Goal: Task Accomplishment & Management: Use online tool/utility

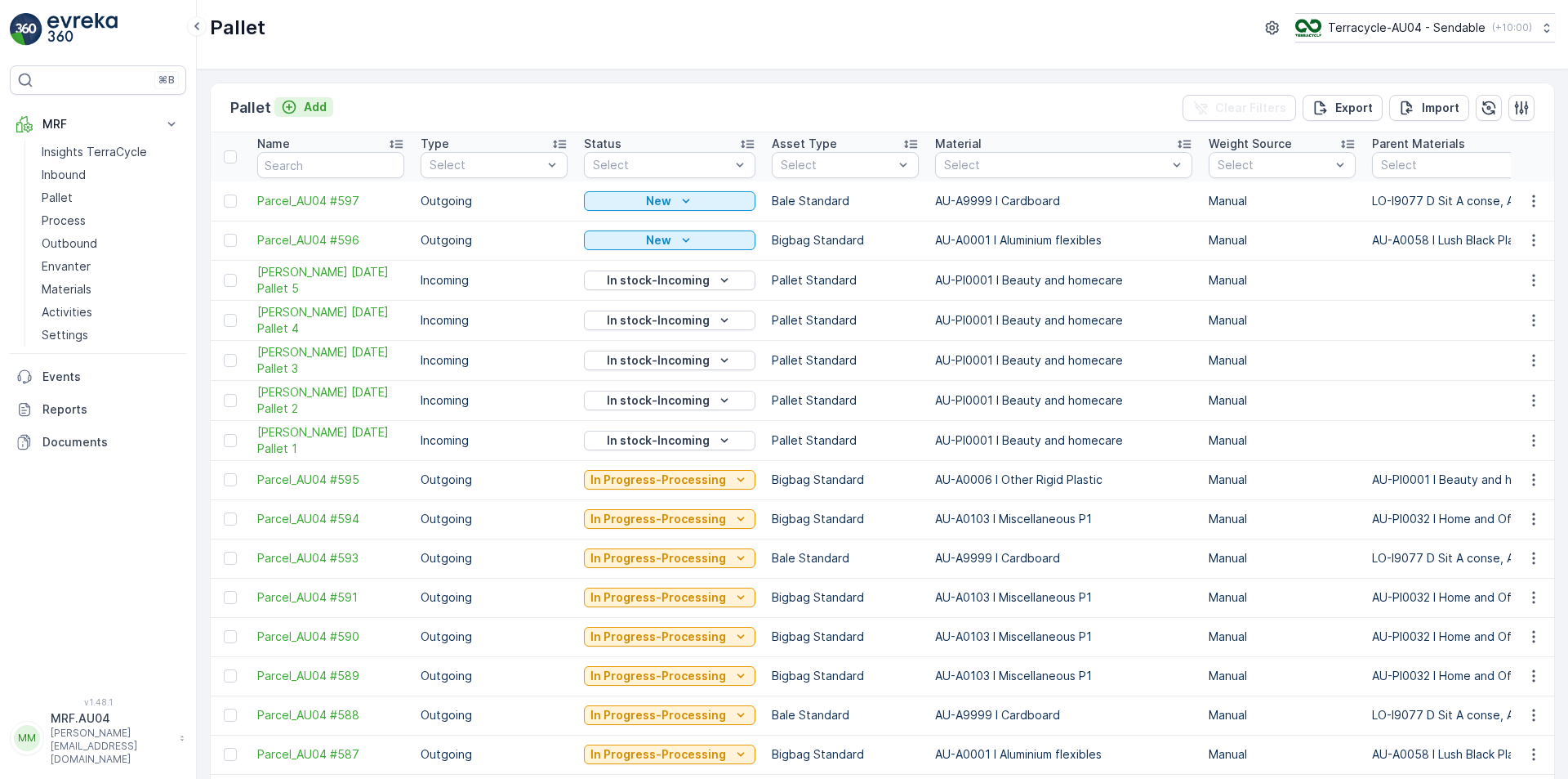
click at [305, 103] on p "Add" at bounding box center [316, 108] width 23 height 17
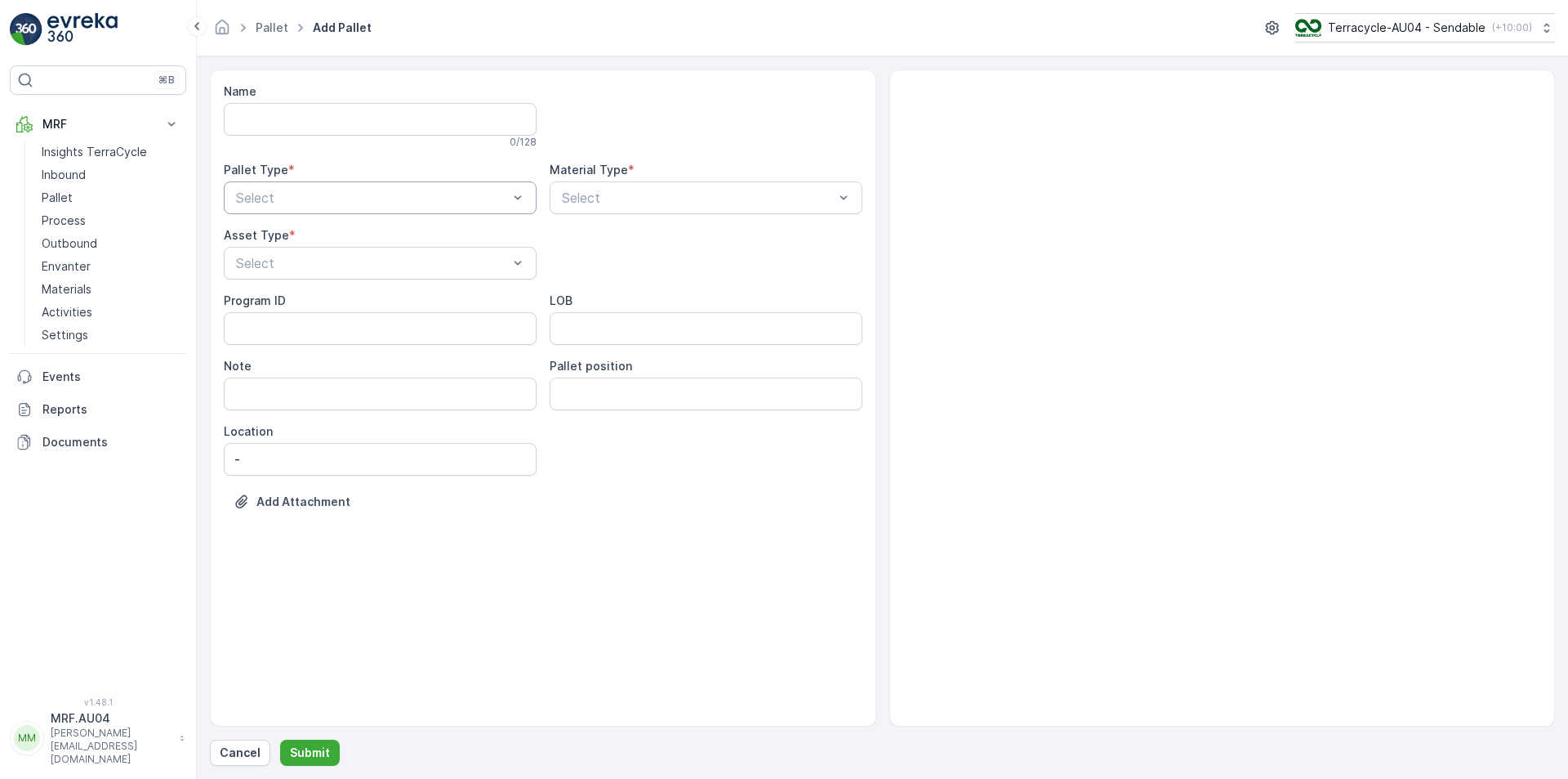
click at [360, 197] on div at bounding box center [372, 198] width 275 height 15
click at [391, 264] on div "Outgoing" at bounding box center [380, 265] width 293 height 15
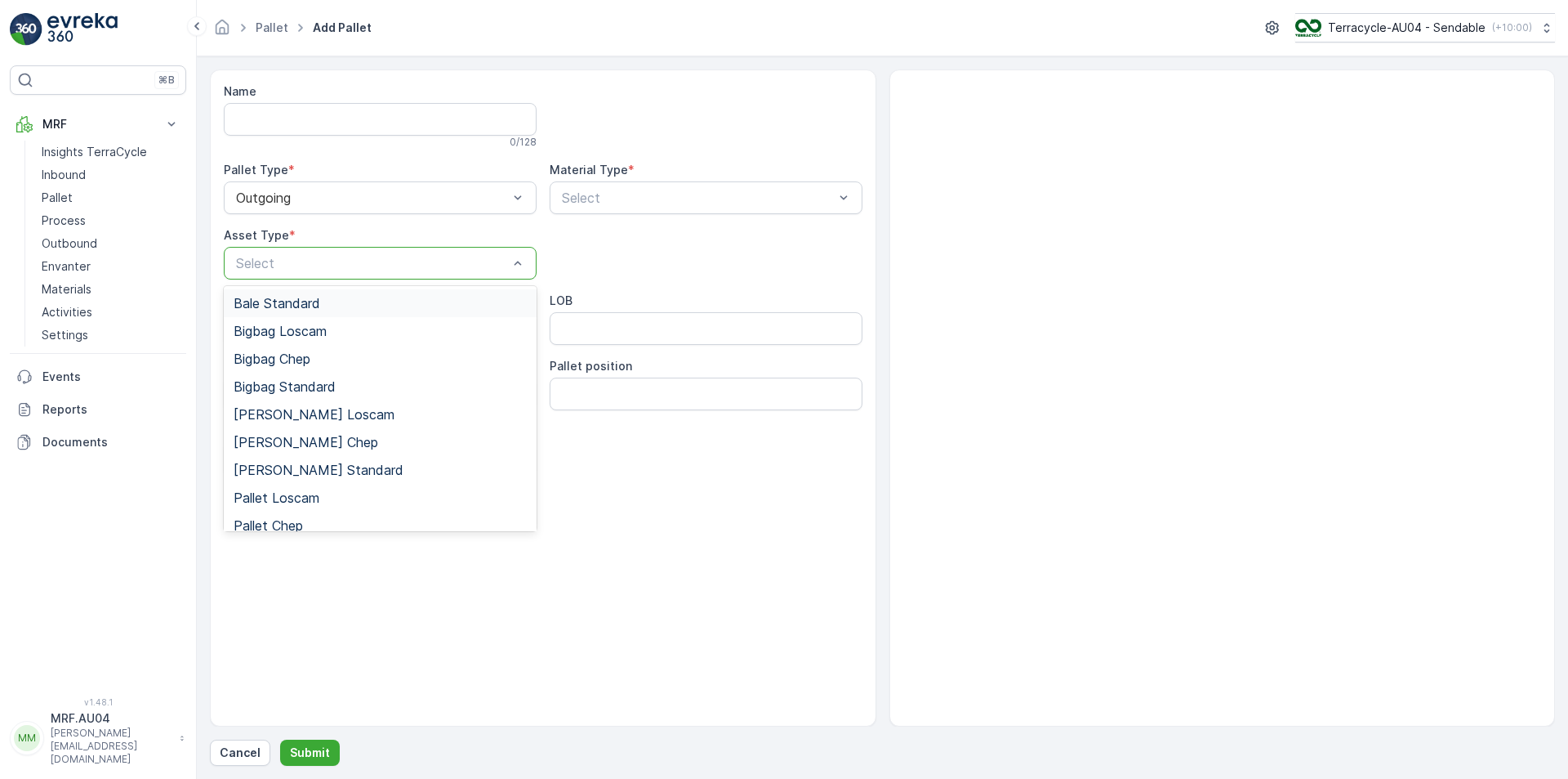
click at [391, 264] on div at bounding box center [372, 263] width 275 height 15
click at [297, 390] on span "Bigbag Standard" at bounding box center [285, 387] width 102 height 15
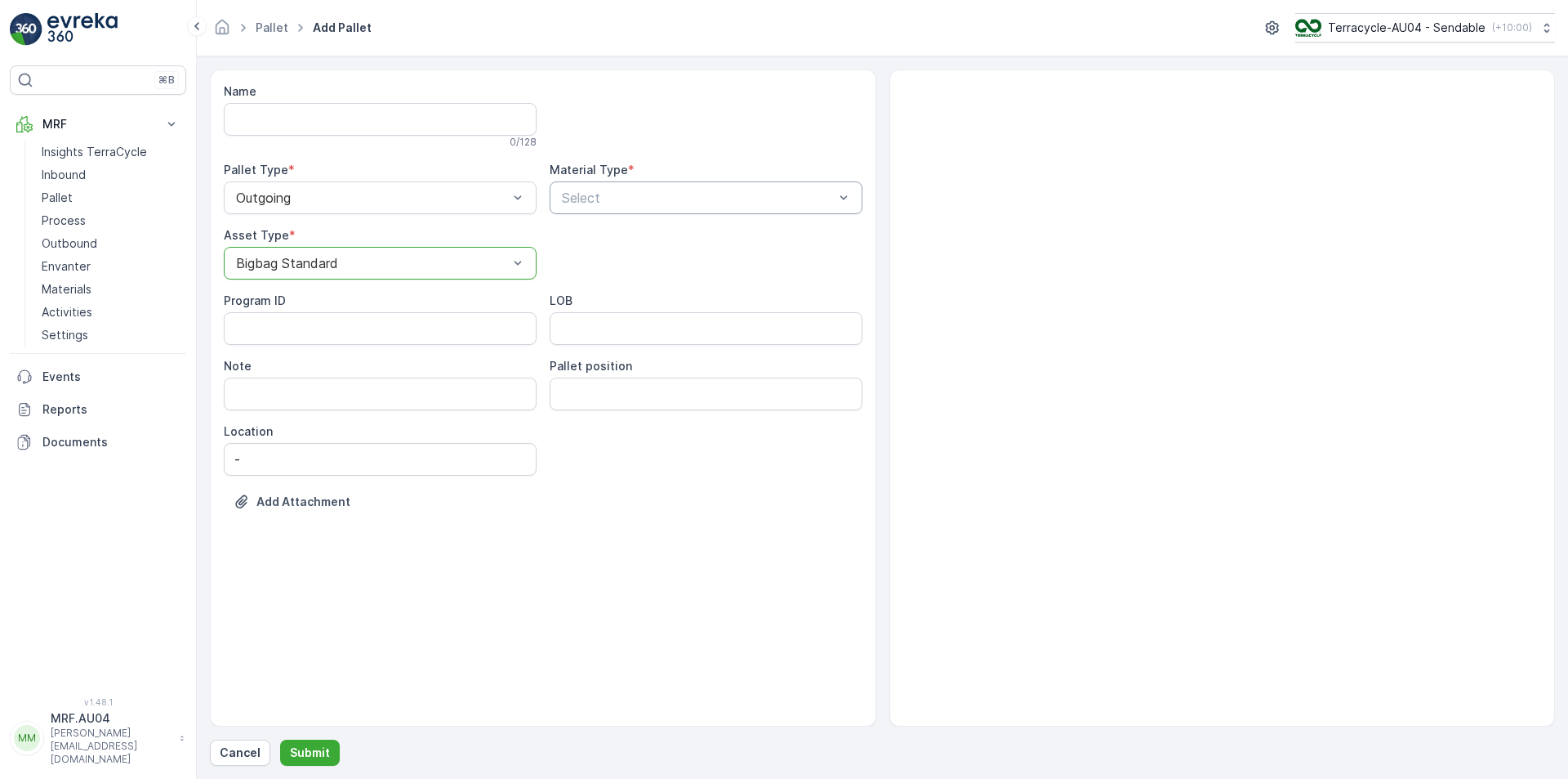
click at [608, 203] on div at bounding box center [698, 198] width 275 height 15
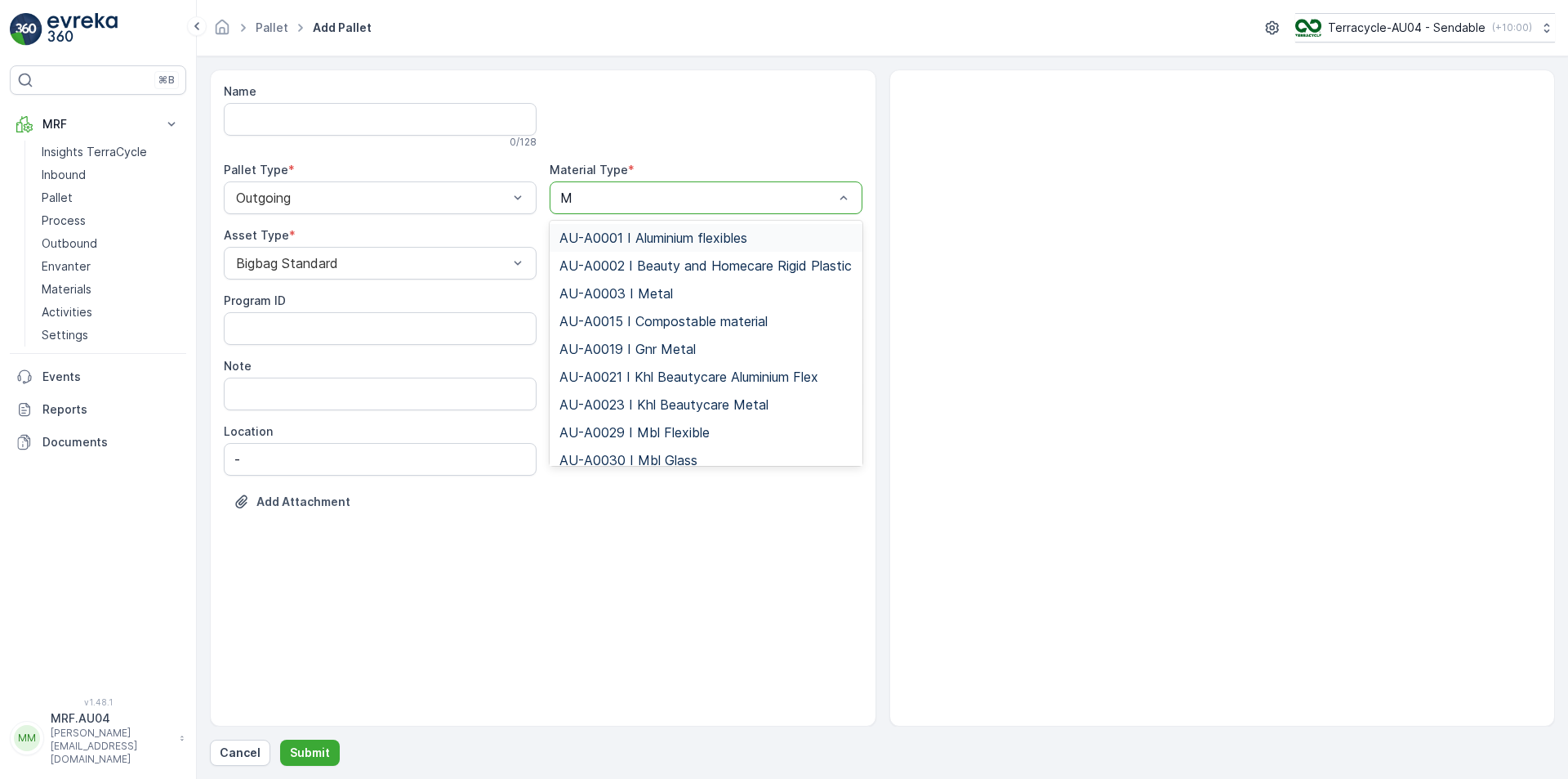
type input "MI"
click at [674, 385] on div "AU-A0103 I Miscellaneous P1" at bounding box center [706, 377] width 313 height 28
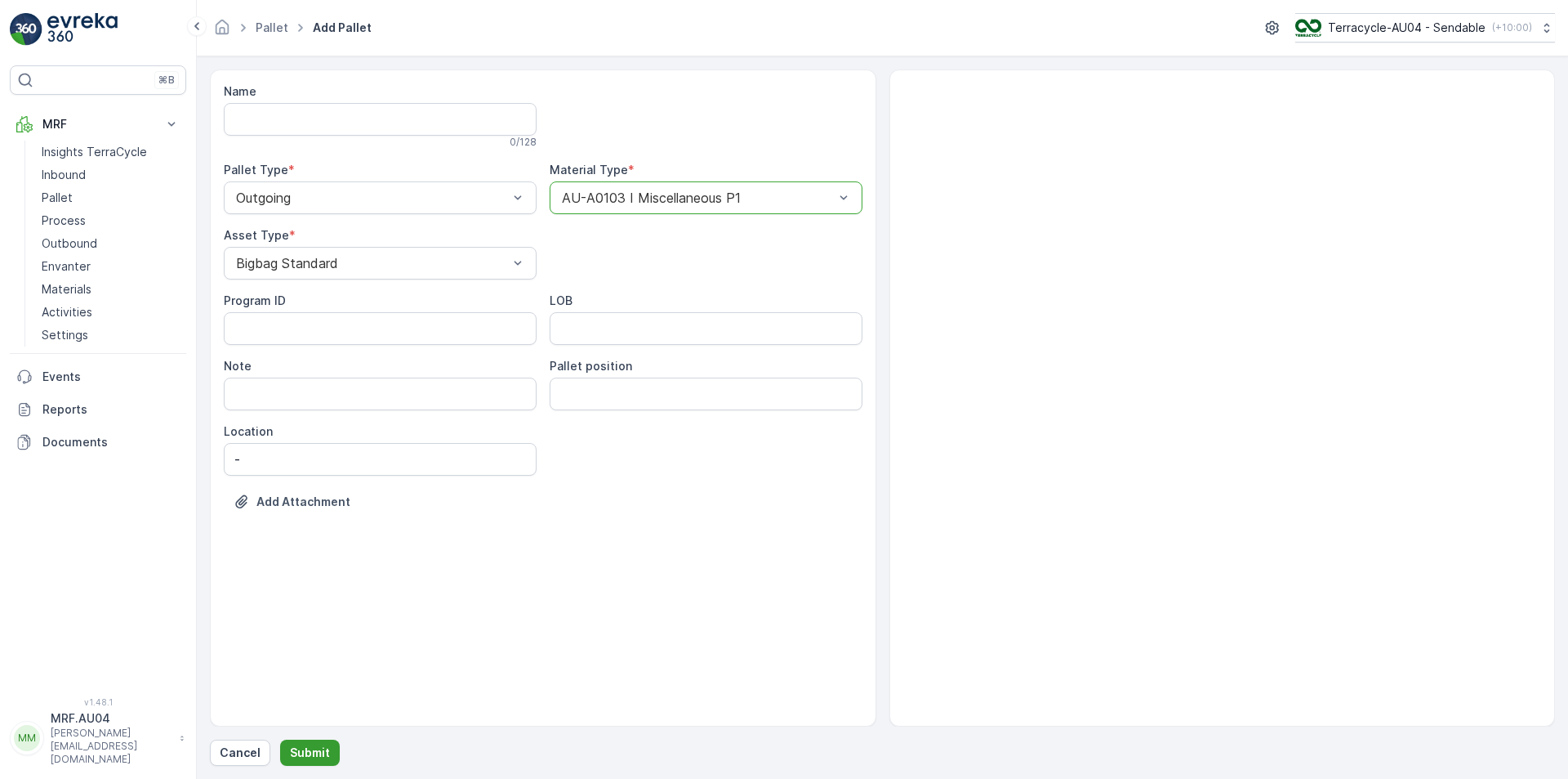
click at [303, 753] on p "Submit" at bounding box center [310, 753] width 40 height 17
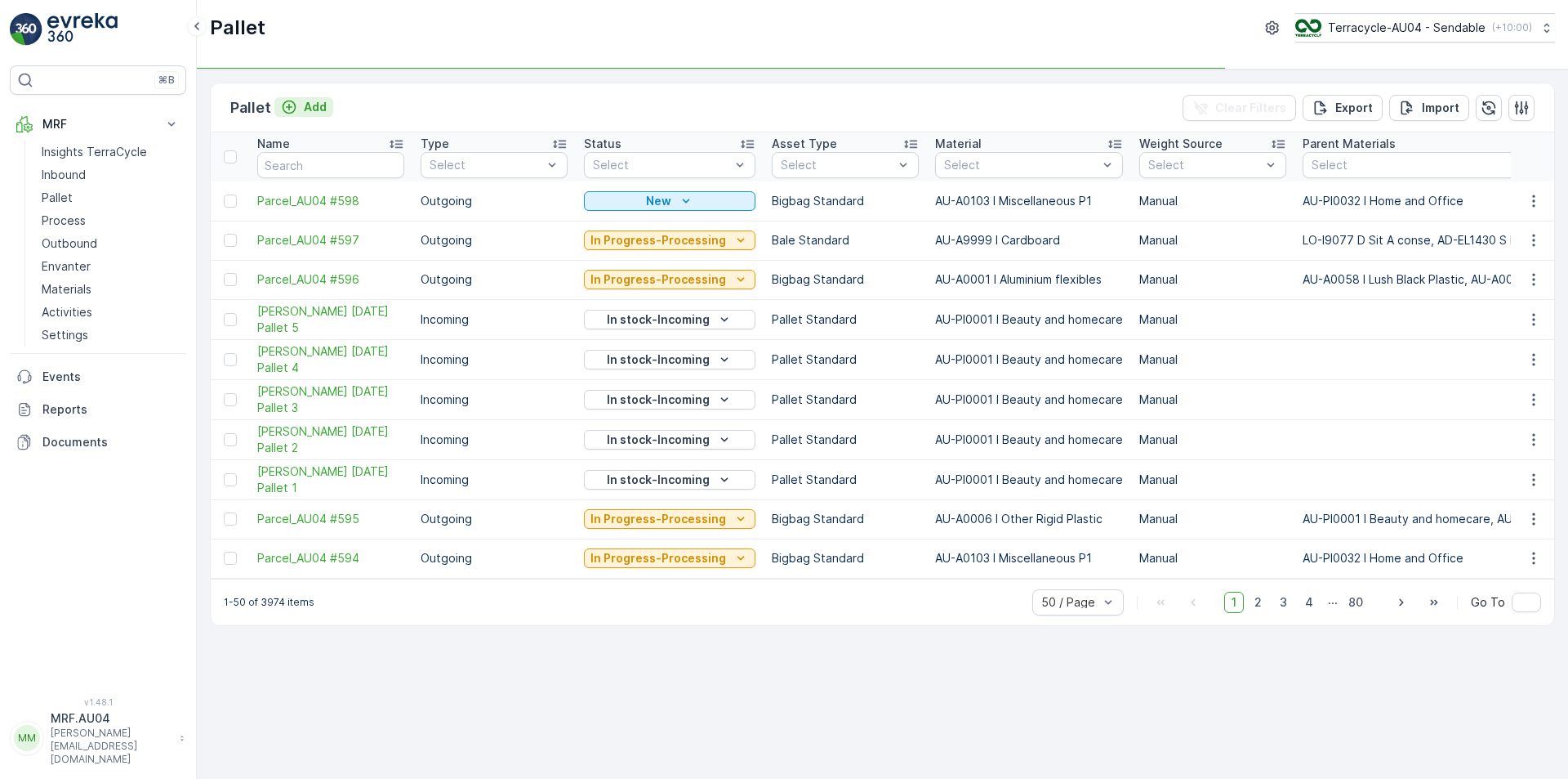
click at [308, 108] on p "Add" at bounding box center [316, 108] width 23 height 17
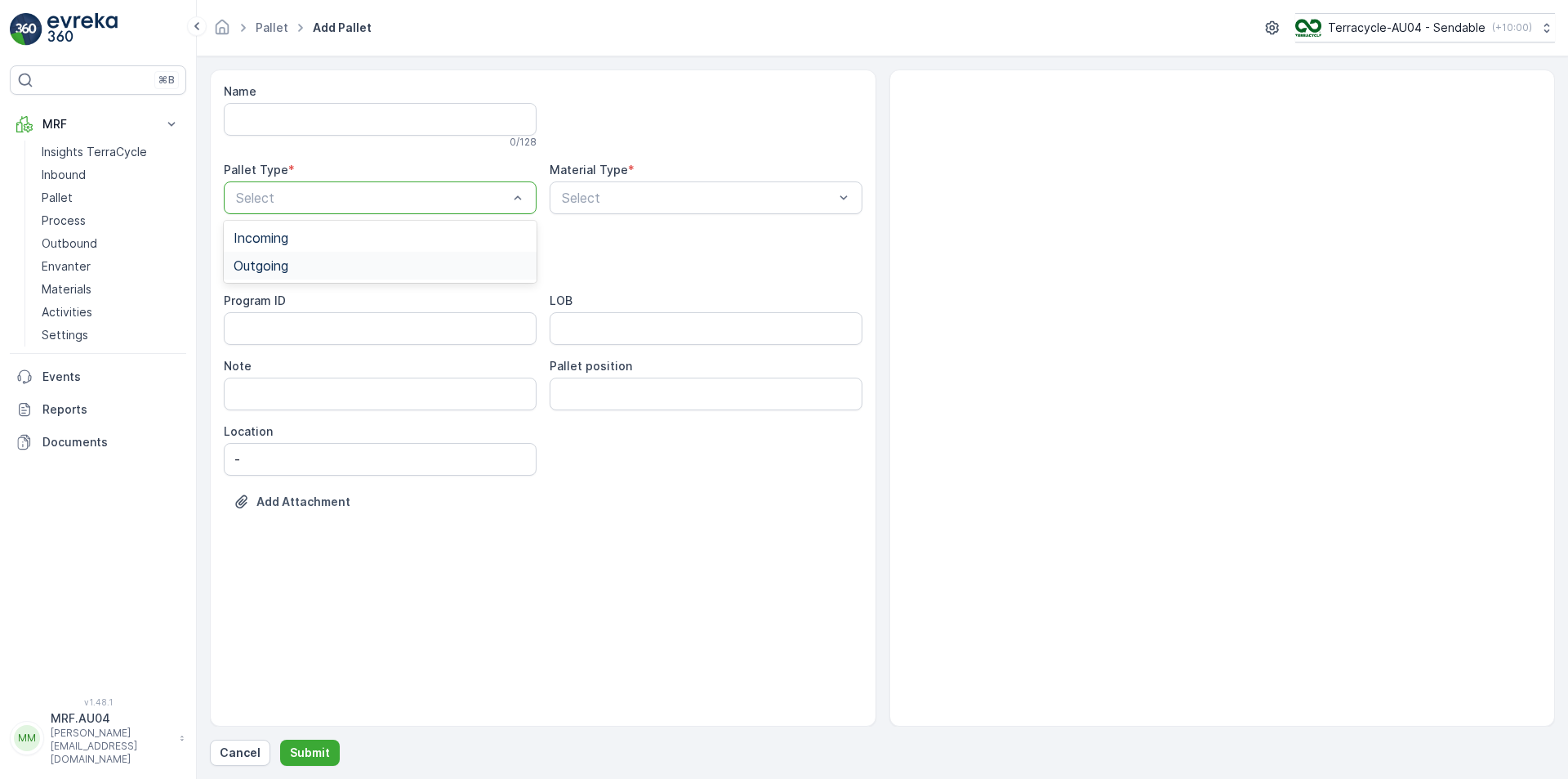
click at [329, 270] on div "Outgoing" at bounding box center [380, 265] width 293 height 15
click at [330, 270] on div at bounding box center [372, 263] width 275 height 15
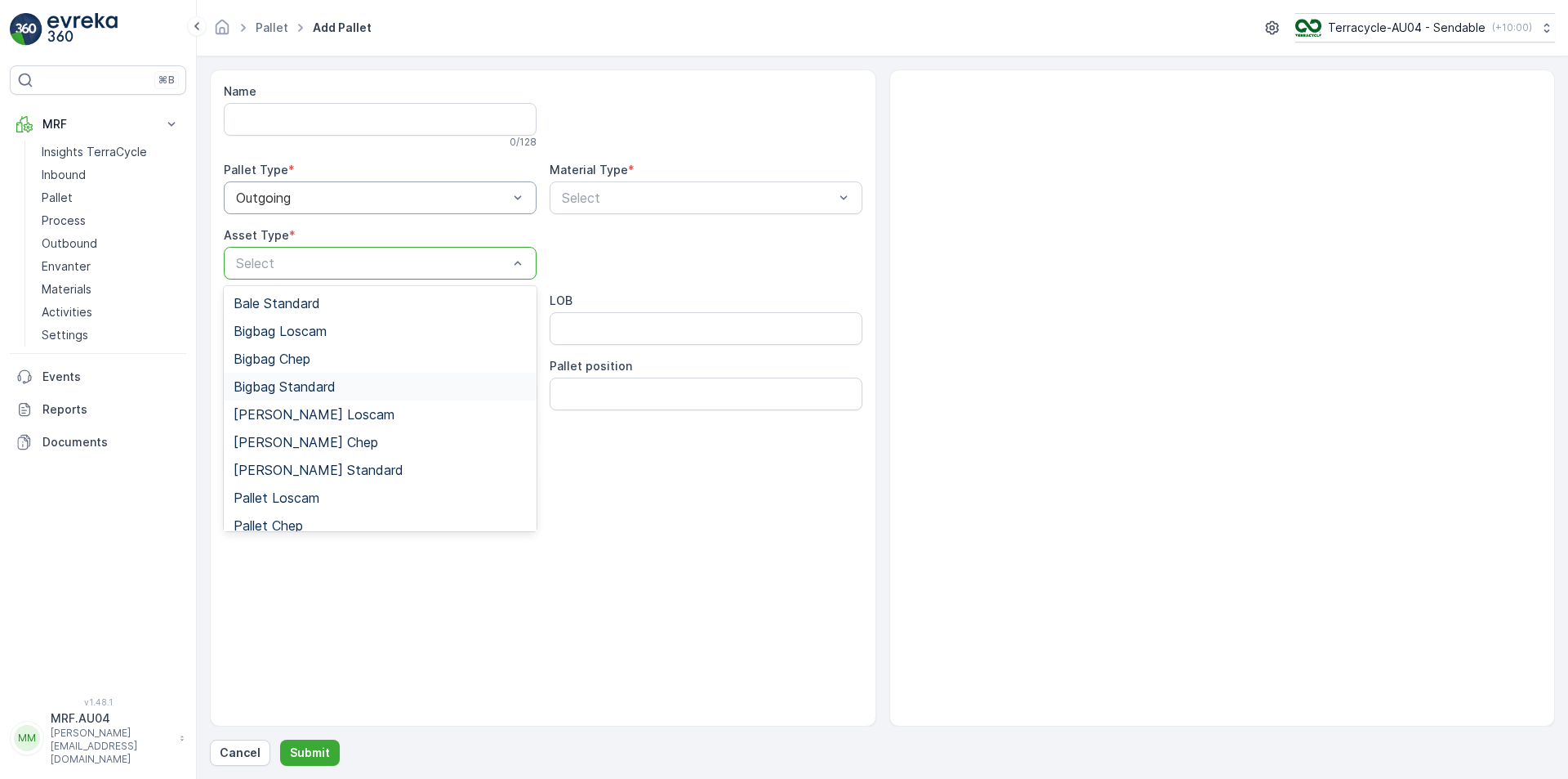
click at [317, 385] on span "Bigbag Standard" at bounding box center [285, 387] width 102 height 15
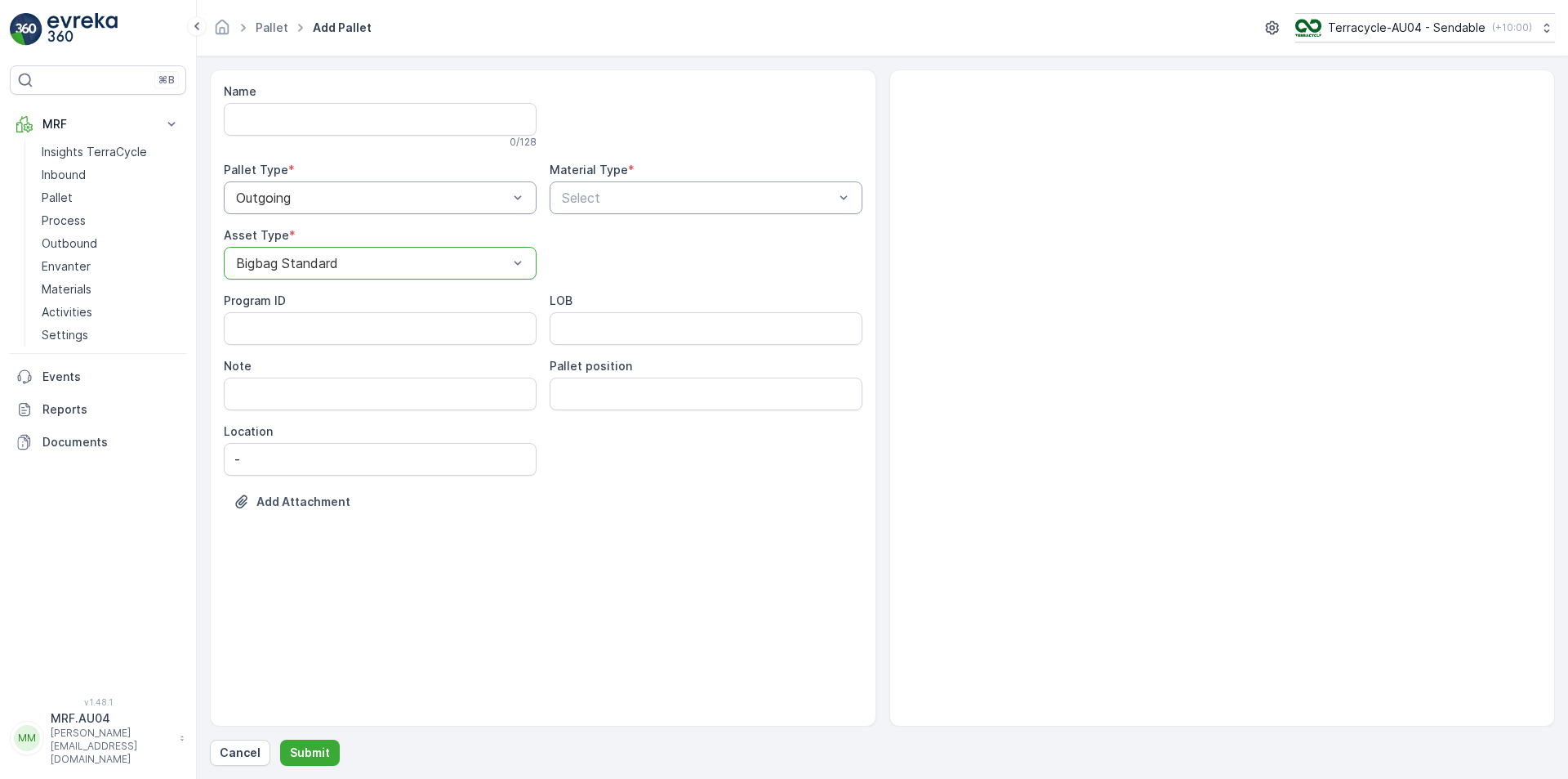
click at [632, 212] on div "Select" at bounding box center [706, 198] width 313 height 33
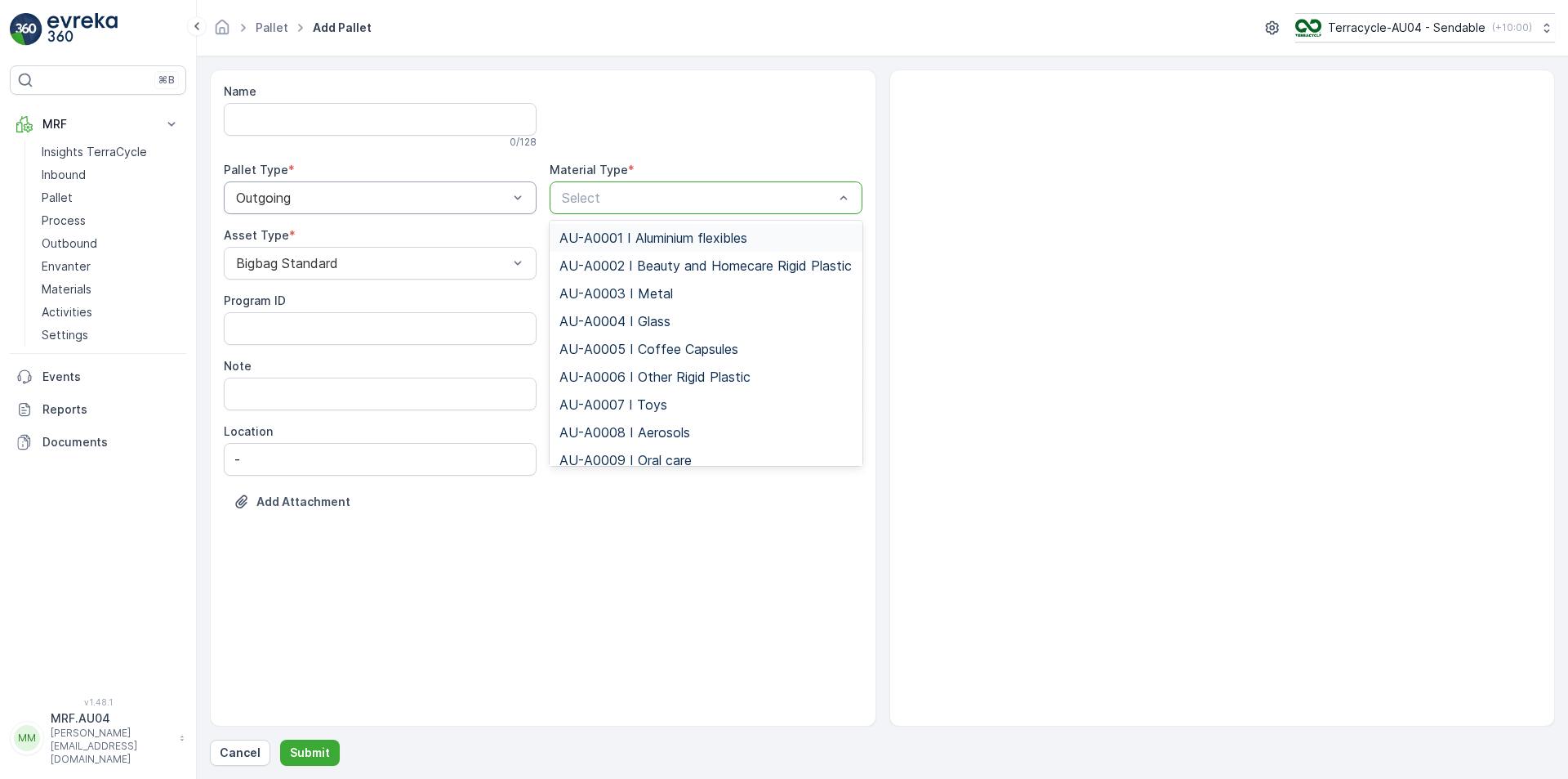
click at [645, 233] on span "AU-A0001 I Aluminium flexibles" at bounding box center [653, 238] width 188 height 15
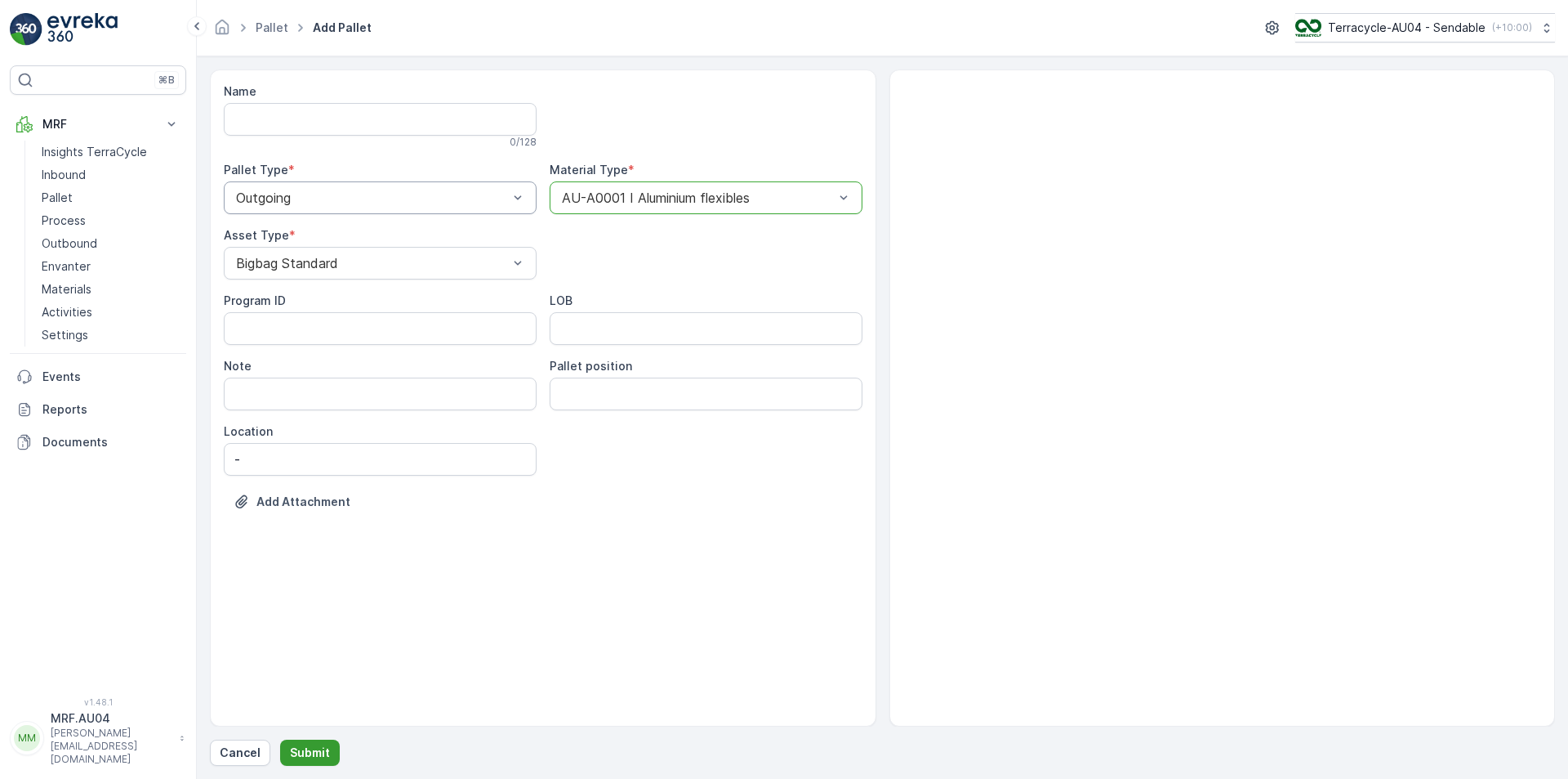
click at [297, 753] on p "Submit" at bounding box center [310, 753] width 40 height 17
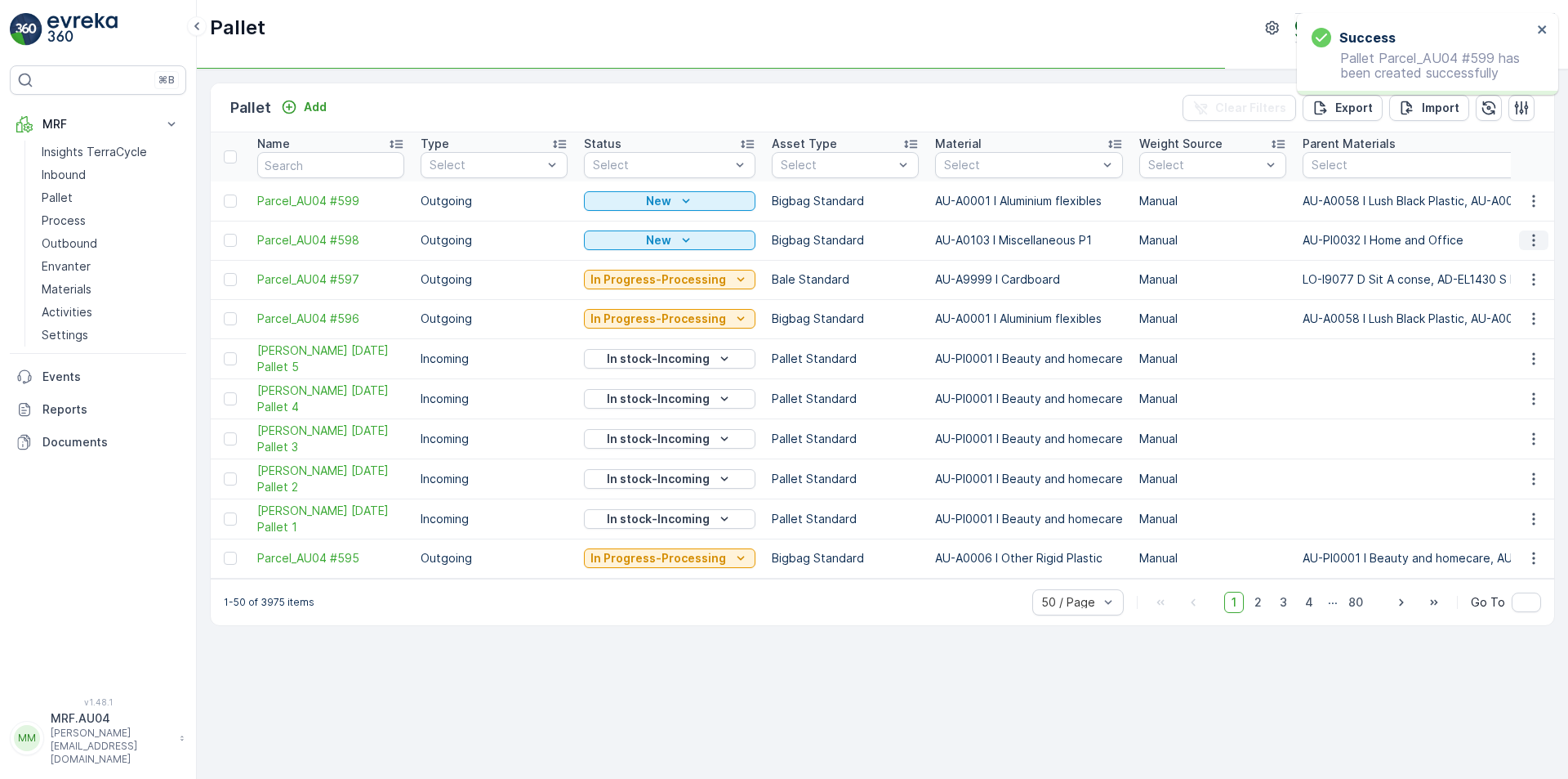
click at [1526, 241] on icon "button" at bounding box center [1534, 241] width 17 height 17
click at [1510, 348] on span "Print QR" at bounding box center [1489, 356] width 45 height 17
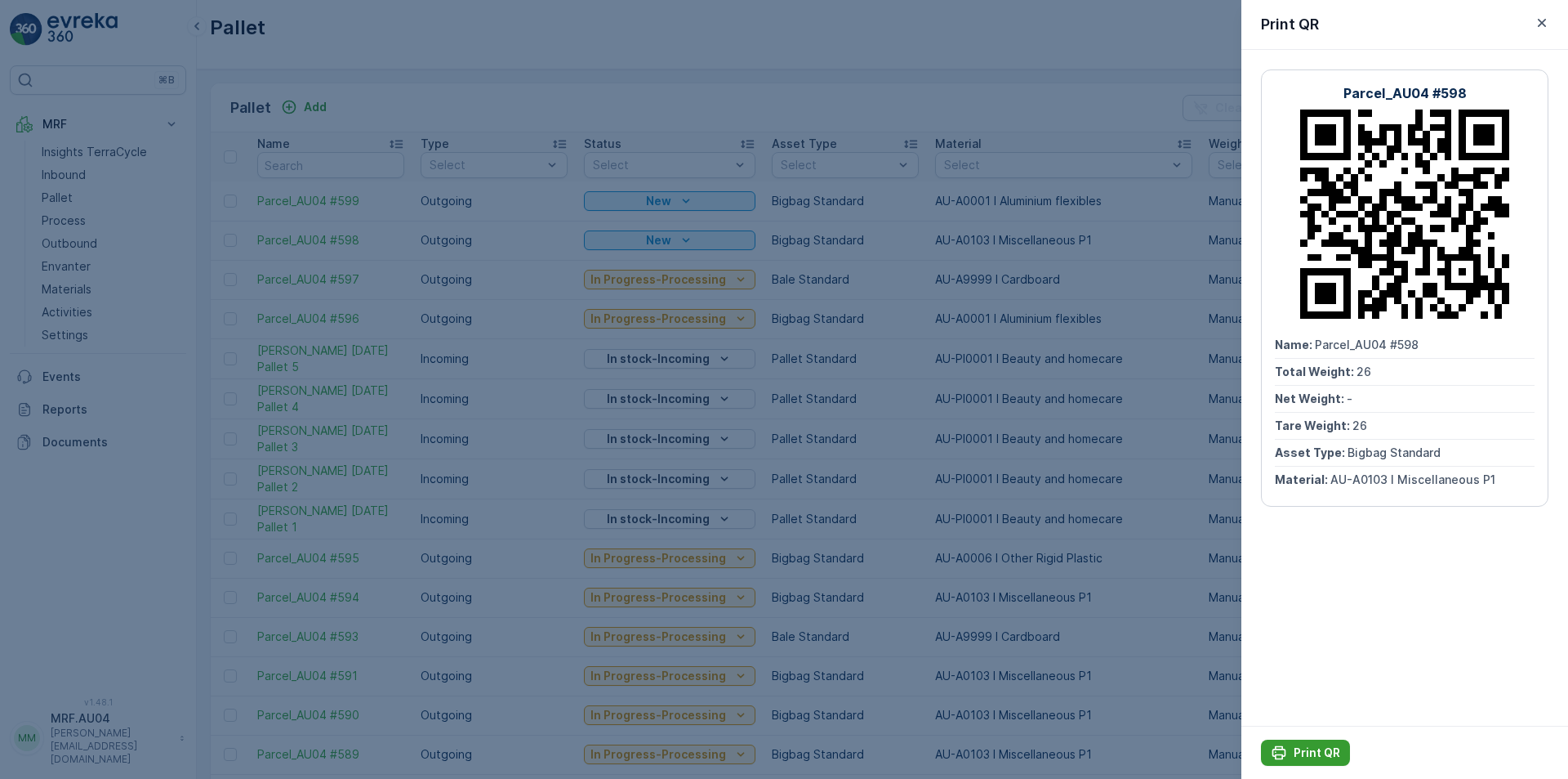
click at [1294, 743] on button "Print QR" at bounding box center [1306, 753] width 89 height 26
click at [1535, 24] on icon "button" at bounding box center [1542, 23] width 17 height 17
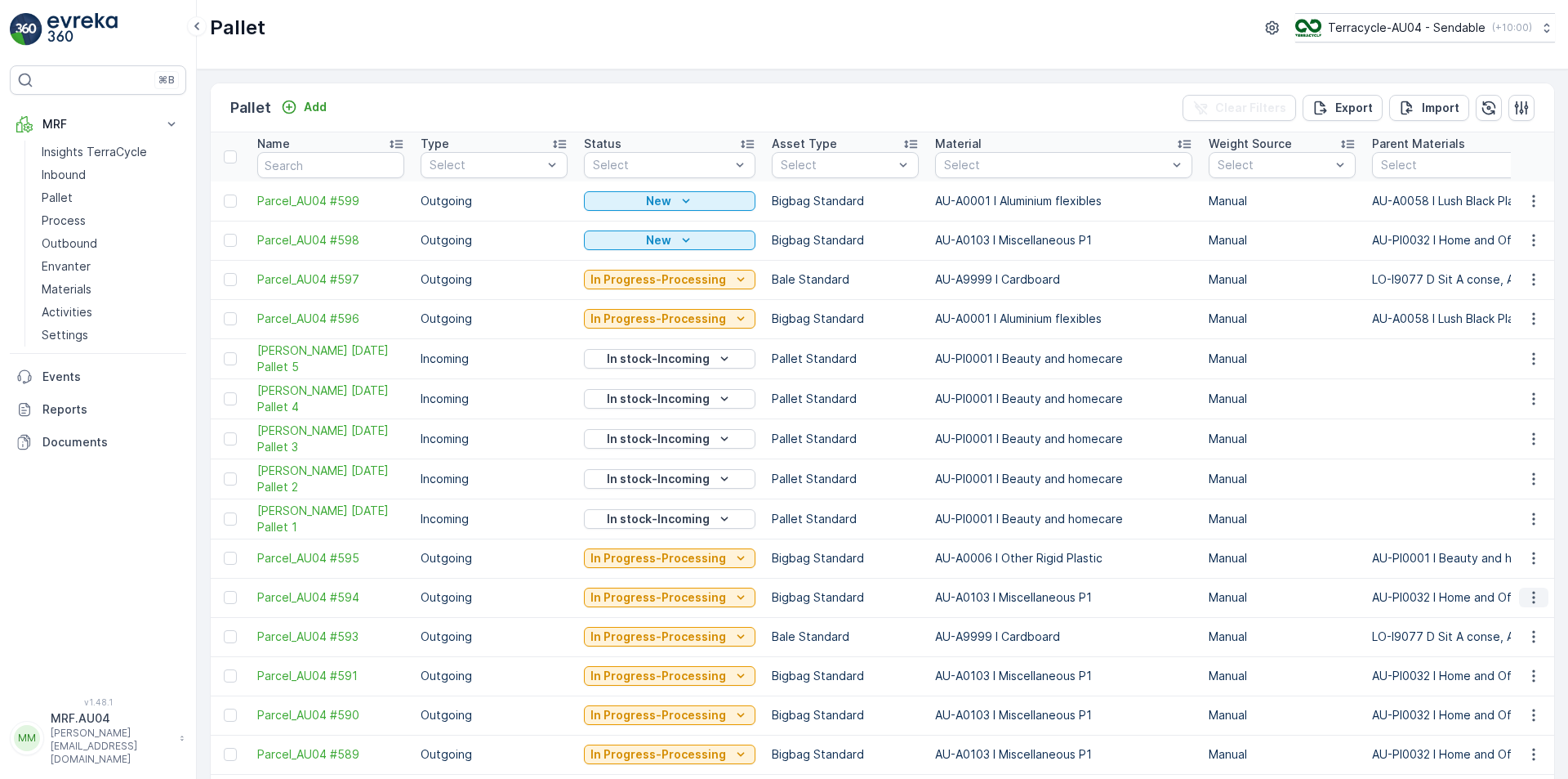
click at [1526, 604] on icon "button" at bounding box center [1534, 598] width 17 height 17
click at [1519, 643] on span "Edit Pallet" at bounding box center [1494, 645] width 55 height 17
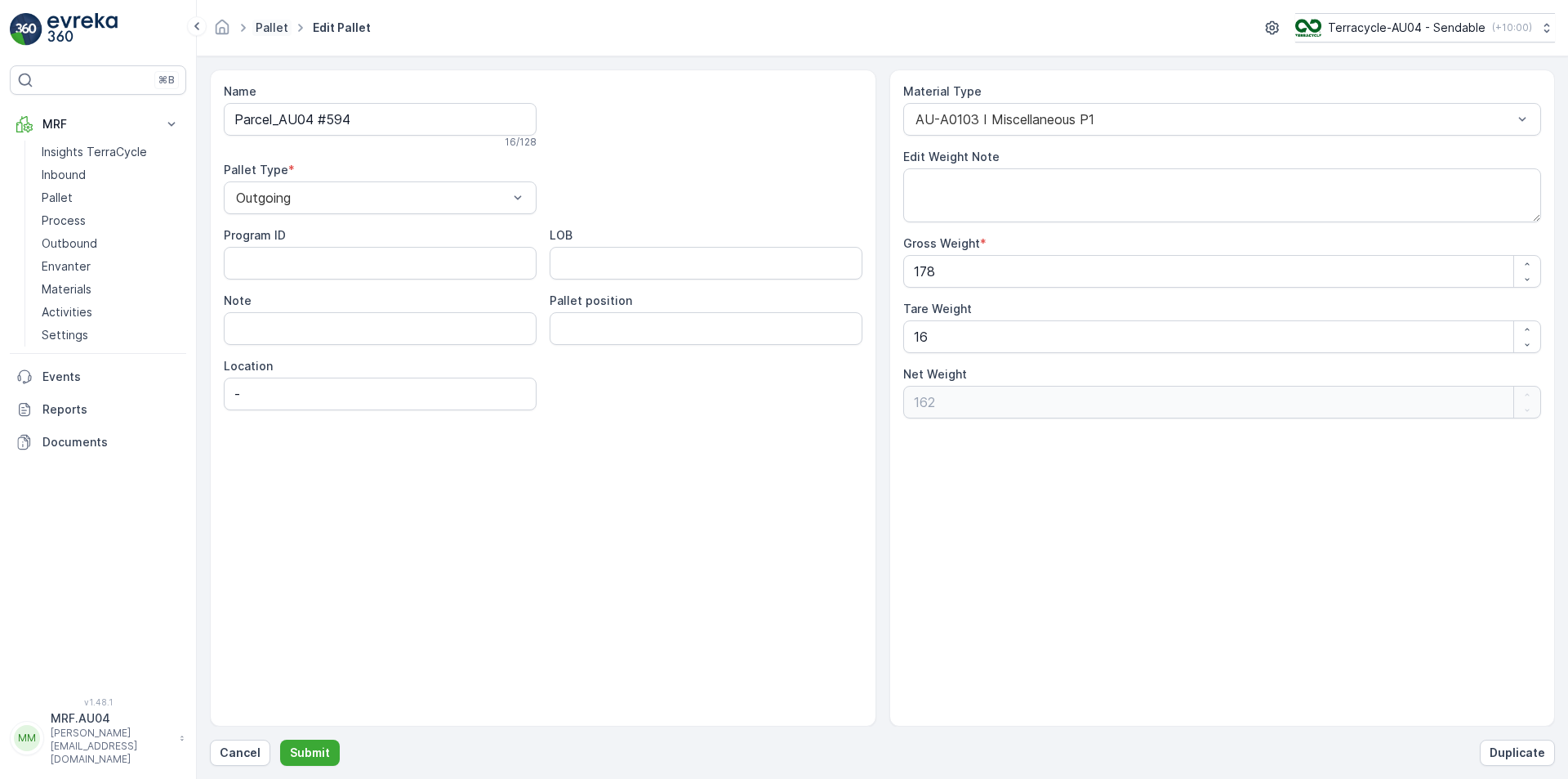
click at [274, 27] on link "Pallet" at bounding box center [272, 27] width 33 height 14
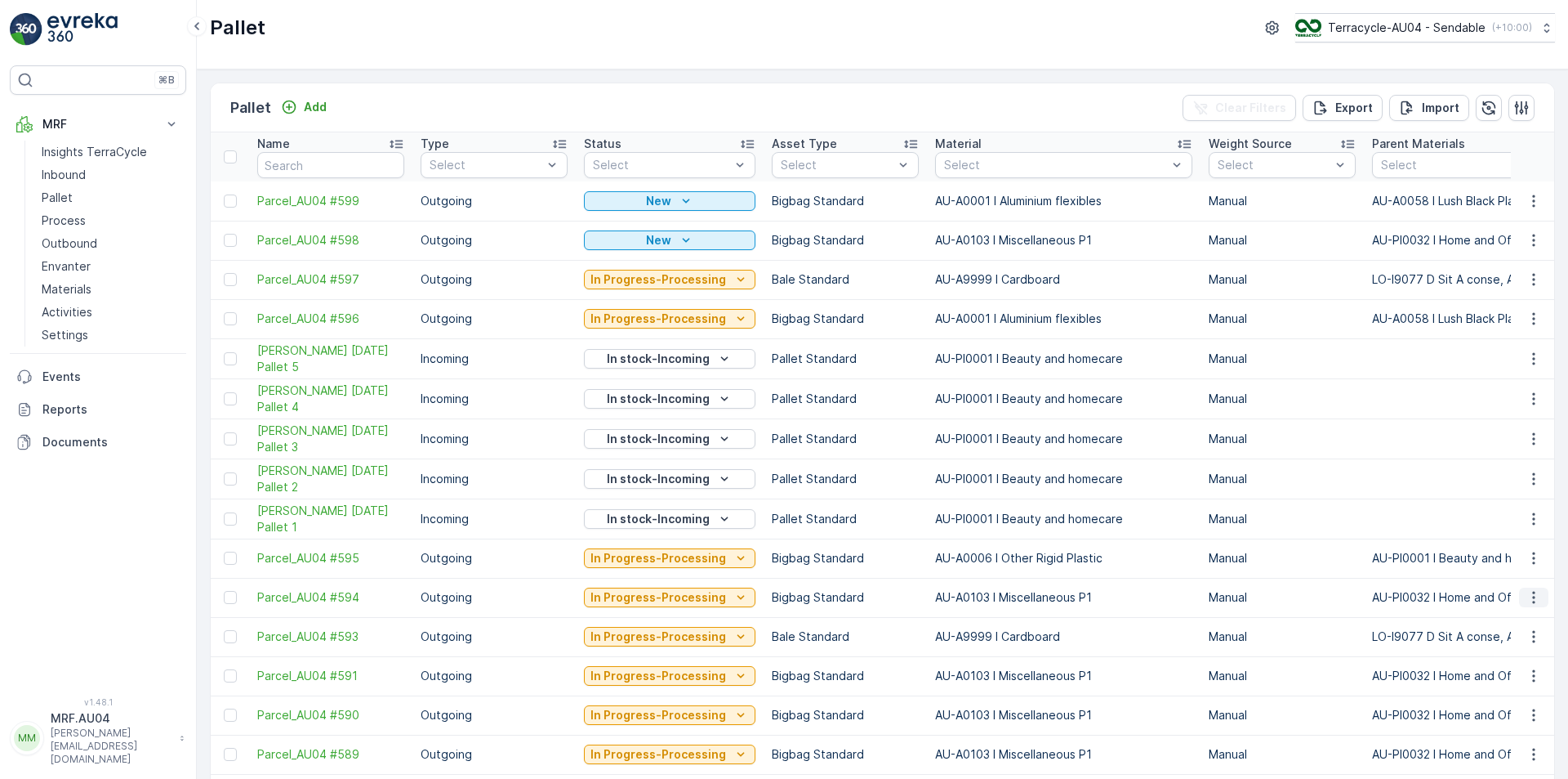
click at [1527, 597] on icon "button" at bounding box center [1534, 598] width 17 height 17
click at [1496, 638] on span "Edit Pallet" at bounding box center [1494, 645] width 55 height 17
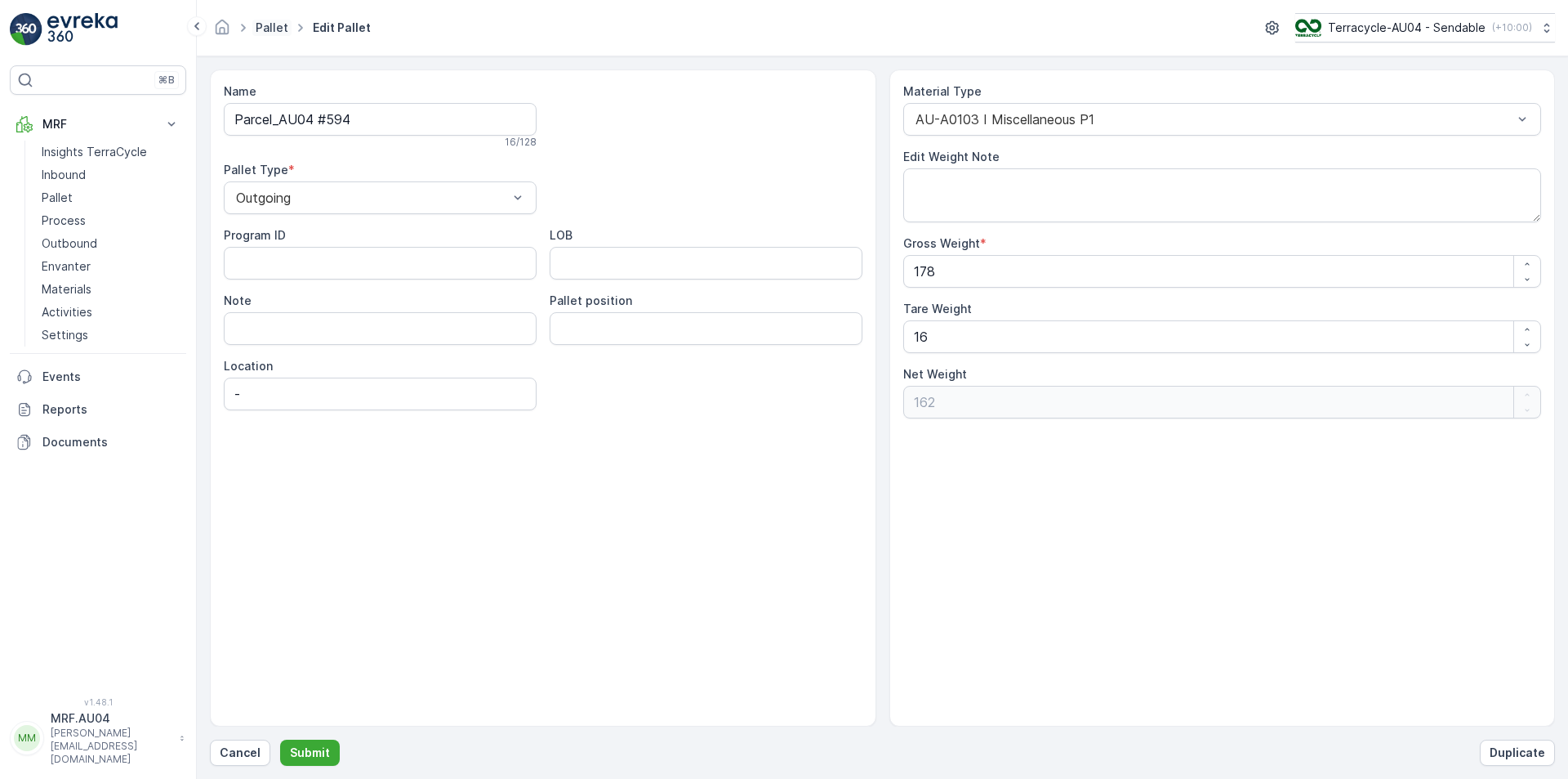
click at [260, 26] on link "Pallet" at bounding box center [272, 27] width 33 height 14
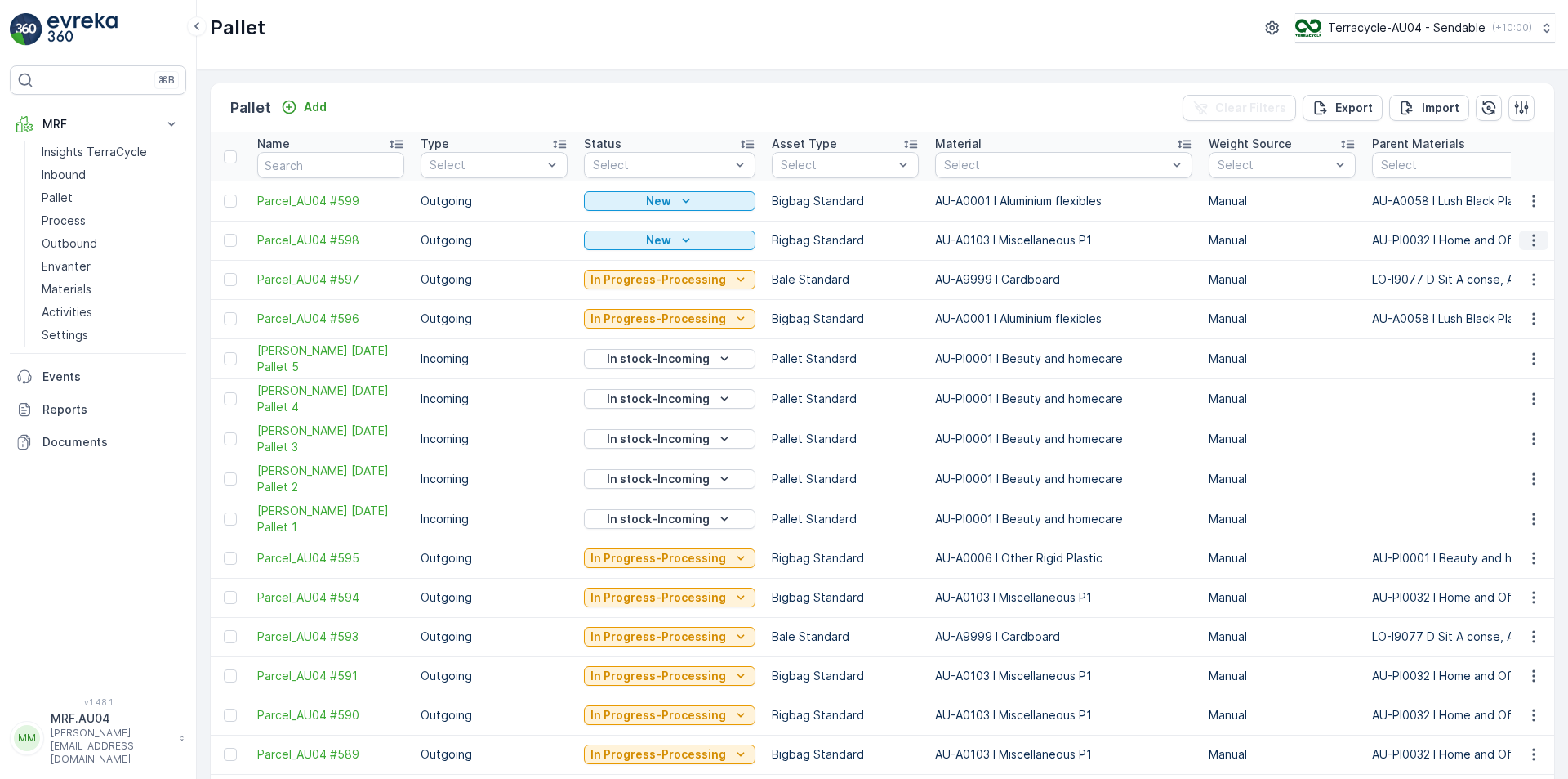
click at [1541, 241] on button "button" at bounding box center [1534, 241] width 30 height 20
click at [1501, 285] on span "Edit Pallet" at bounding box center [1494, 288] width 55 height 17
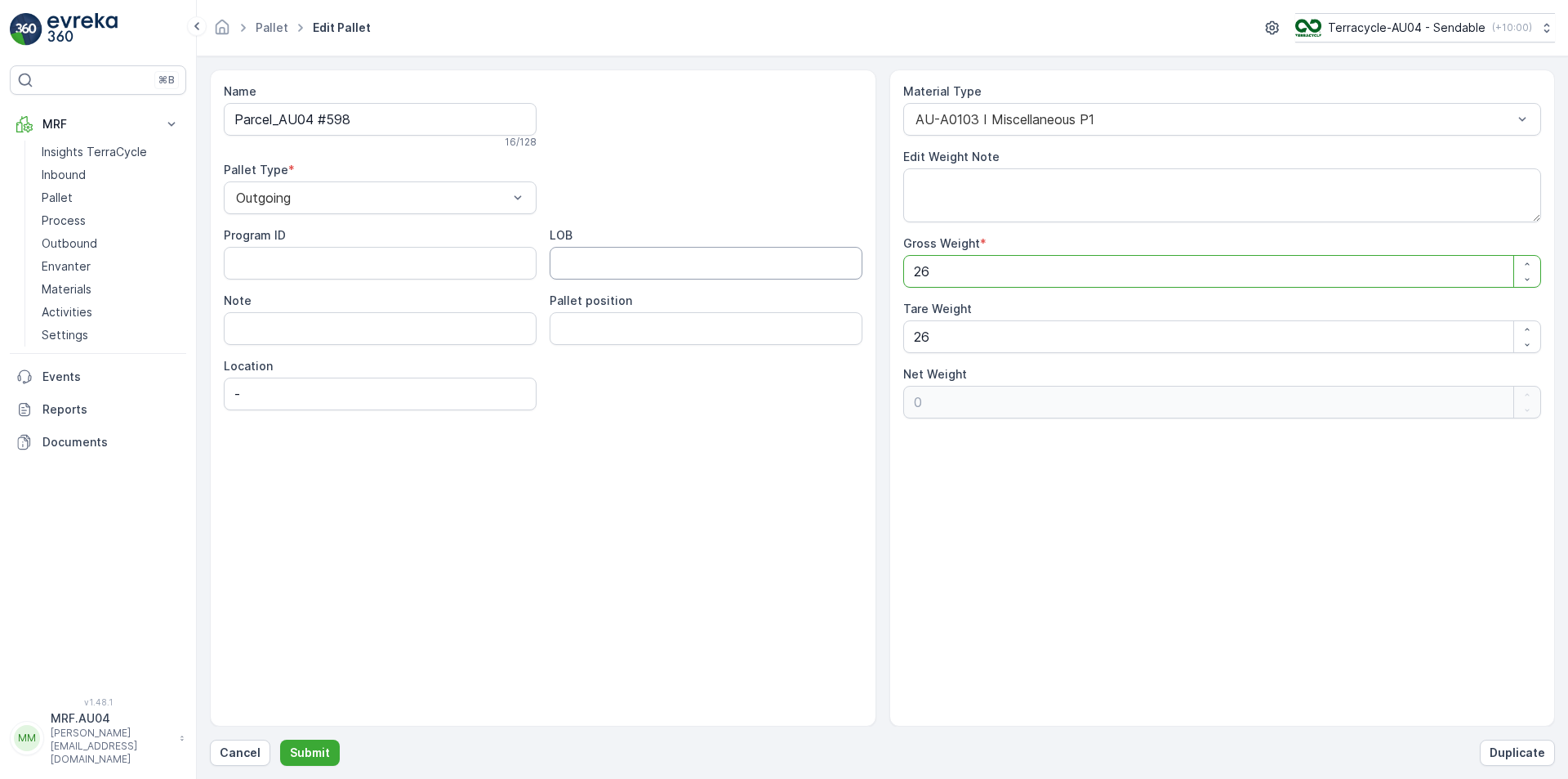
drag, startPoint x: 959, startPoint y: 280, endPoint x: 793, endPoint y: 261, distance: 167.1
click at [793, 261] on div "Name Parcel_AU04 #598 16 / 128 Pallet Type * Outgoing Program ID LOB Note Palle…" at bounding box center [883, 398] width 1346 height 657
type Weight "1"
type Weight "-25"
type Weight "16"
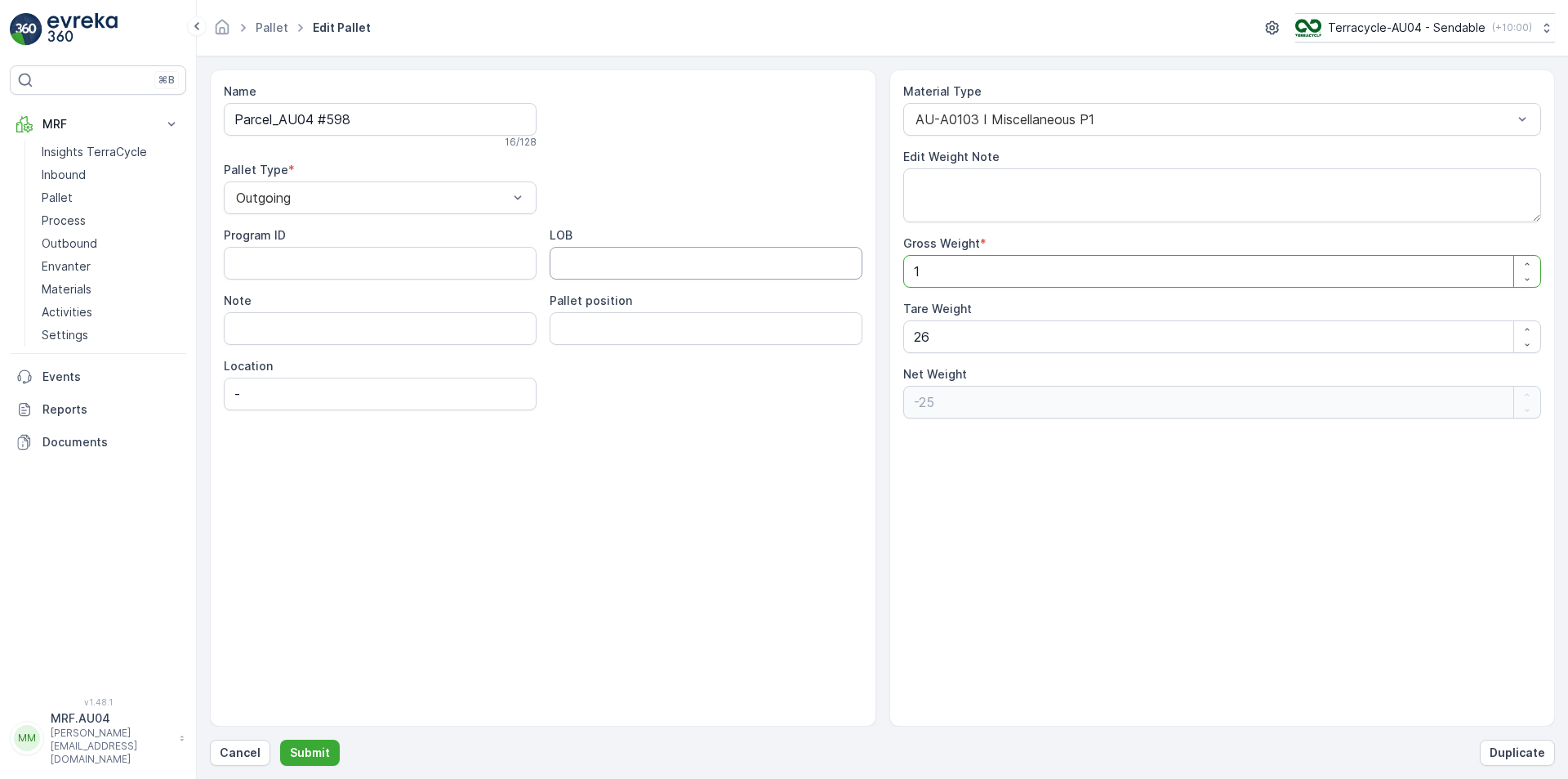
type Weight "-10"
type Weight "16"
drag, startPoint x: 963, startPoint y: 351, endPoint x: 510, endPoint y: 281, distance: 458.4
click at [519, 283] on div "Name Parcel_AU04 #598 16 / 128 Pallet Type * Outgoing Program ID LOB Note Palle…" at bounding box center [883, 398] width 1346 height 657
type Weight "1"
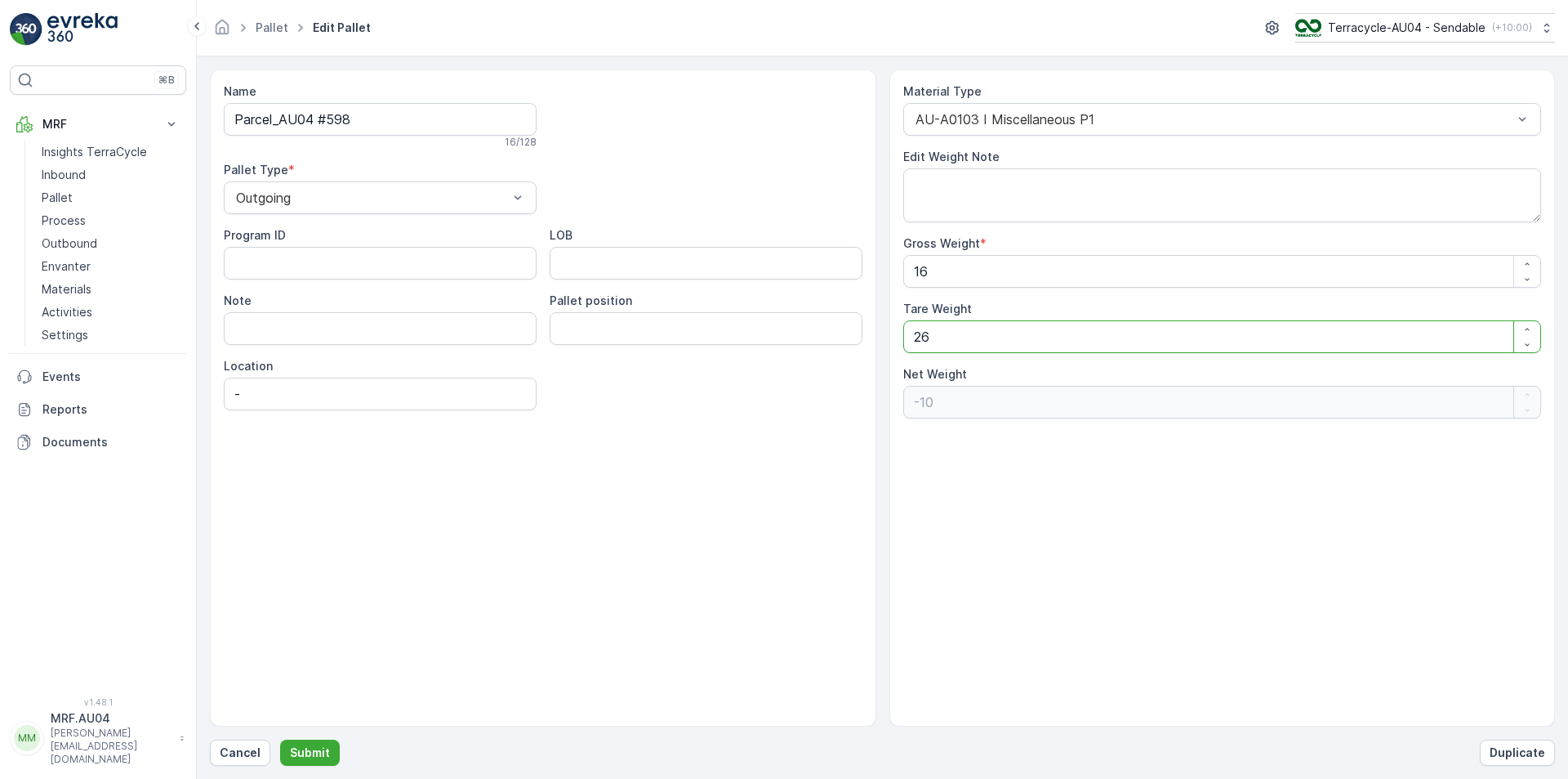
type Weight "15"
type Weight "16"
type Weight "0"
type Weight "16"
click at [319, 766] on form "Name Parcel_AU04 #598 16 / 128 Pallet Type * Outgoing Program ID LOB Note Palle…" at bounding box center [882, 418] width 1371 height 723
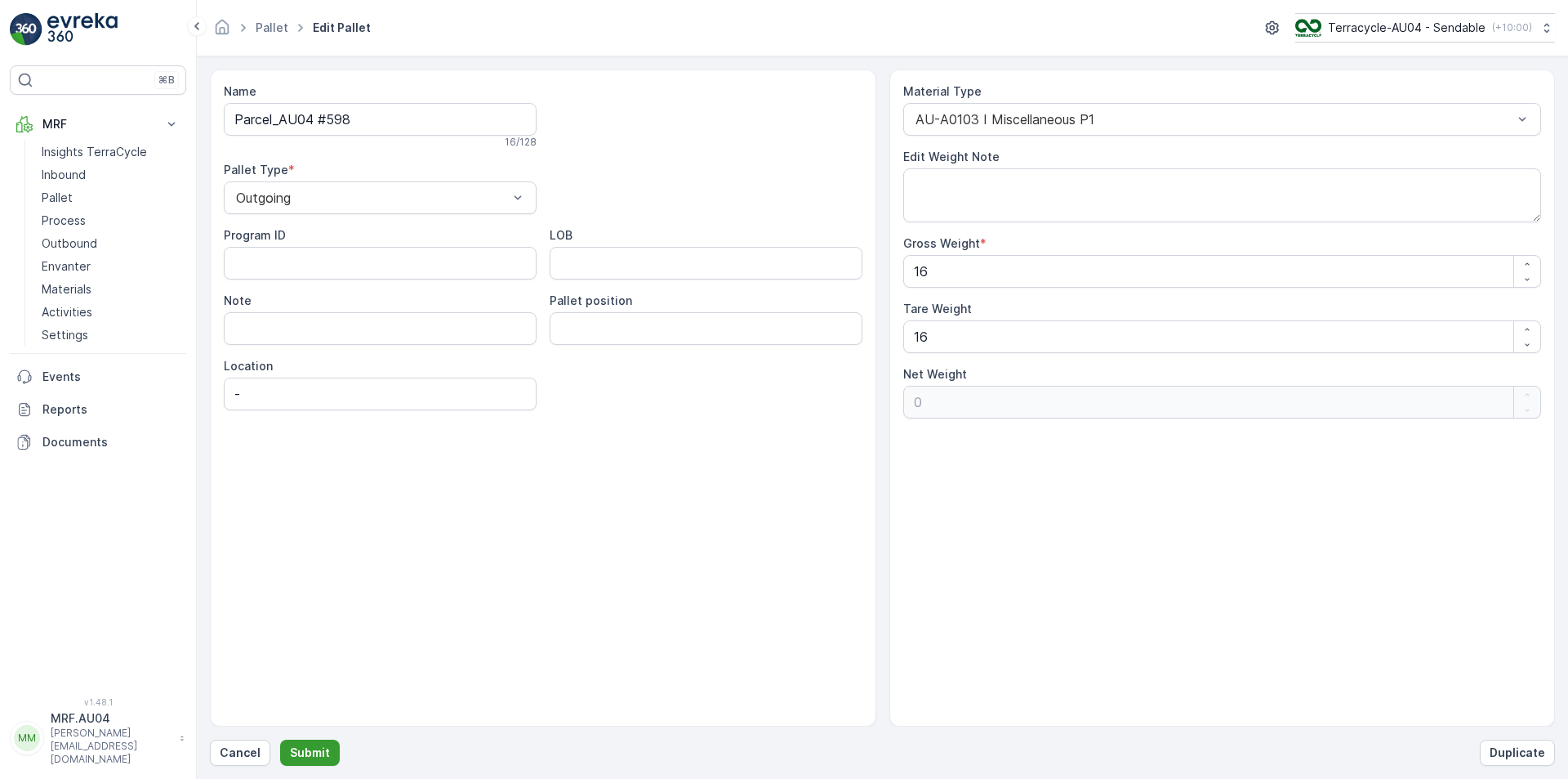
click at [316, 757] on p "Submit" at bounding box center [310, 753] width 40 height 17
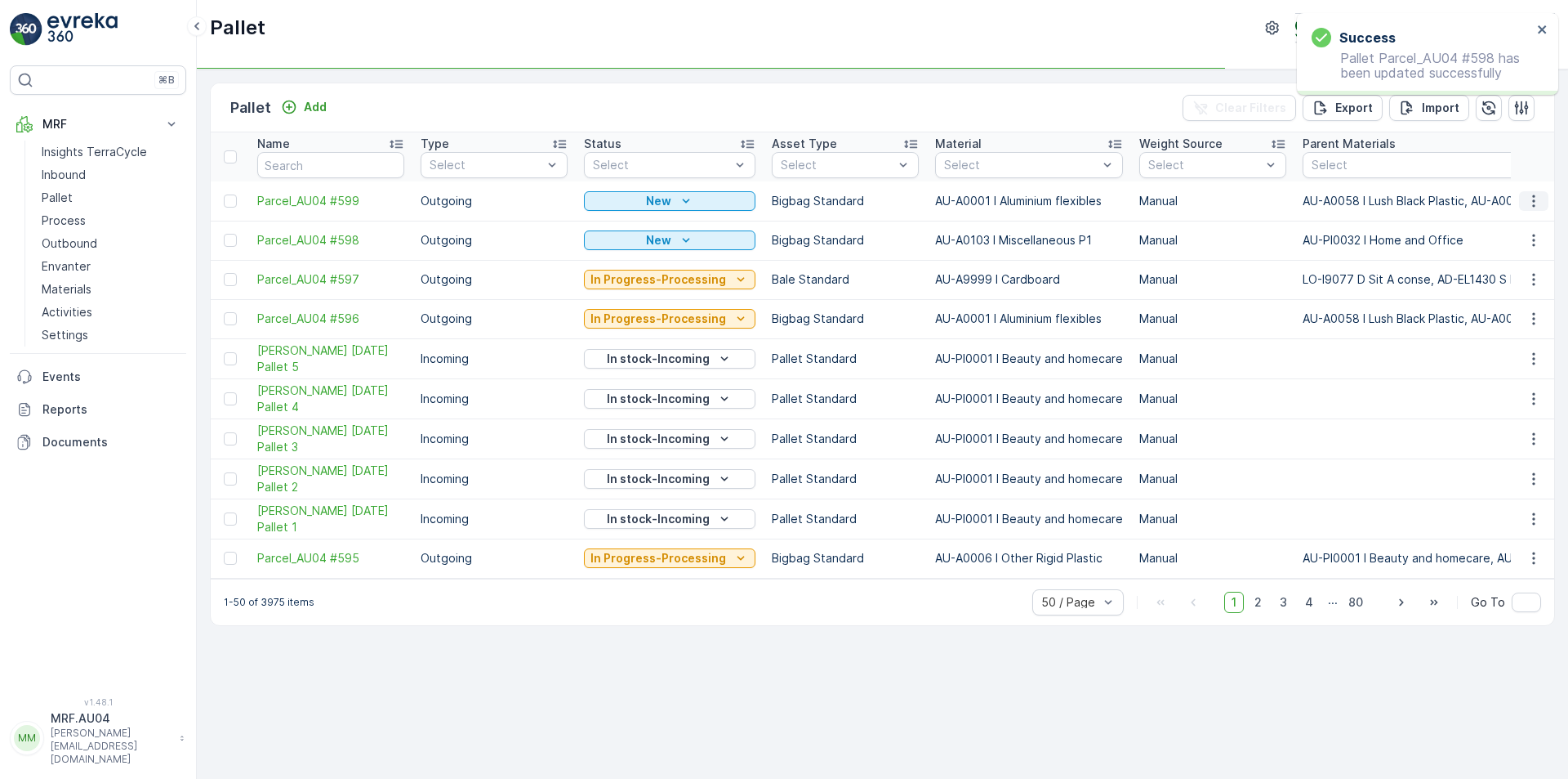
click at [1532, 205] on icon "button" at bounding box center [1534, 201] width 17 height 17
click at [1507, 253] on span "Edit Pallet" at bounding box center [1494, 249] width 55 height 17
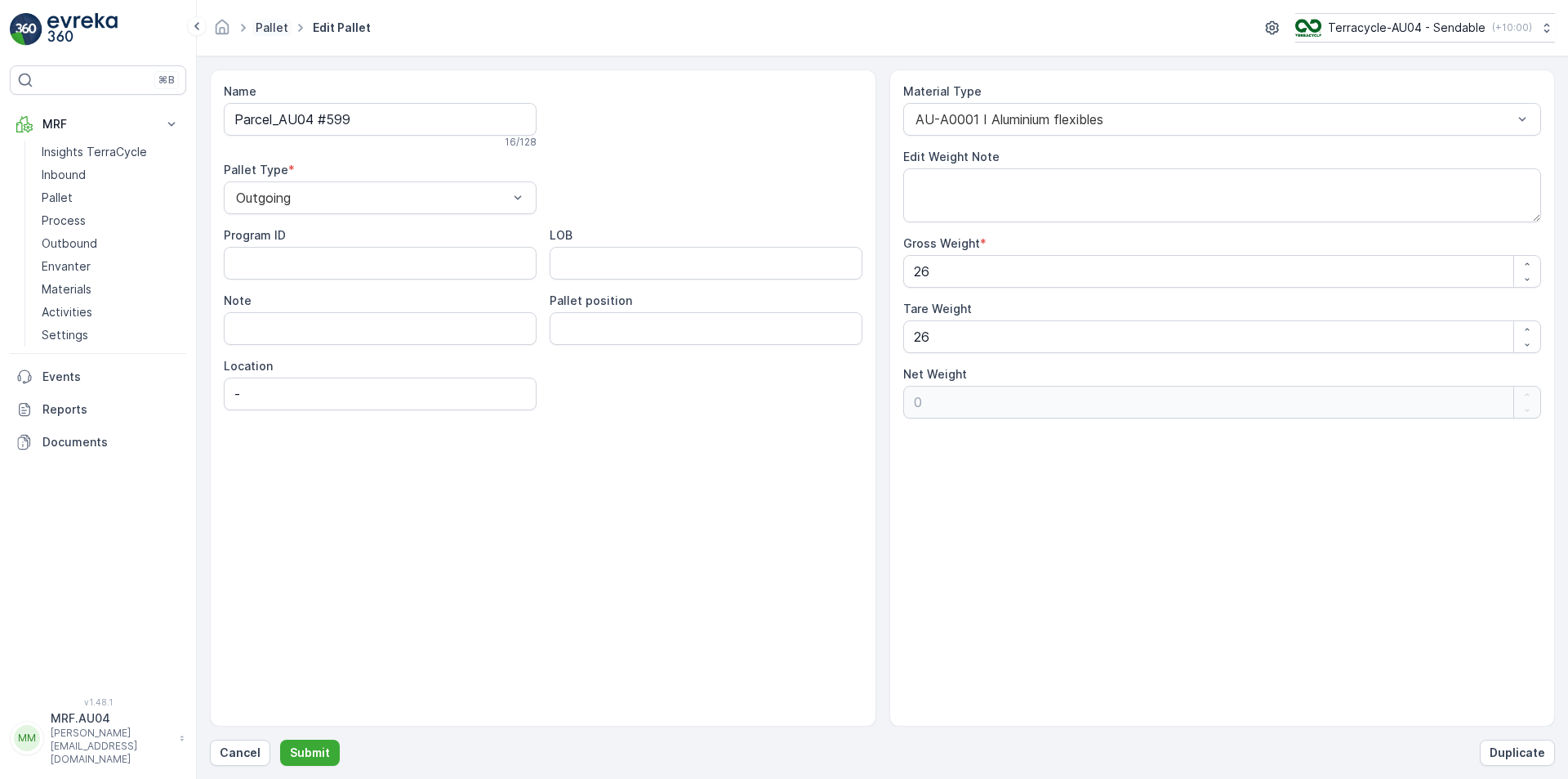
click at [259, 29] on link "Pallet" at bounding box center [272, 27] width 33 height 14
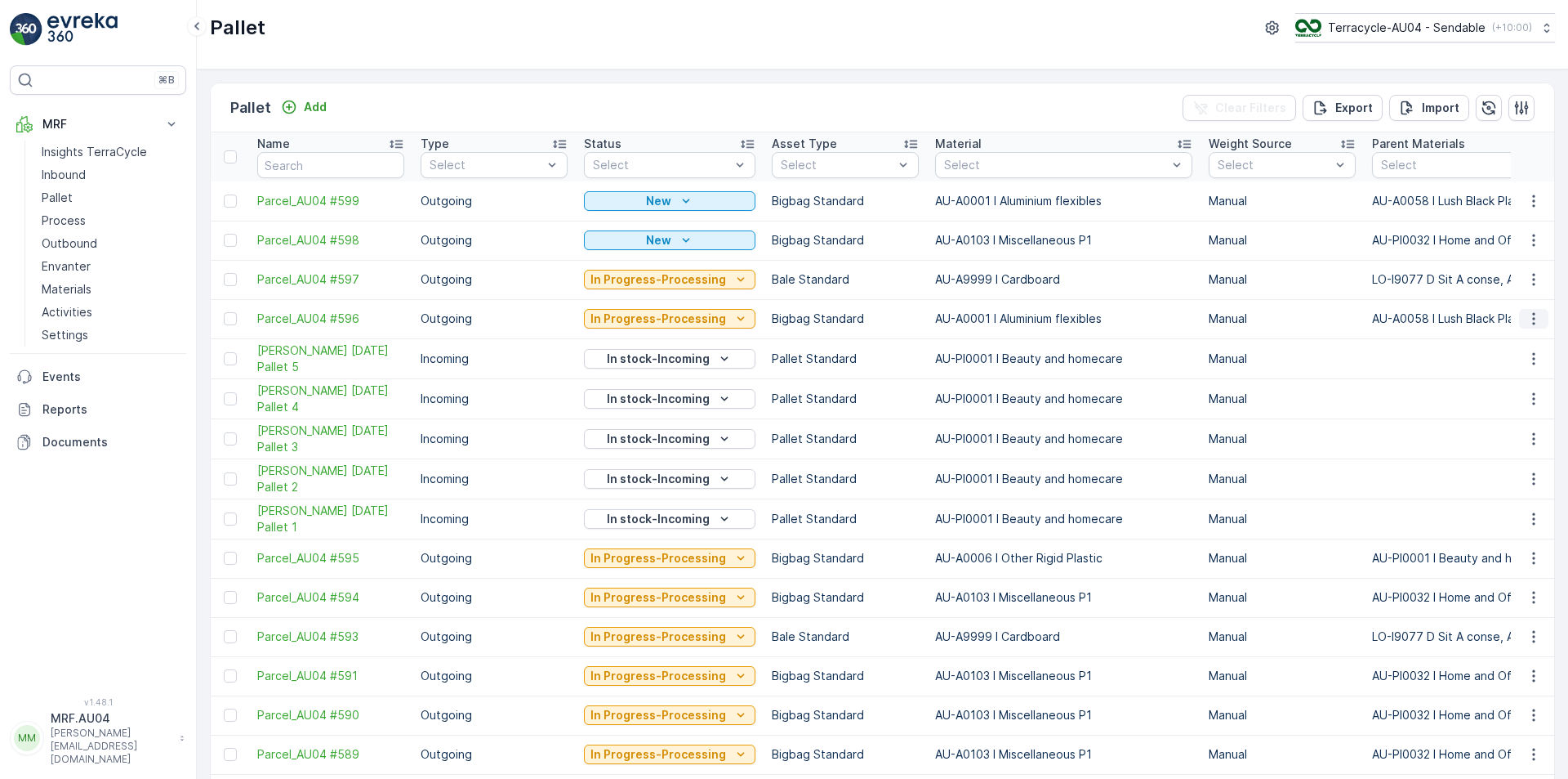
click at [1532, 323] on icon "button" at bounding box center [1533, 319] width 2 height 12
click at [1500, 368] on span "Edit Pallet" at bounding box center [1494, 366] width 55 height 17
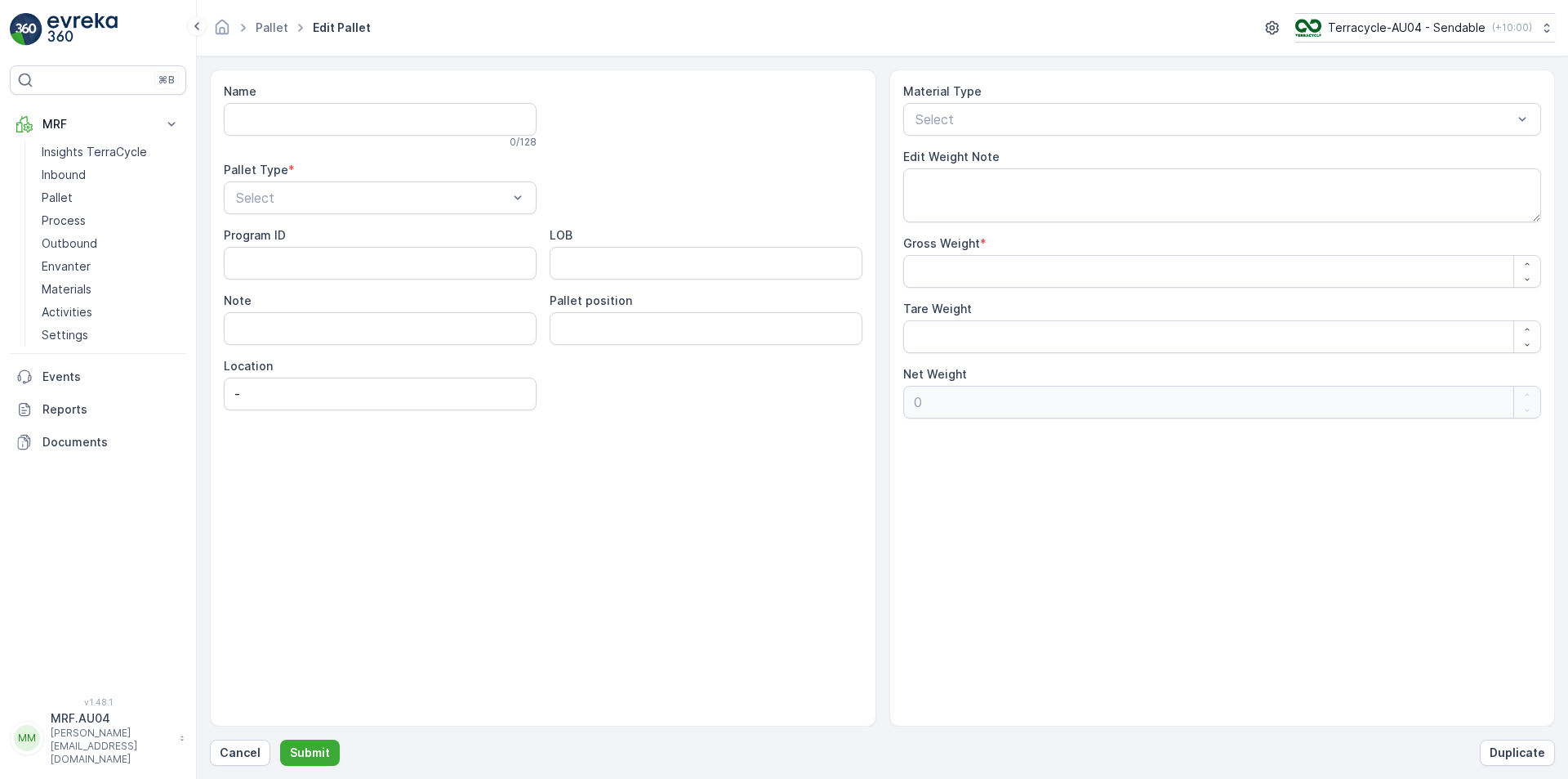
type input "Parcel_AU04 #596"
type Weight "16"
click at [270, 25] on link "Pallet" at bounding box center [272, 27] width 33 height 14
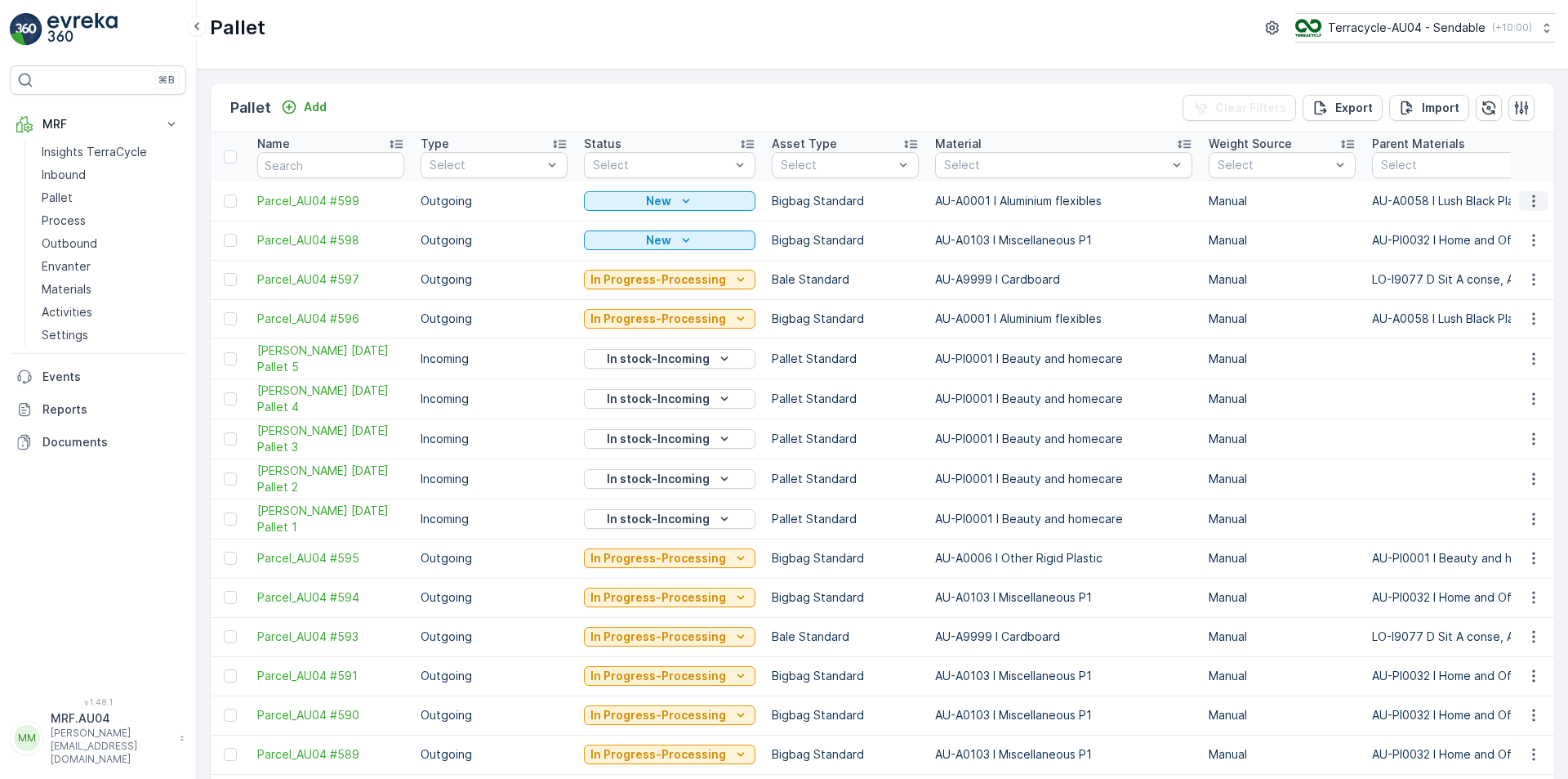
click at [1528, 197] on icon "button" at bounding box center [1534, 201] width 17 height 17
click at [1505, 246] on span "Edit Pallet" at bounding box center [1494, 249] width 55 height 17
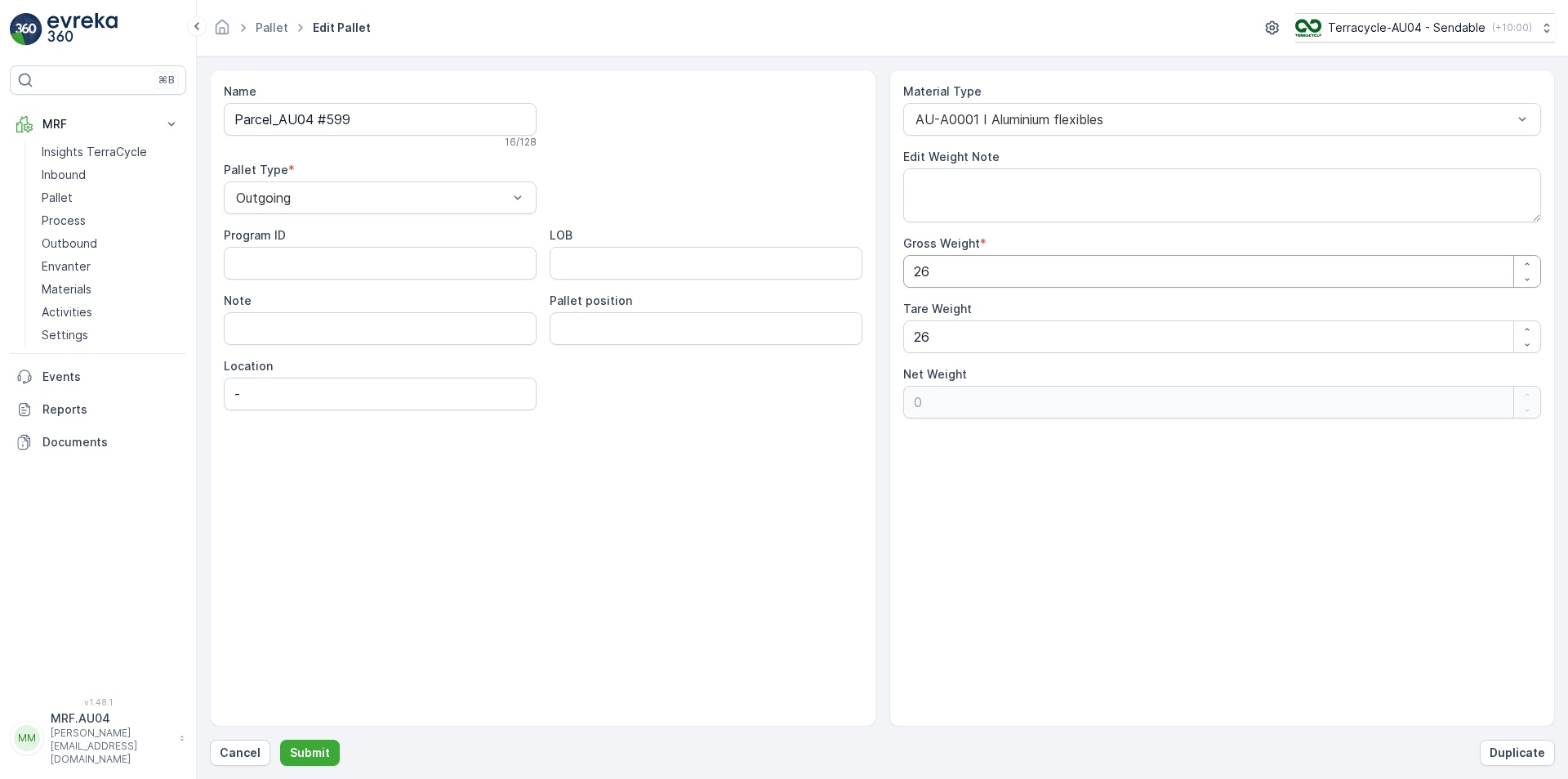
click at [970, 280] on Weight "26" at bounding box center [1222, 271] width 639 height 33
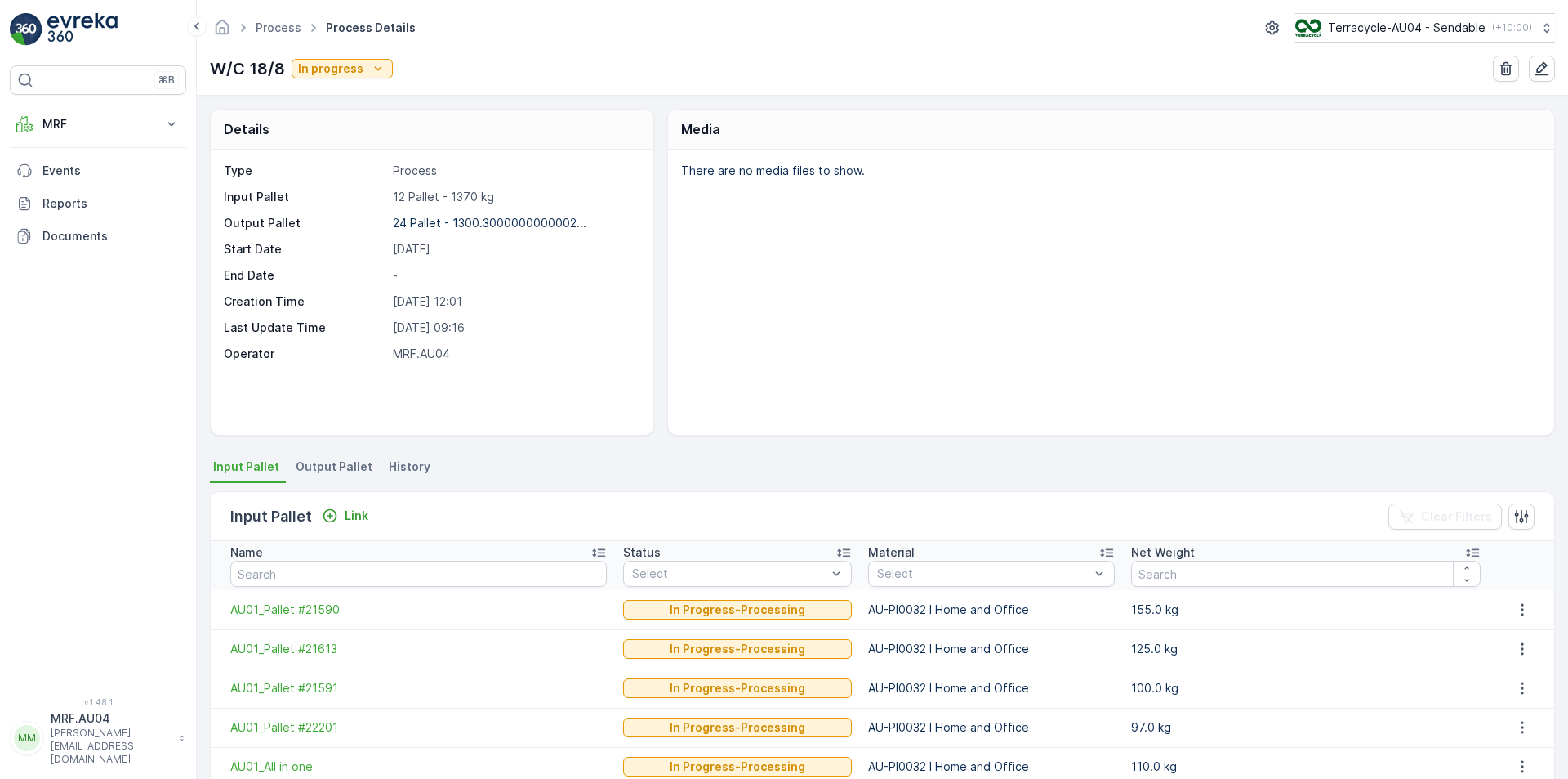
click at [329, 462] on span "Output Pallet" at bounding box center [334, 466] width 77 height 17
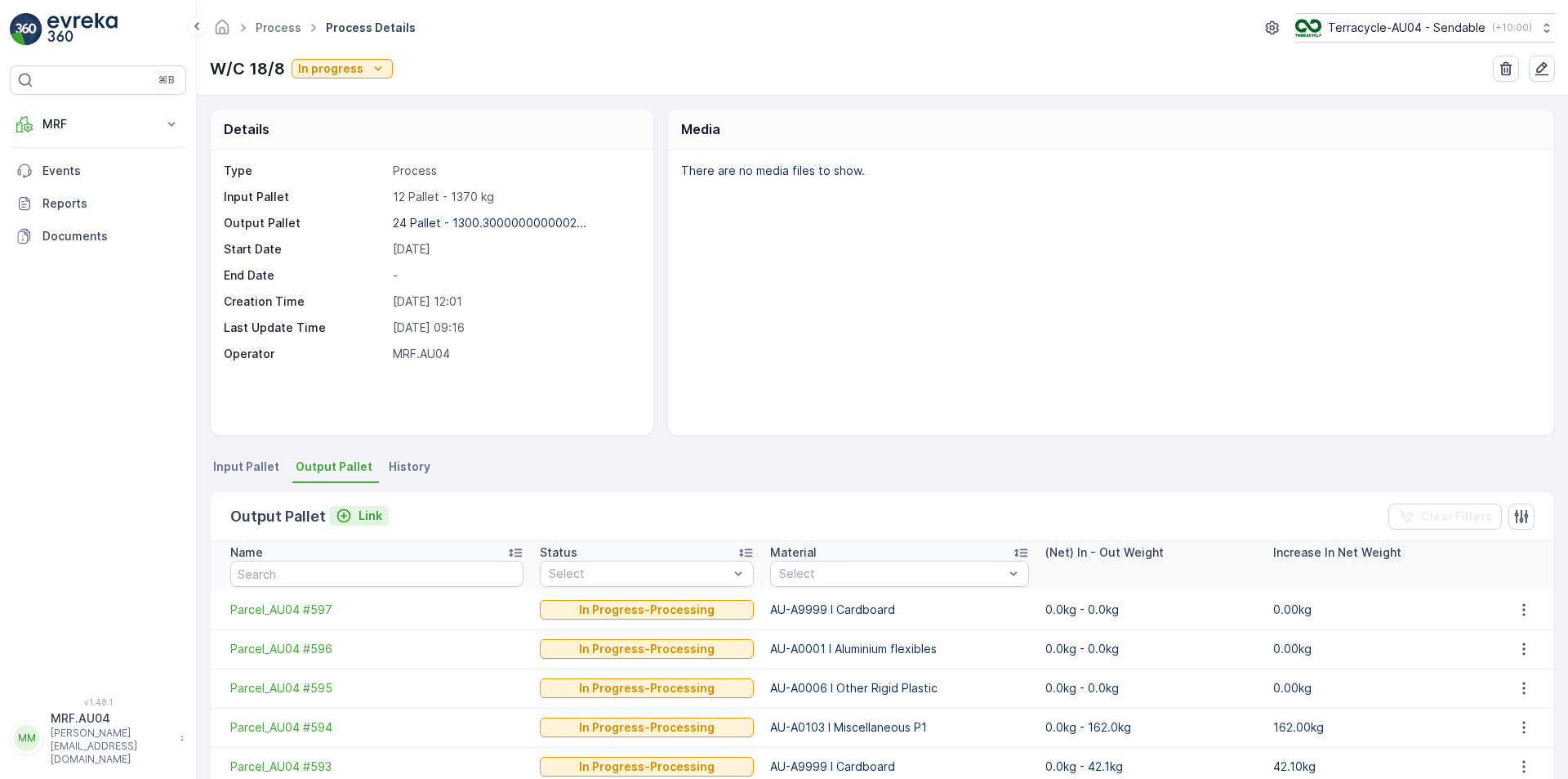
click at [361, 511] on p "Link" at bounding box center [370, 516] width 24 height 17
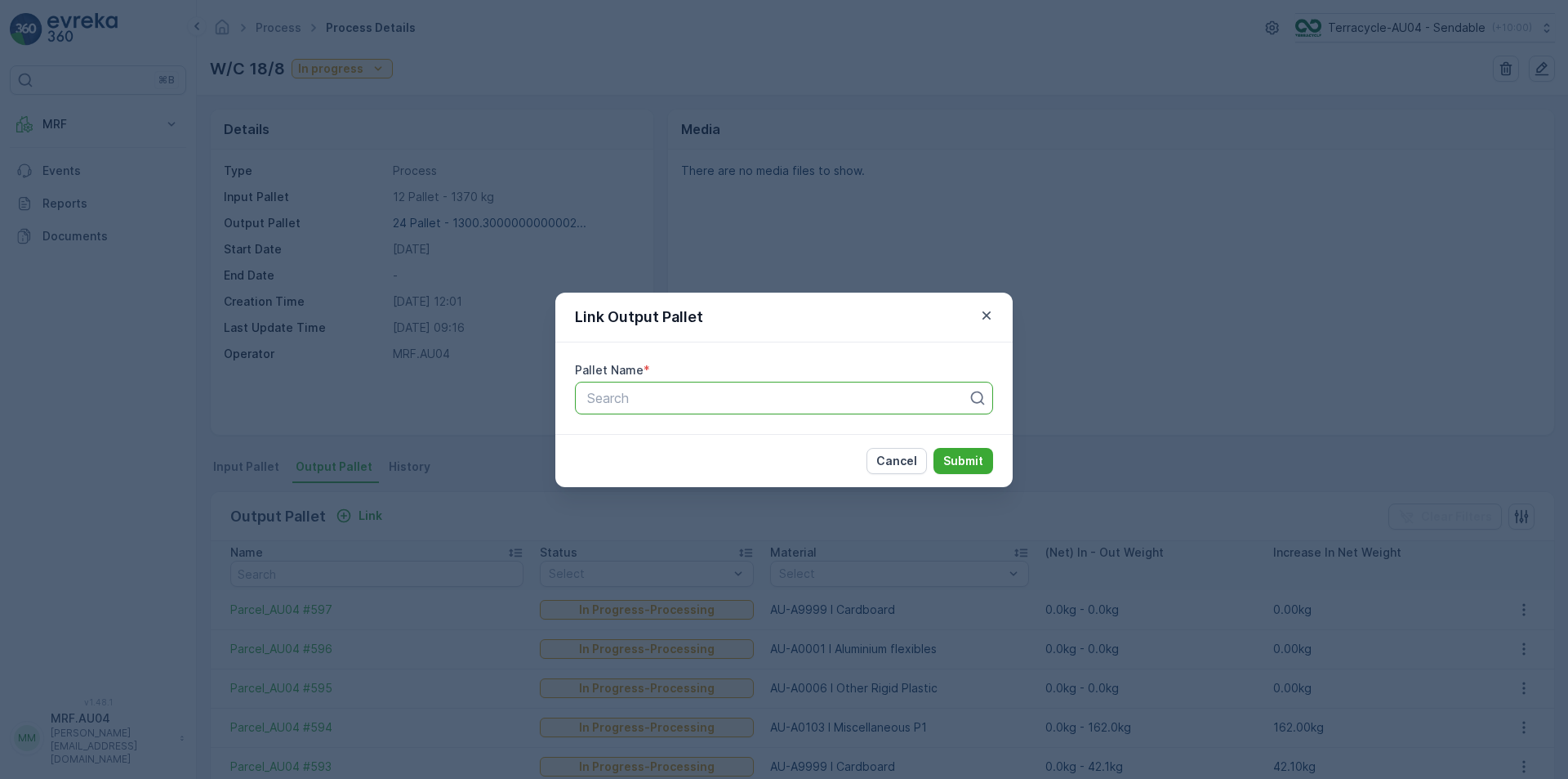
paste input "Parcel_AU04 #598"
type input "Parcel_AU04 #598"
click at [781, 452] on div "Parcel_AU04 #598" at bounding box center [784, 438] width 418 height 28
click at [984, 454] on button "Submit" at bounding box center [964, 461] width 60 height 26
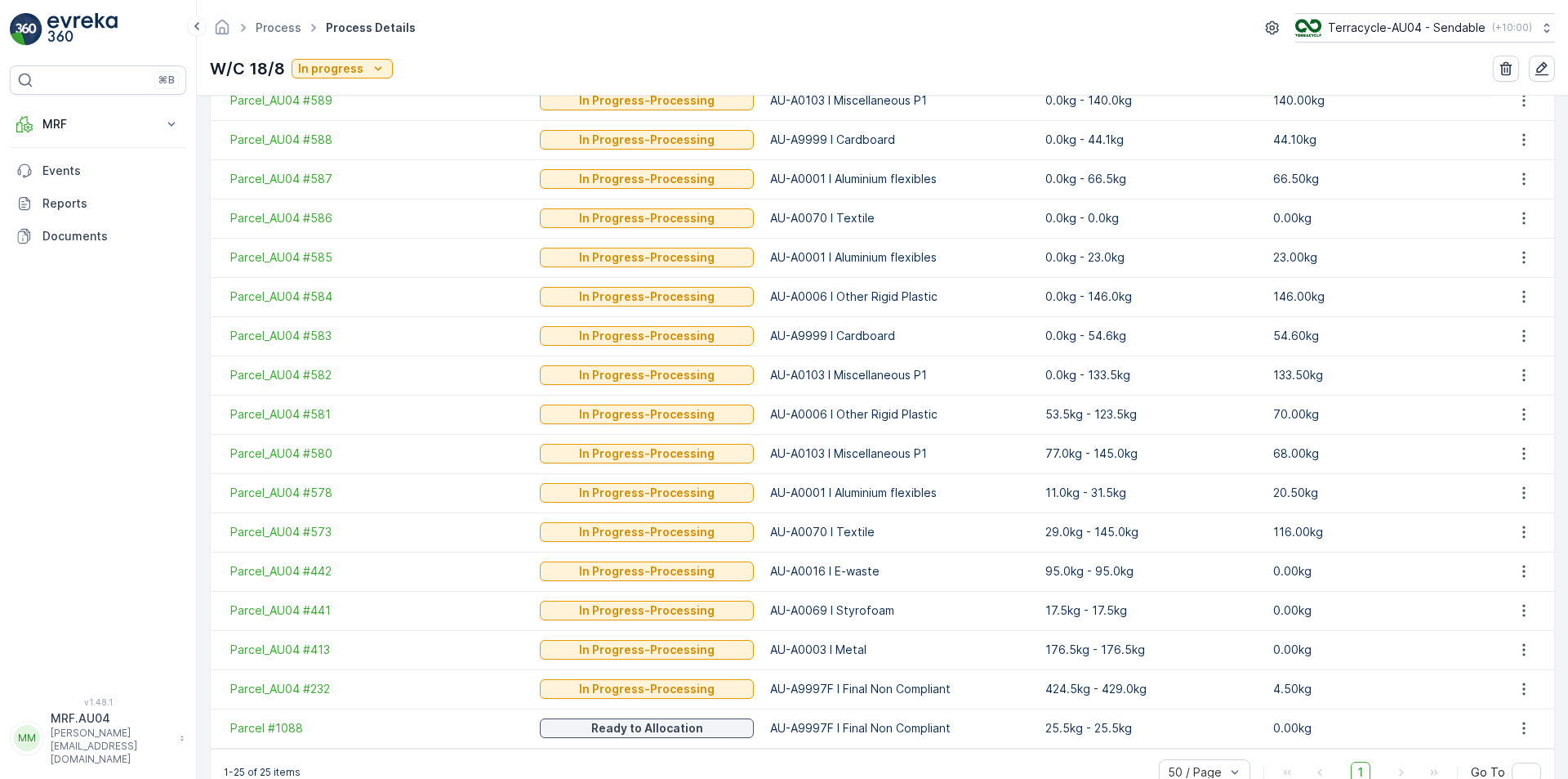
scroll to position [862, 0]
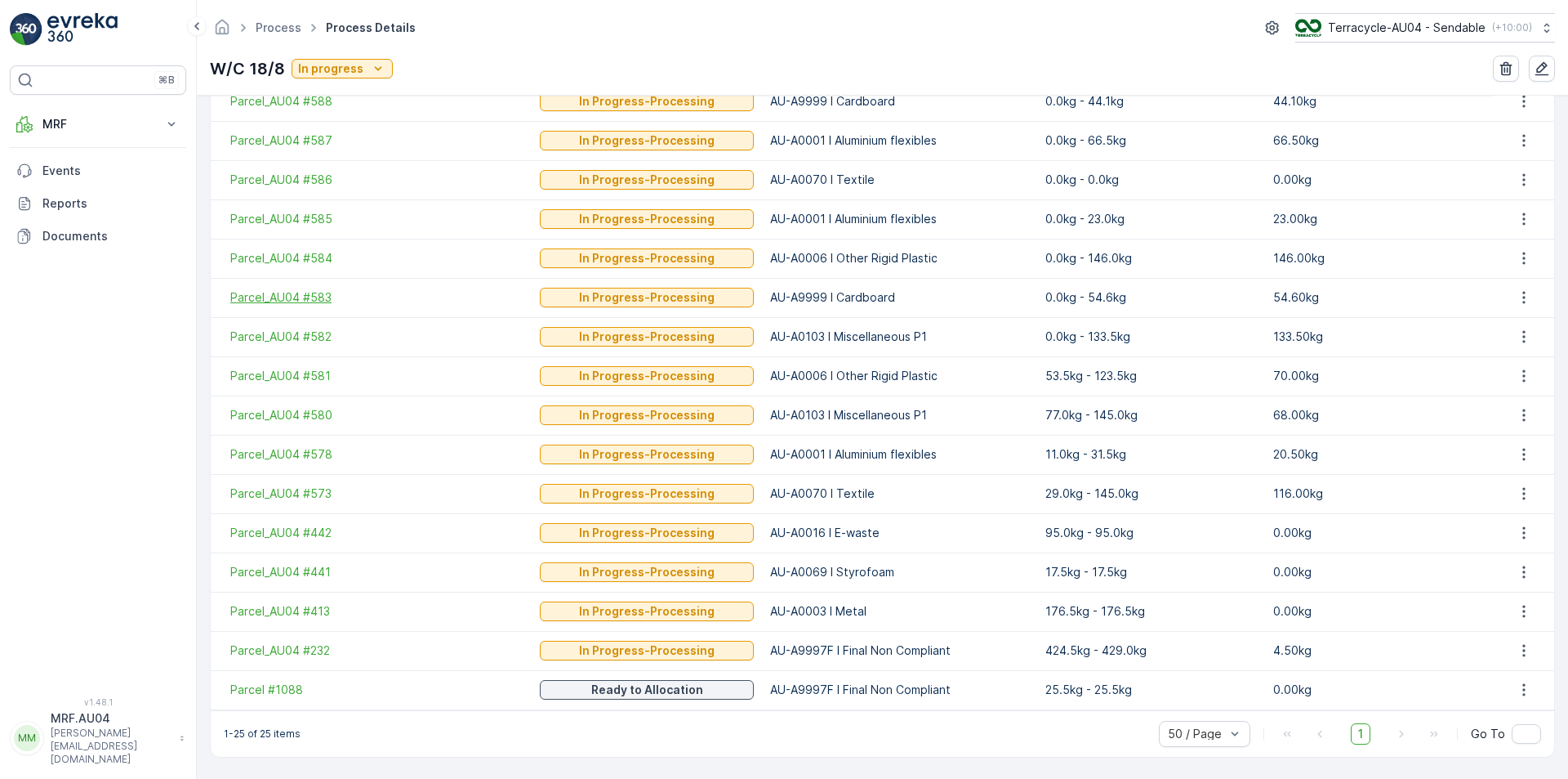
click at [269, 299] on span "Parcel_AU04 #583" at bounding box center [377, 298] width 293 height 17
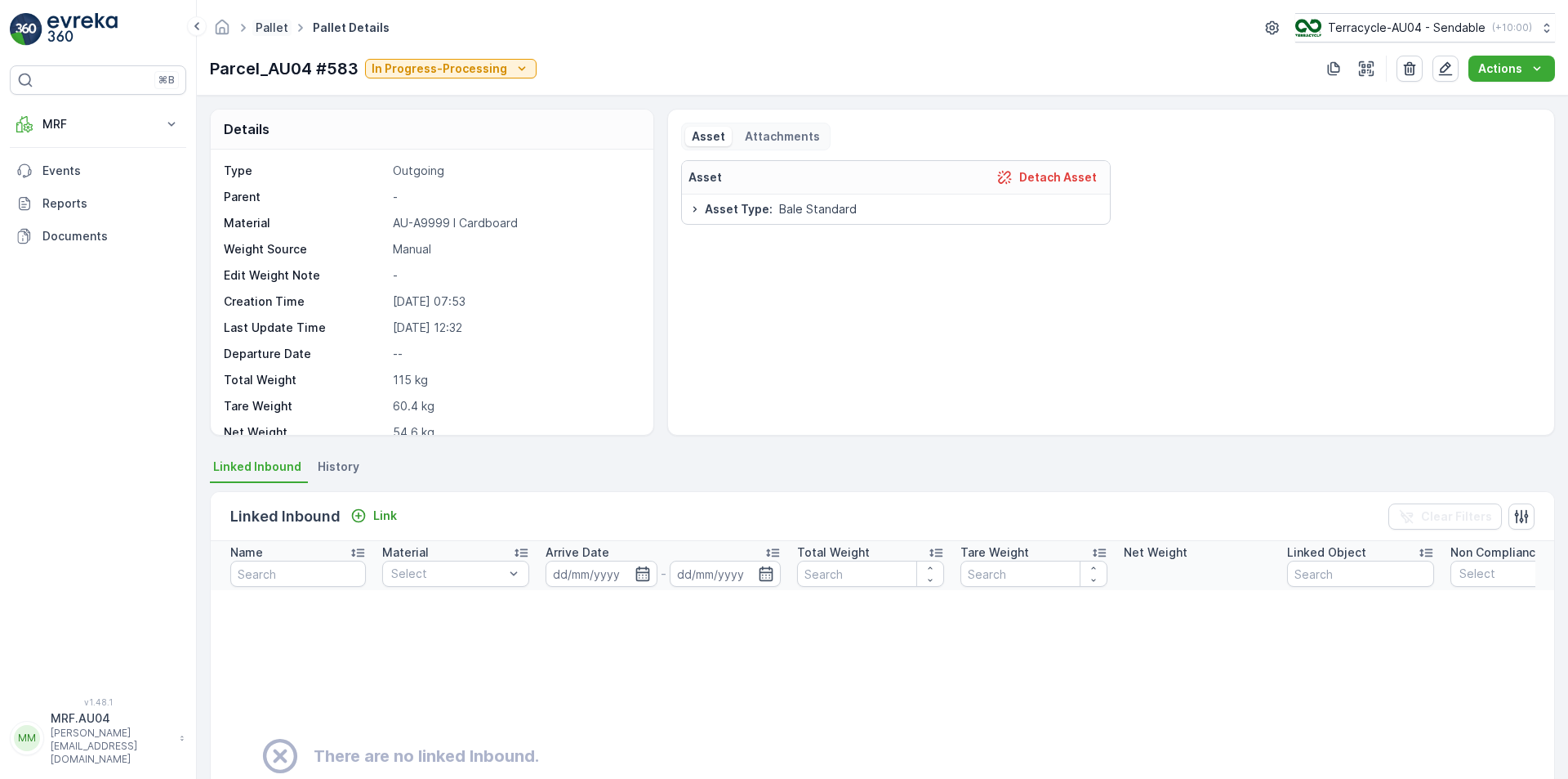
click at [260, 24] on link "Pallet" at bounding box center [272, 27] width 33 height 14
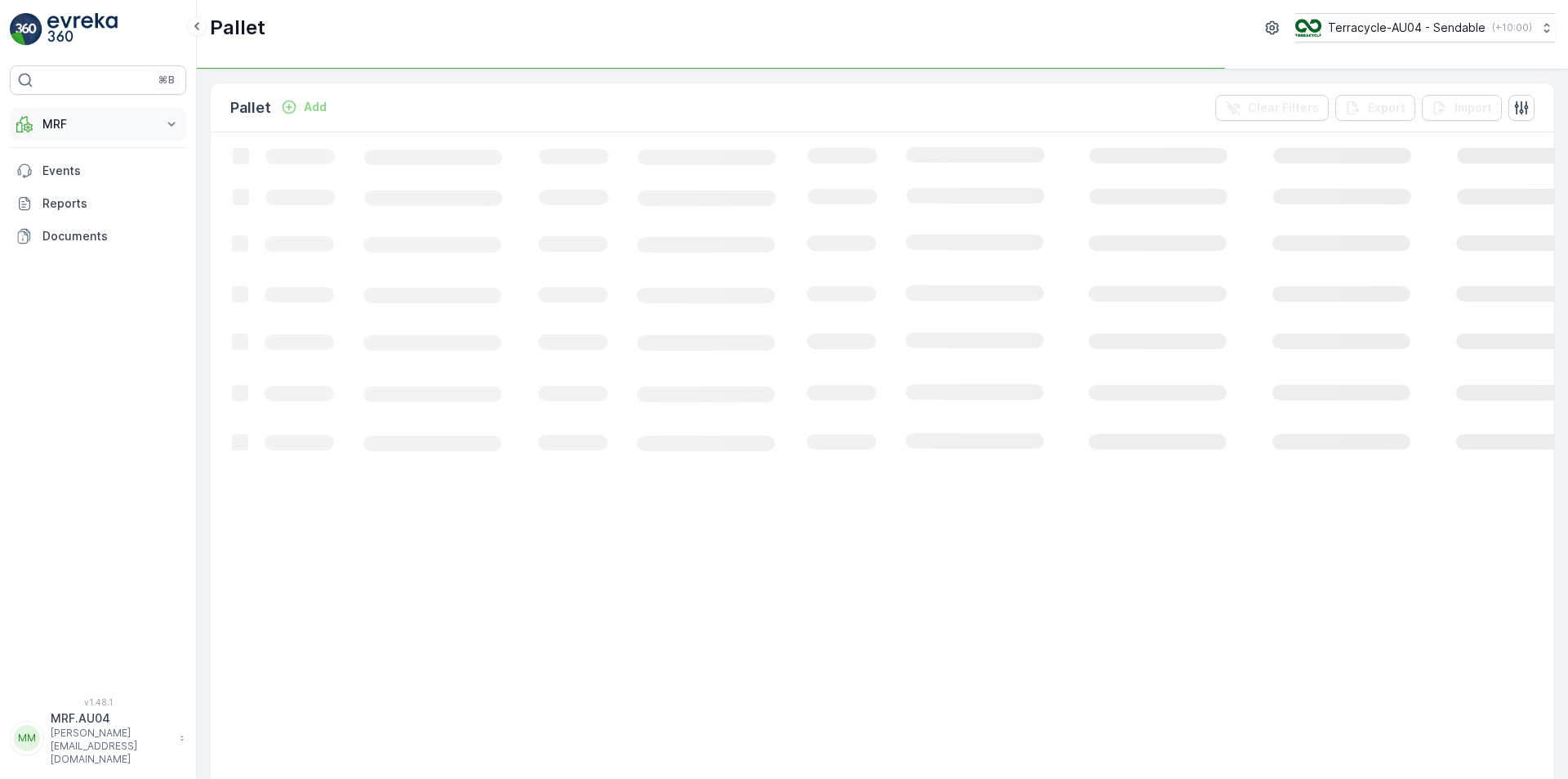
click at [82, 135] on button "MRF" at bounding box center [98, 124] width 176 height 33
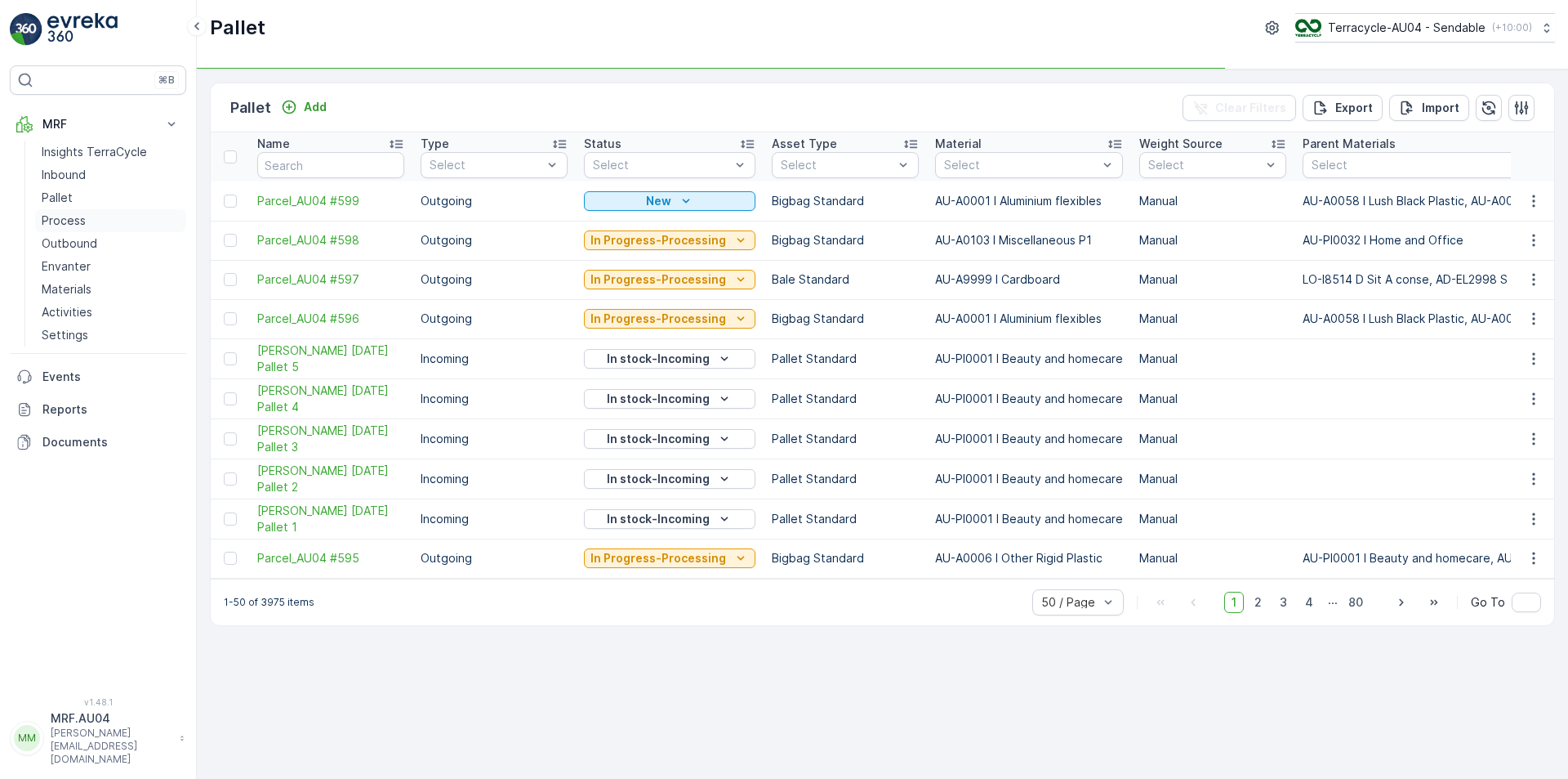
click at [73, 222] on p "Process" at bounding box center [63, 221] width 44 height 17
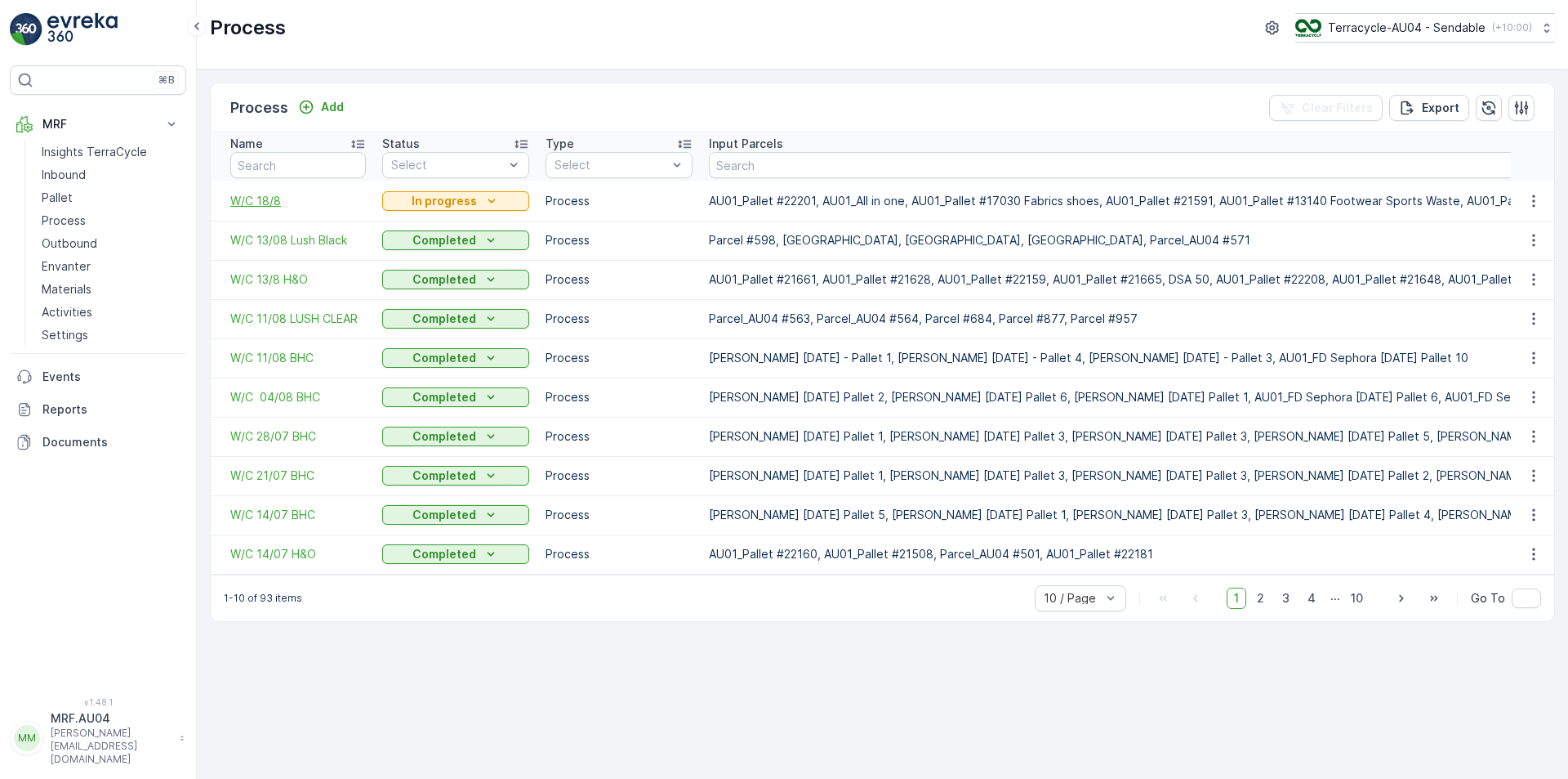
click at [266, 198] on span "W/C 18/8" at bounding box center [298, 201] width 136 height 17
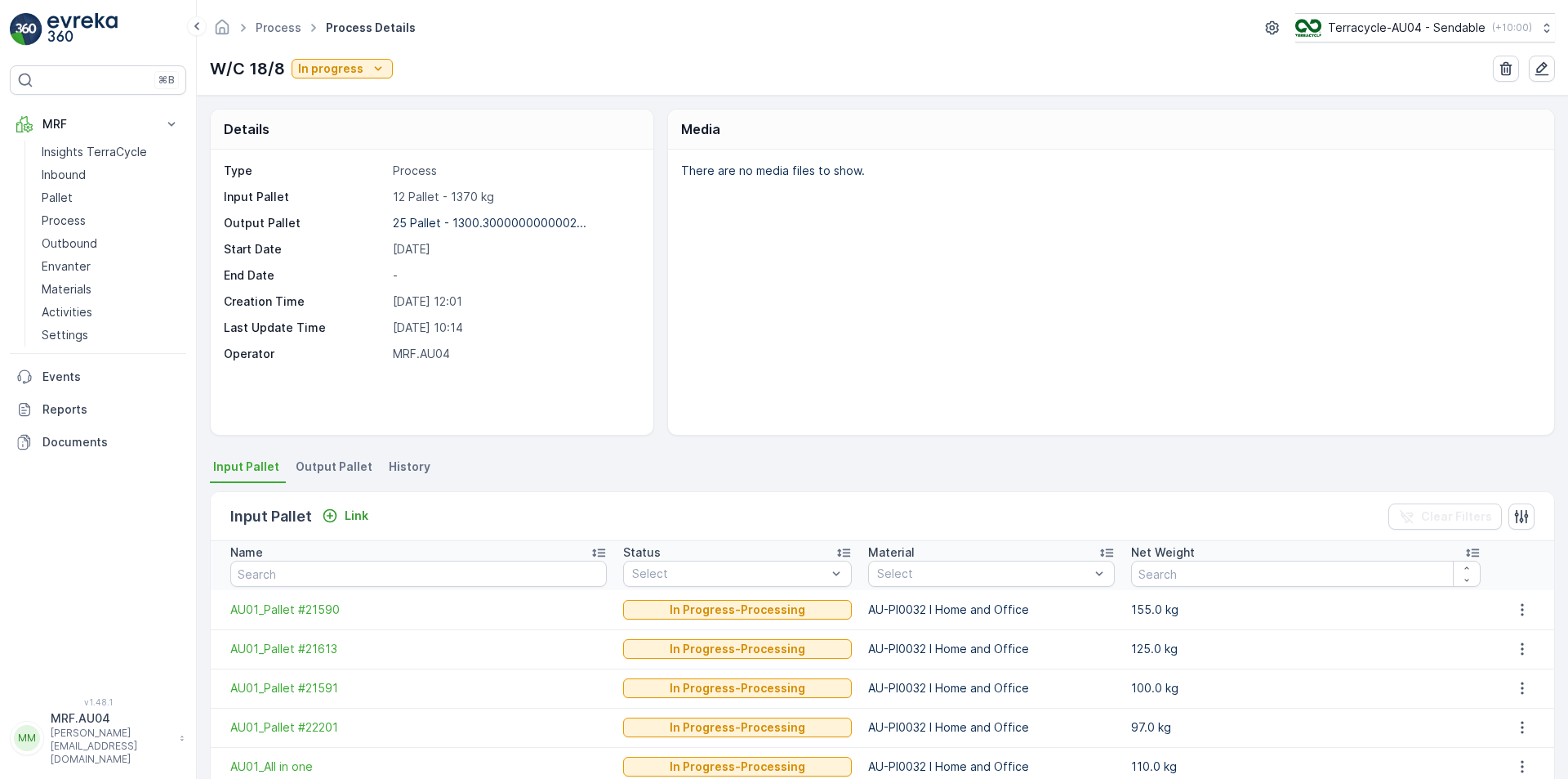
click at [324, 461] on span "Output Pallet" at bounding box center [334, 466] width 77 height 17
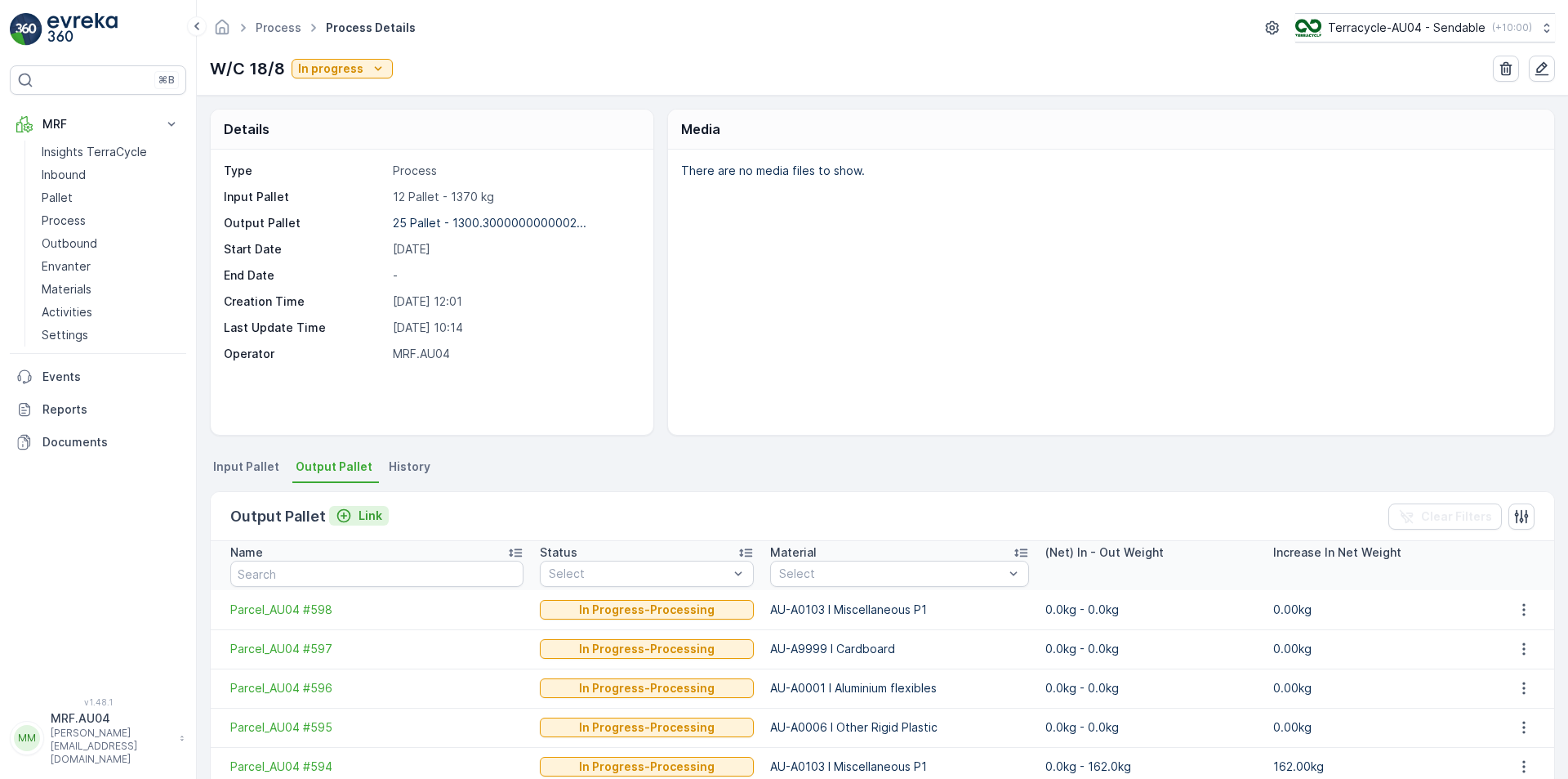
click at [365, 518] on p "Link" at bounding box center [370, 516] width 24 height 17
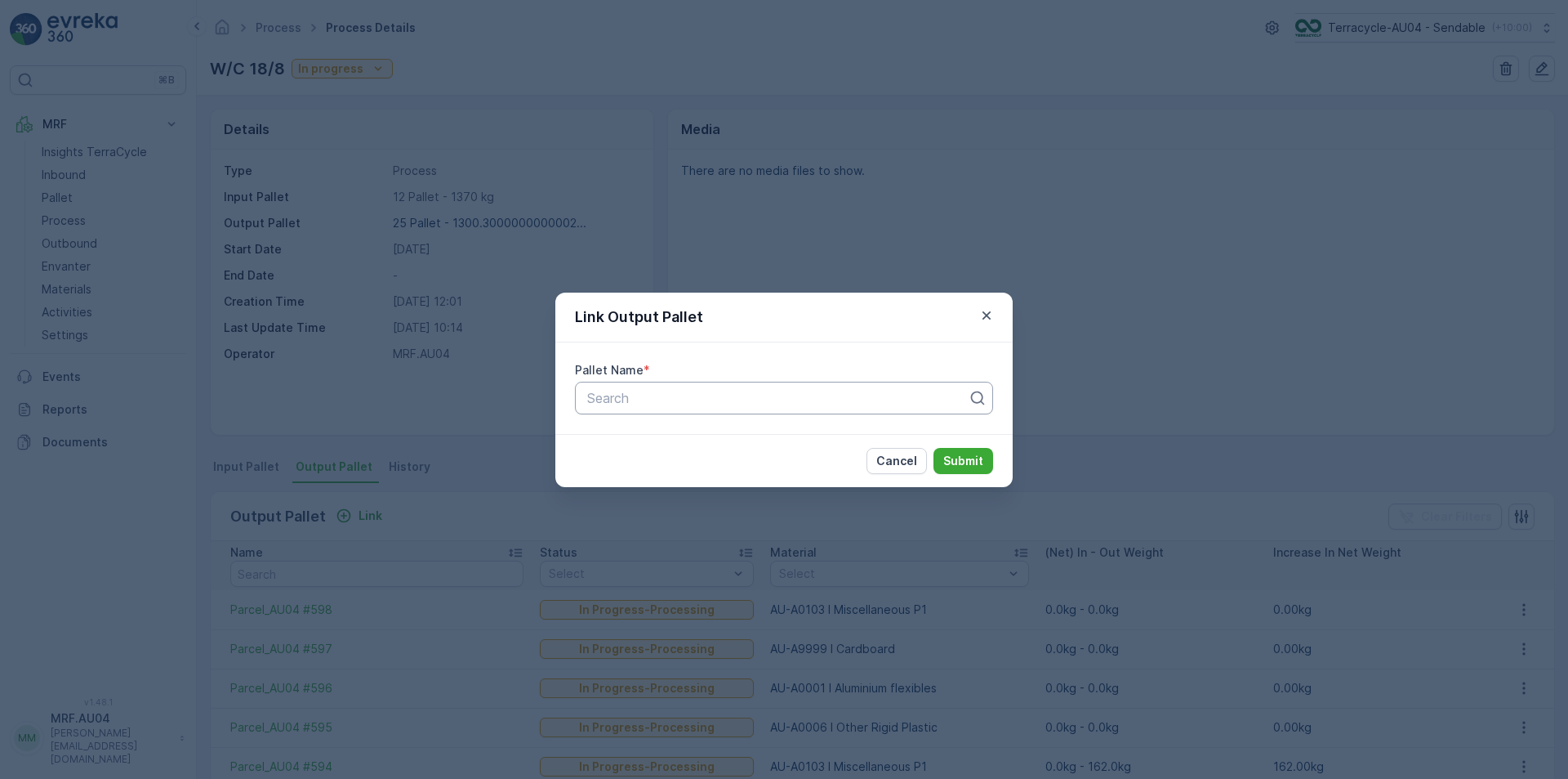
click at [669, 392] on div at bounding box center [778, 398] width 384 height 15
drag, startPoint x: 669, startPoint y: 392, endPoint x: 626, endPoint y: 396, distance: 43.2
click at [626, 396] on div at bounding box center [778, 398] width 384 height 15
paste input "Parcel_AU04 #599"
type input "Parcel_AU04 #599"
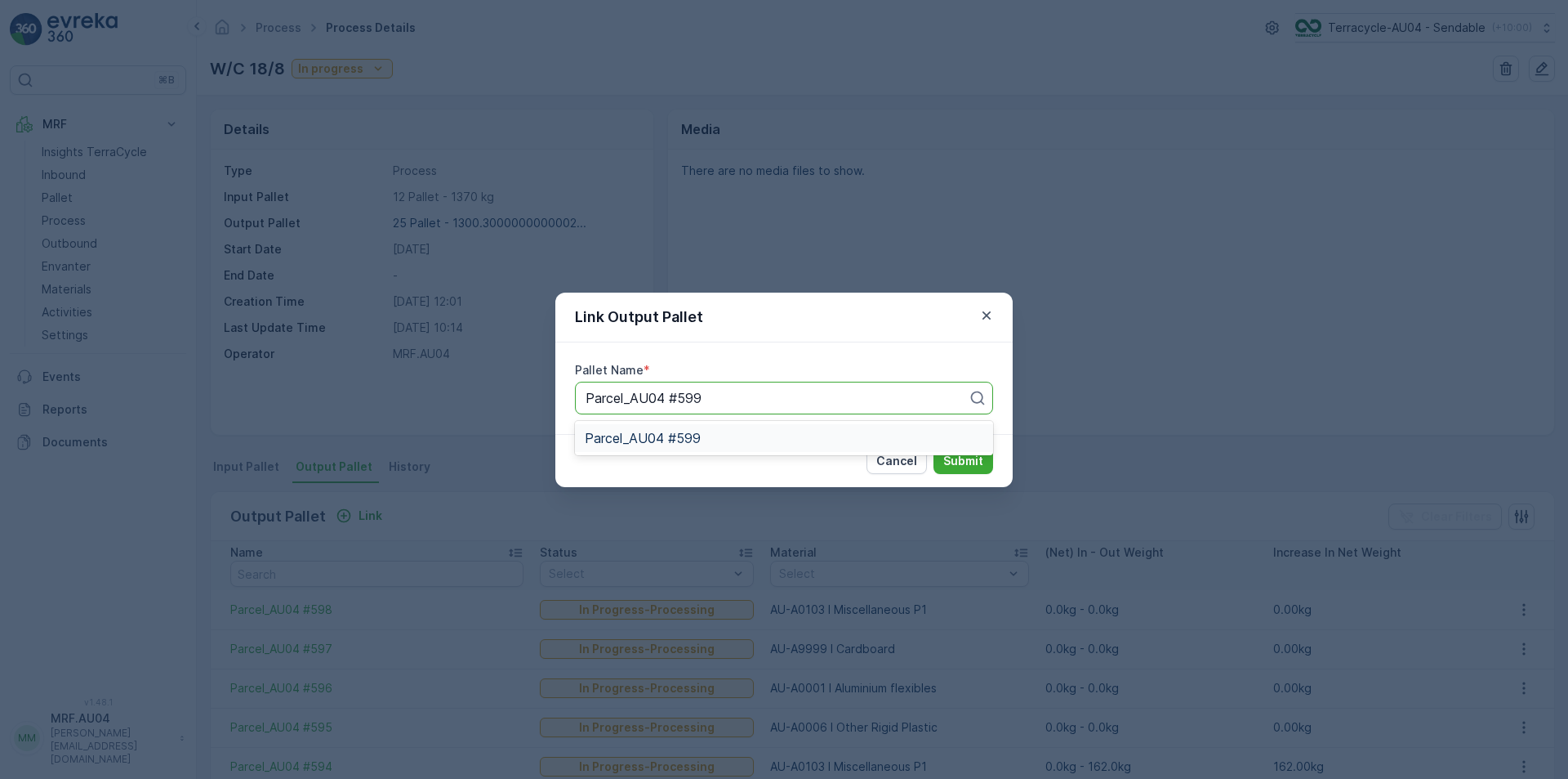
click at [915, 441] on div "Parcel_AU04 #599" at bounding box center [784, 438] width 398 height 15
click at [973, 459] on p "Submit" at bounding box center [963, 461] width 40 height 17
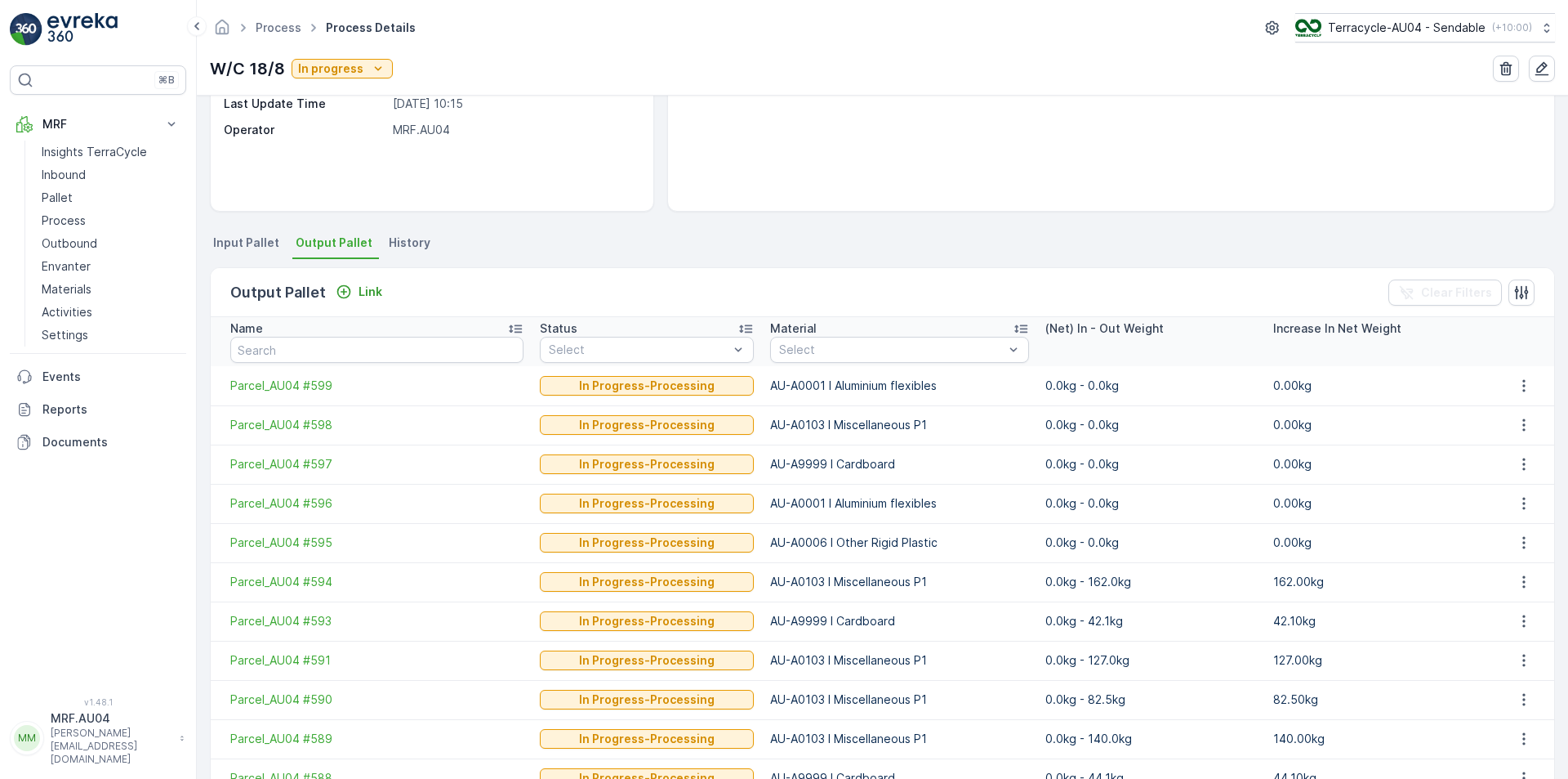
scroll to position [84, 0]
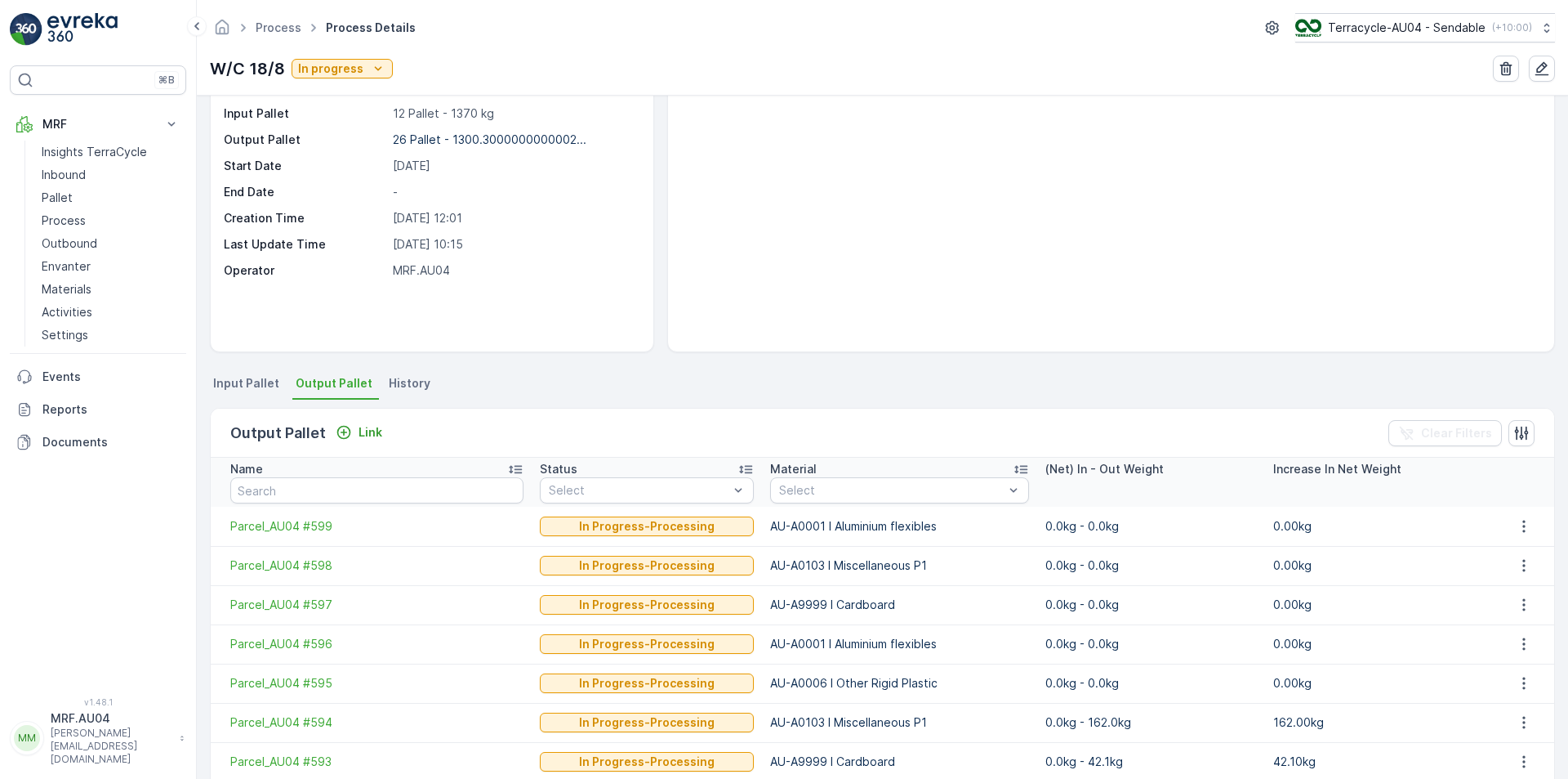
click at [258, 390] on span "Input Pallet" at bounding box center [246, 384] width 66 height 17
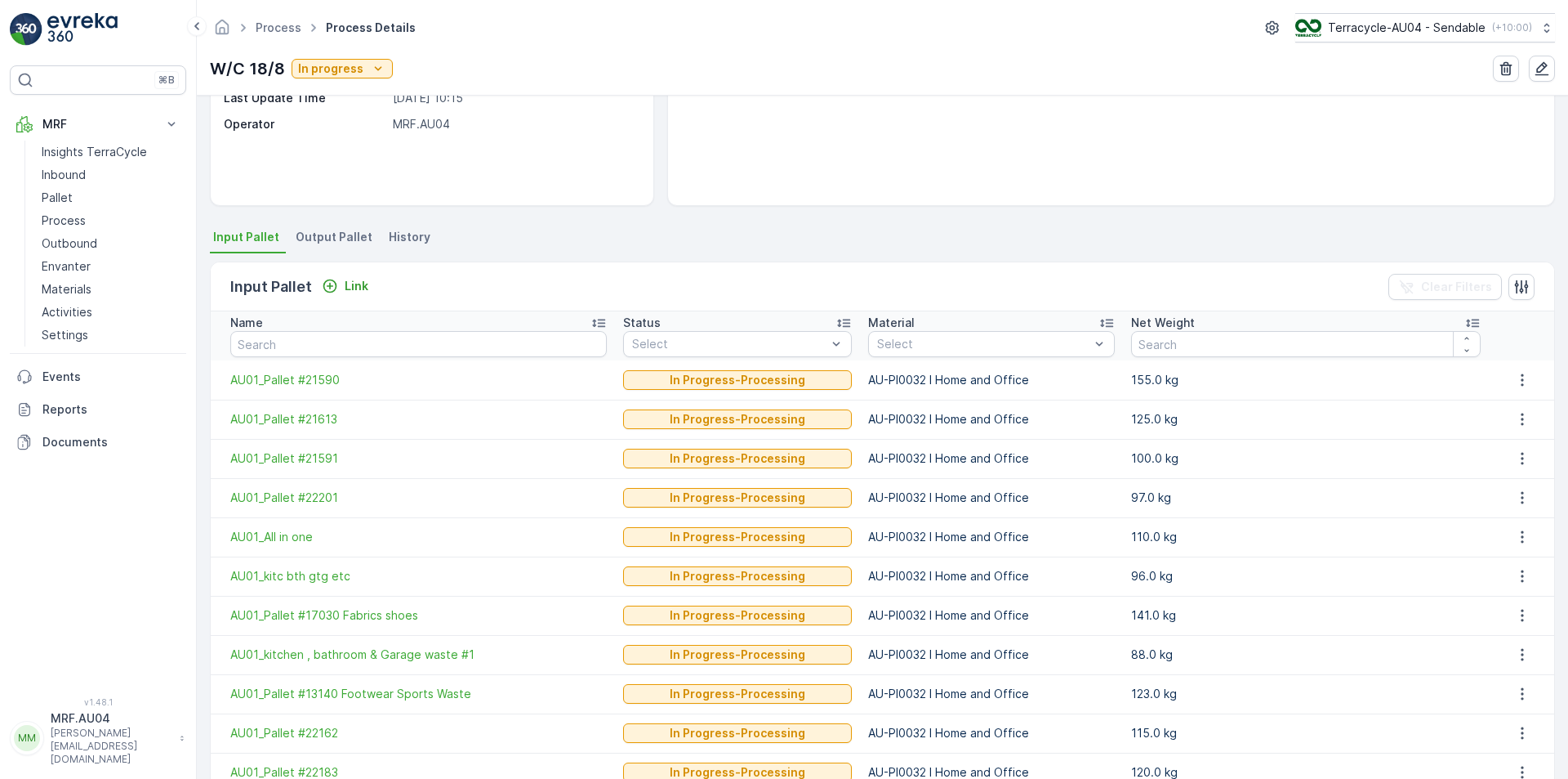
scroll to position [351, 0]
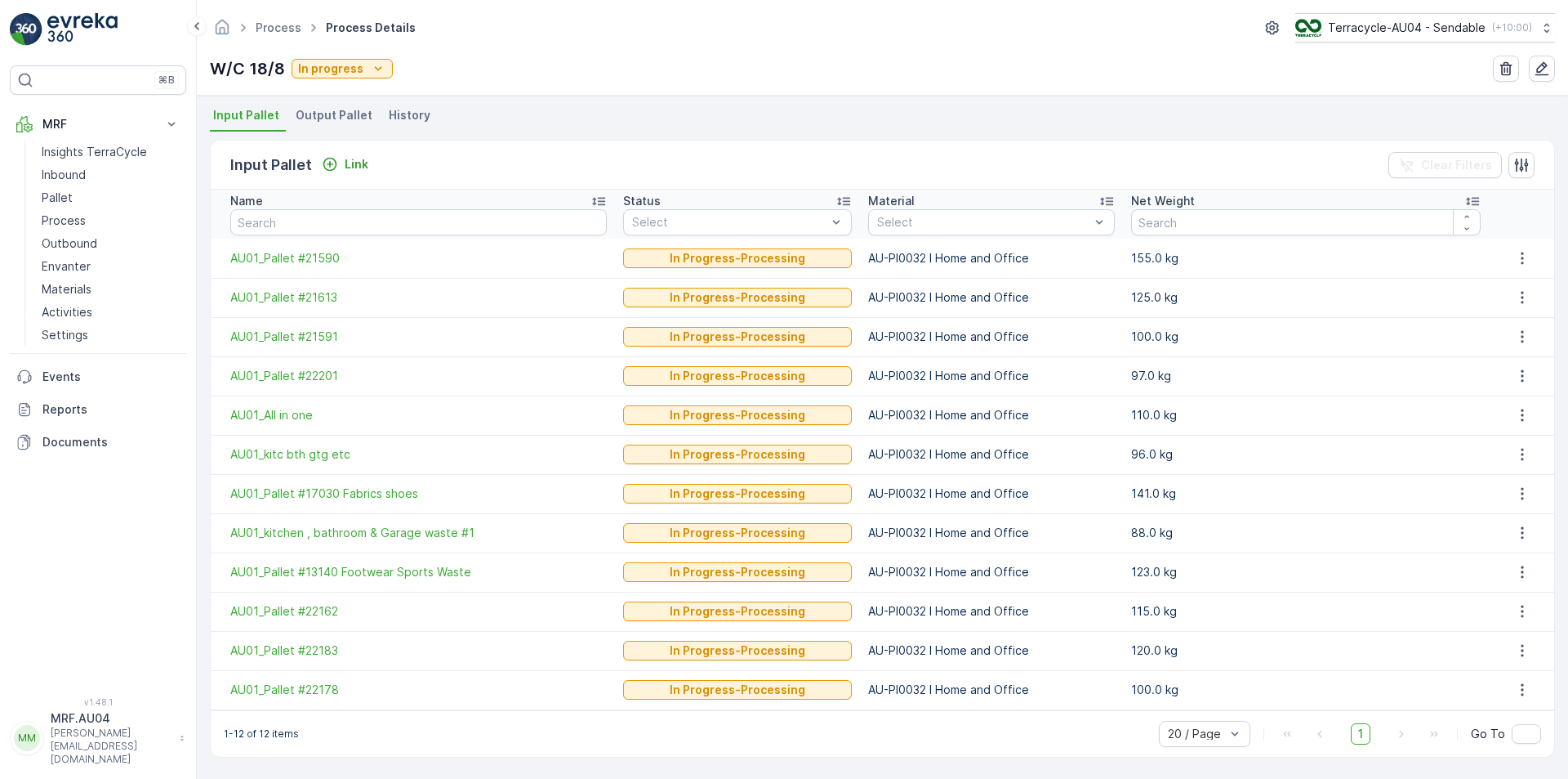
click at [356, 108] on span "Output Pallet" at bounding box center [334, 115] width 77 height 17
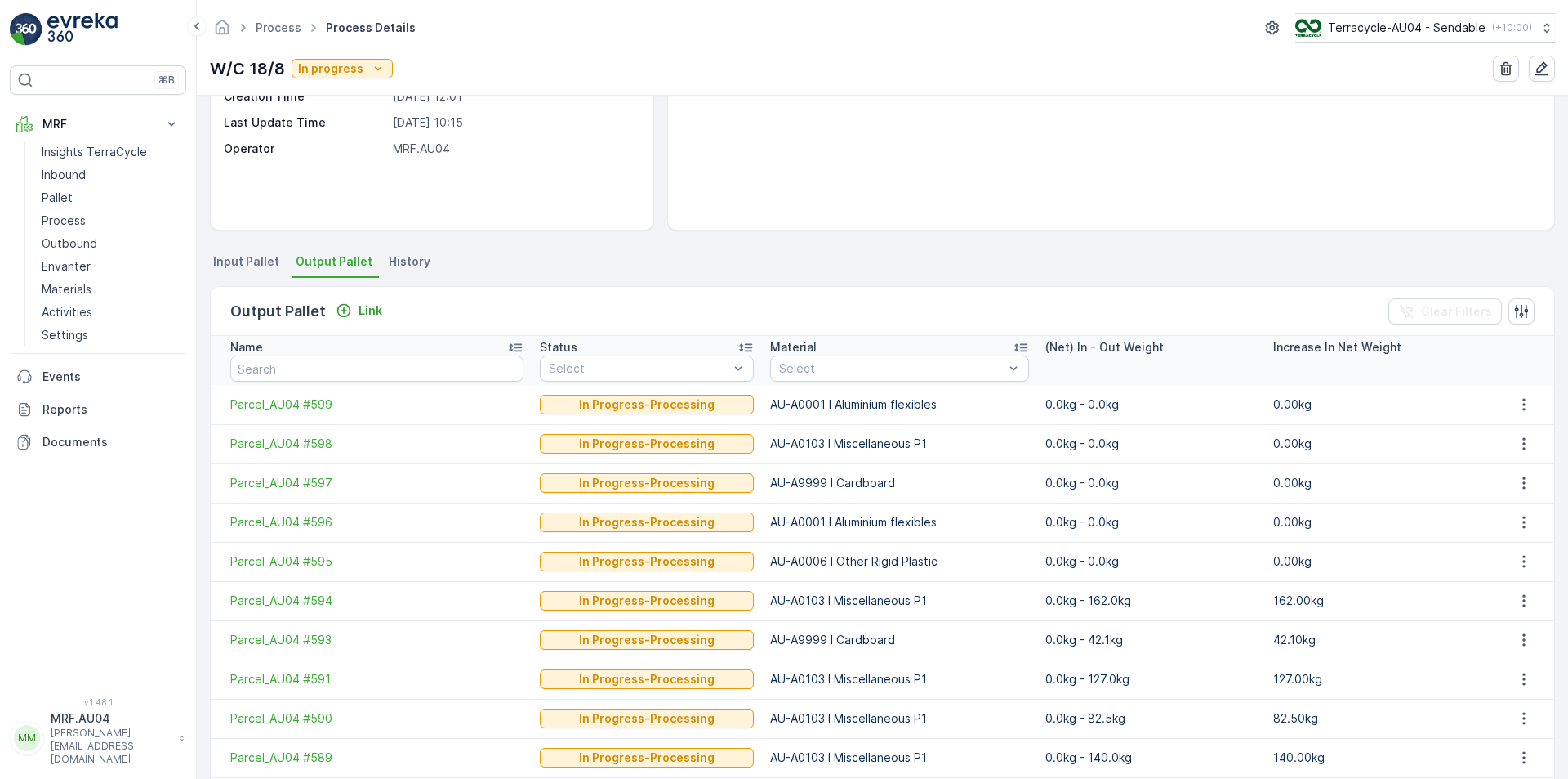
scroll to position [41, 0]
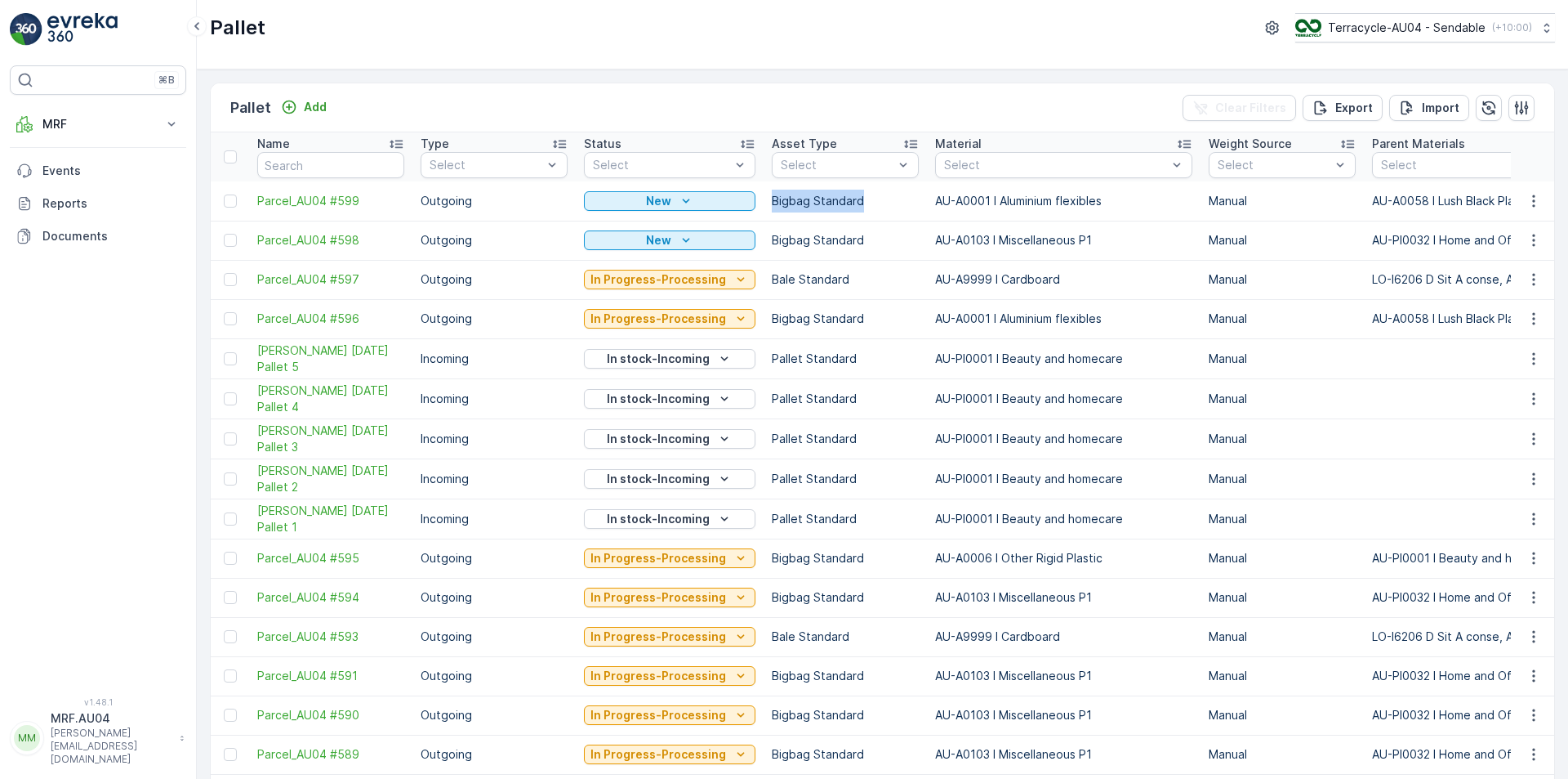
drag, startPoint x: 765, startPoint y: 201, endPoint x: 868, endPoint y: 210, distance: 103.4
click at [868, 210] on td "Bigbag Standard" at bounding box center [846, 200] width 164 height 39
click at [779, 213] on td "Bigbag Standard" at bounding box center [846, 200] width 164 height 39
click at [779, 207] on td "Bigbag Standard" at bounding box center [846, 200] width 164 height 39
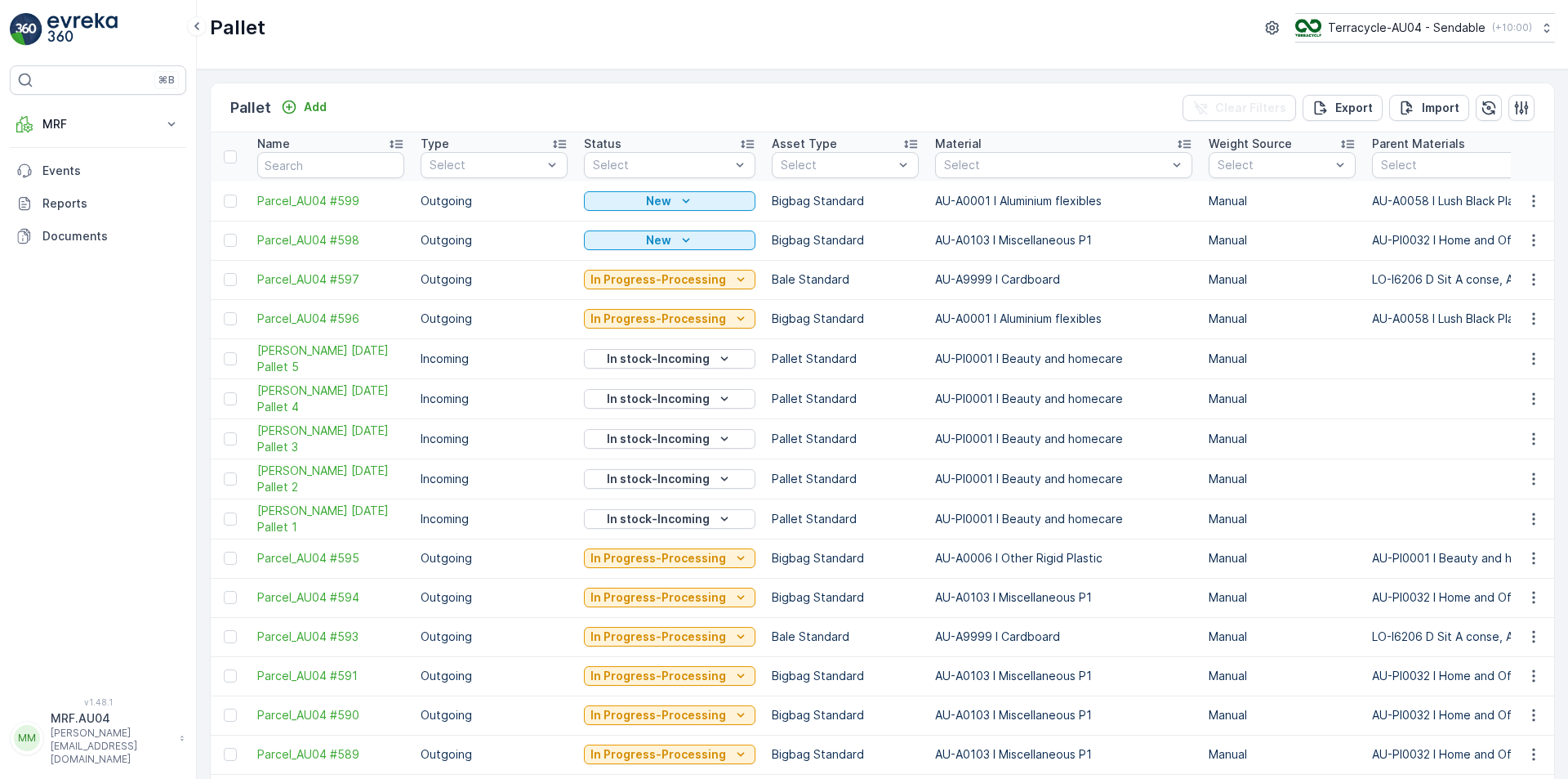
click at [822, 203] on td "Bigbag Standard" at bounding box center [846, 200] width 164 height 39
drag, startPoint x: 879, startPoint y: 199, endPoint x: 751, endPoint y: 200, distance: 128.0
click at [1325, 250] on td "Manual" at bounding box center [1283, 240] width 164 height 39
click at [1526, 237] on icon "button" at bounding box center [1534, 241] width 17 height 17
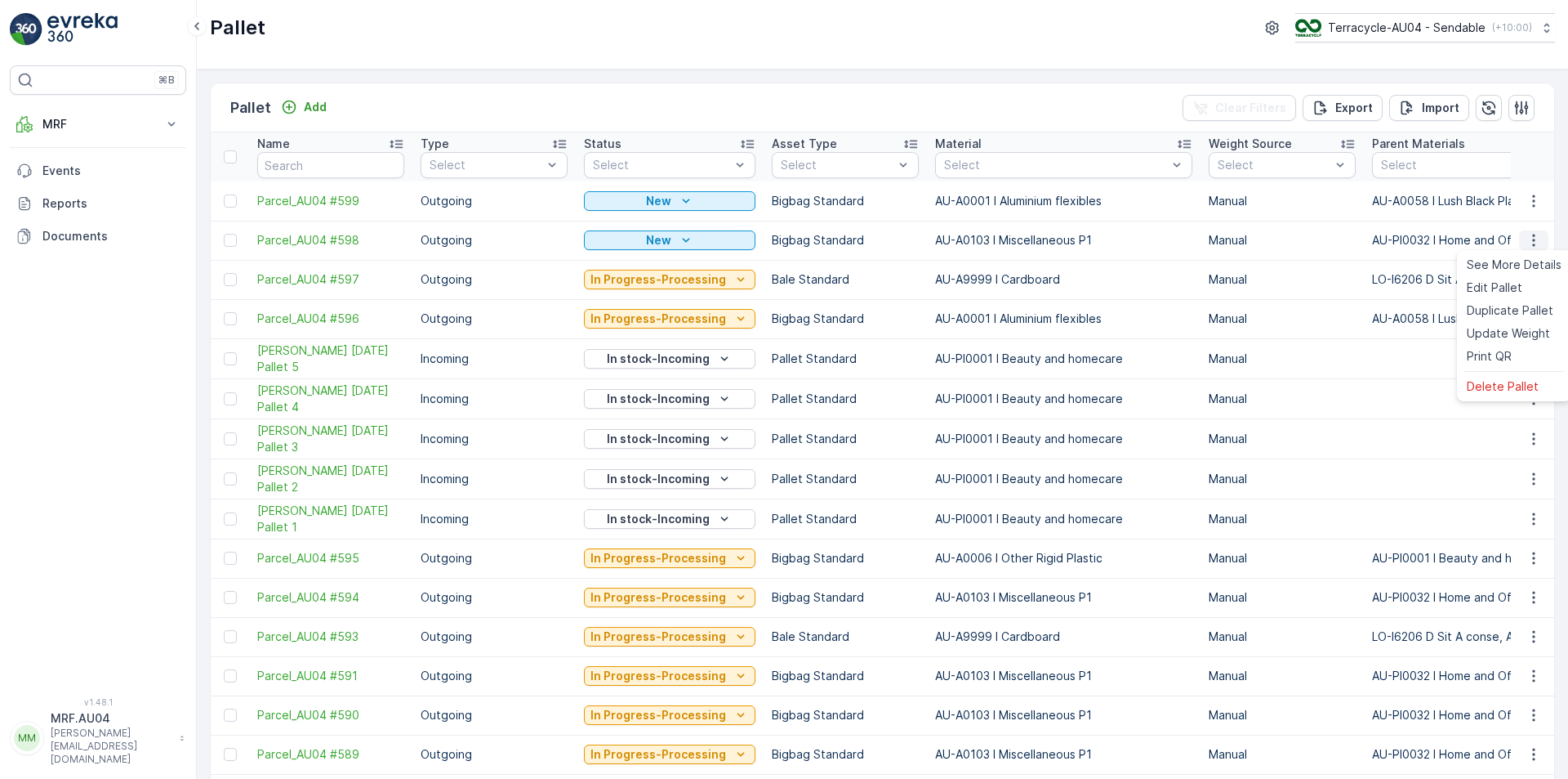
click at [1531, 237] on icon "button" at bounding box center [1534, 241] width 17 height 17
click at [1503, 287] on span "Edit Pallet" at bounding box center [1494, 288] width 55 height 17
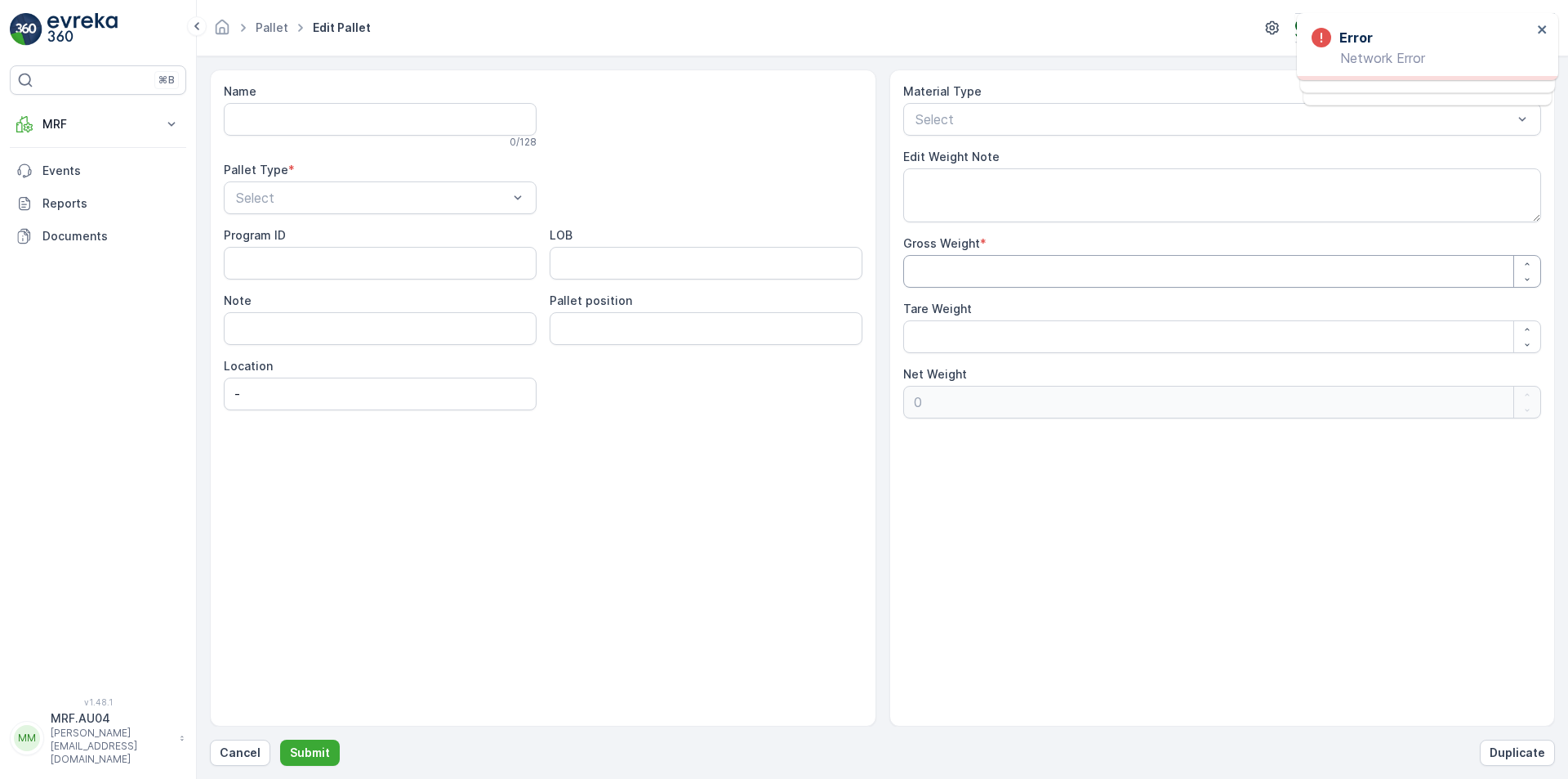
click at [1130, 283] on Weight "Gross Weight" at bounding box center [1222, 271] width 639 height 33
type Weight "23.5"
click at [1161, 329] on Weight "Tare Weight" at bounding box center [1222, 337] width 639 height 33
type Weight "2"
type Weight "21.5"
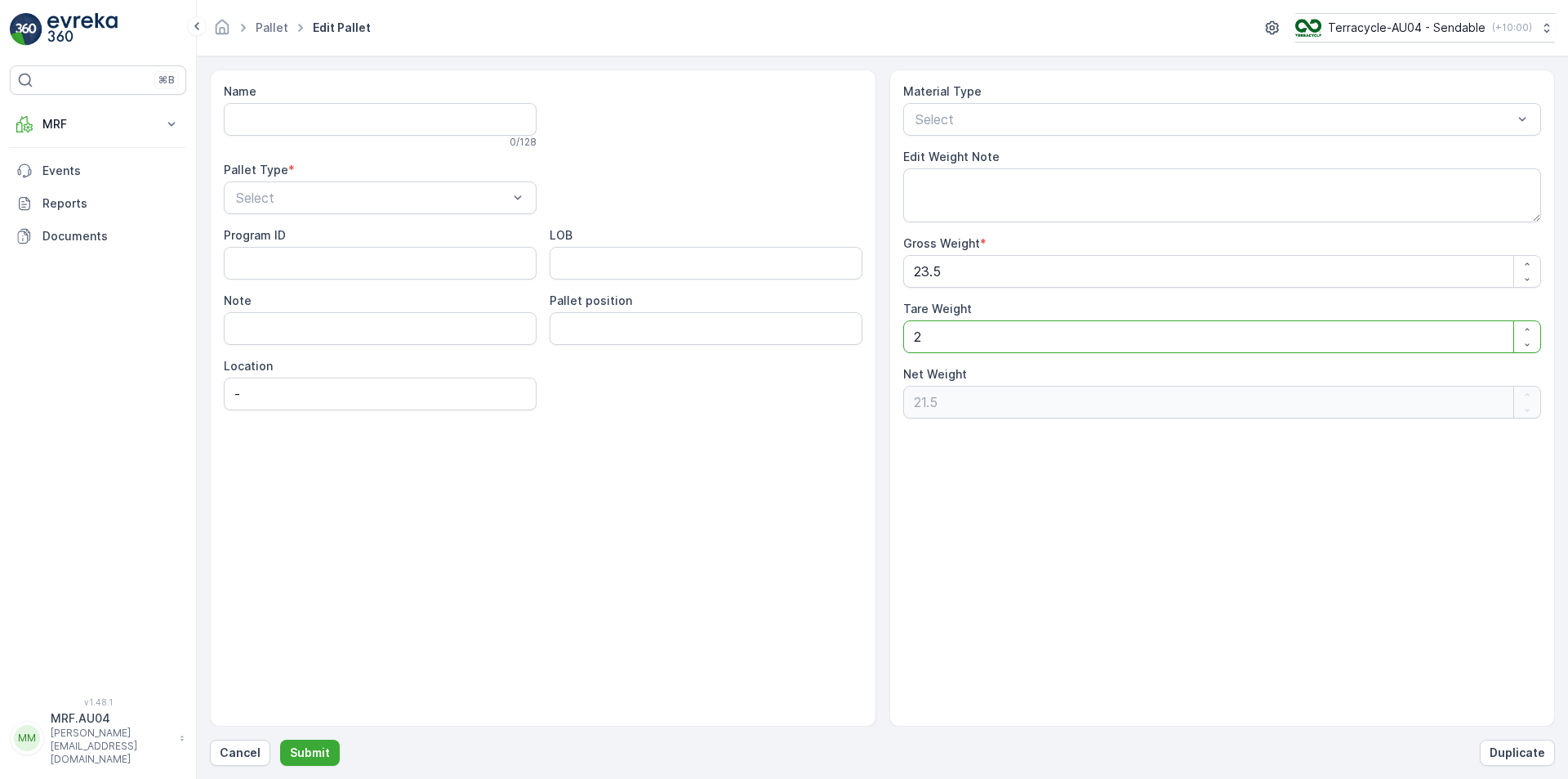
type Weight "23"
type Weight "0.5"
type Weight "23.5"
type Weight "0"
type Weight "23.5"
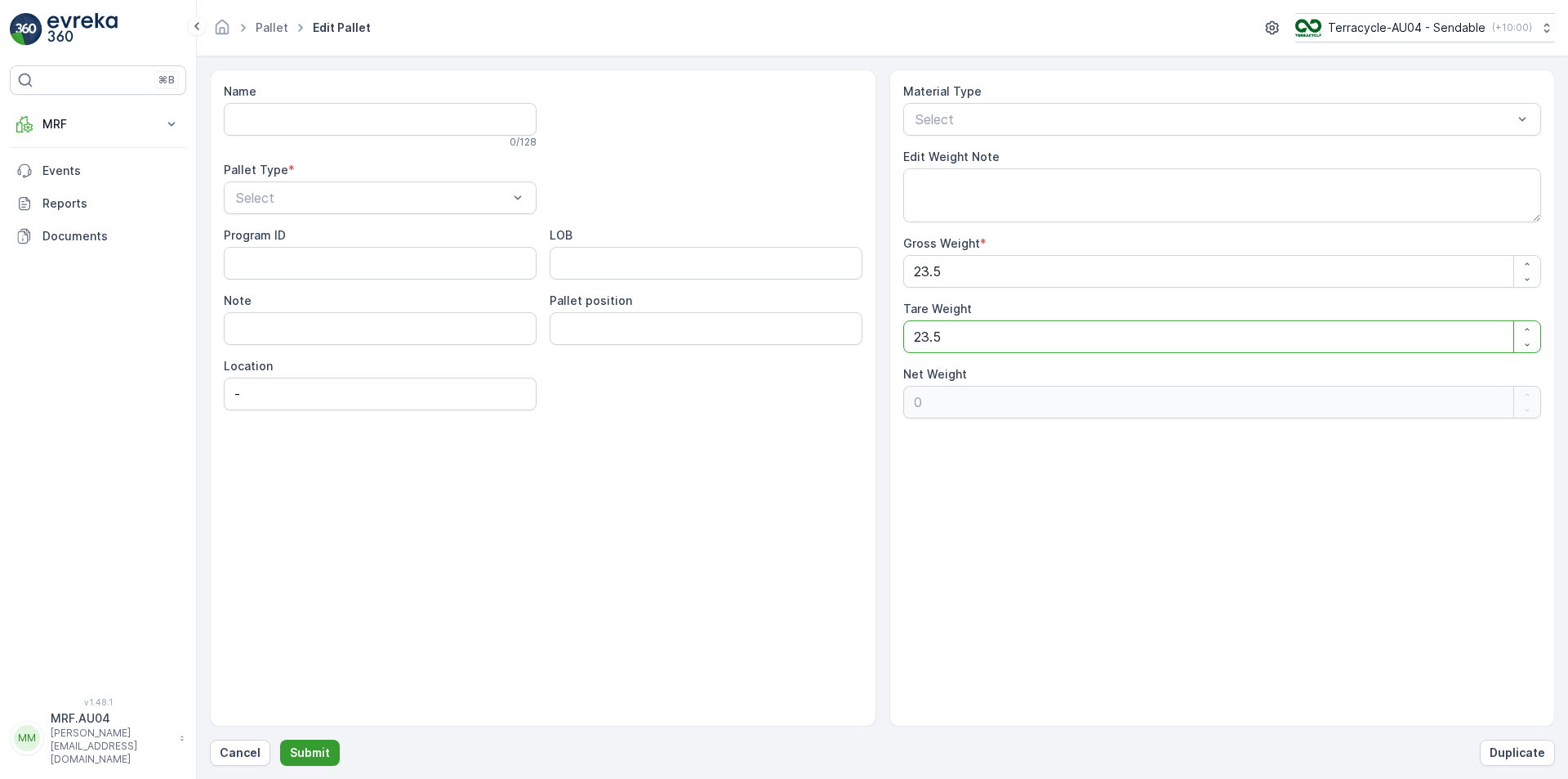
click at [298, 760] on p "Submit" at bounding box center [310, 753] width 40 height 17
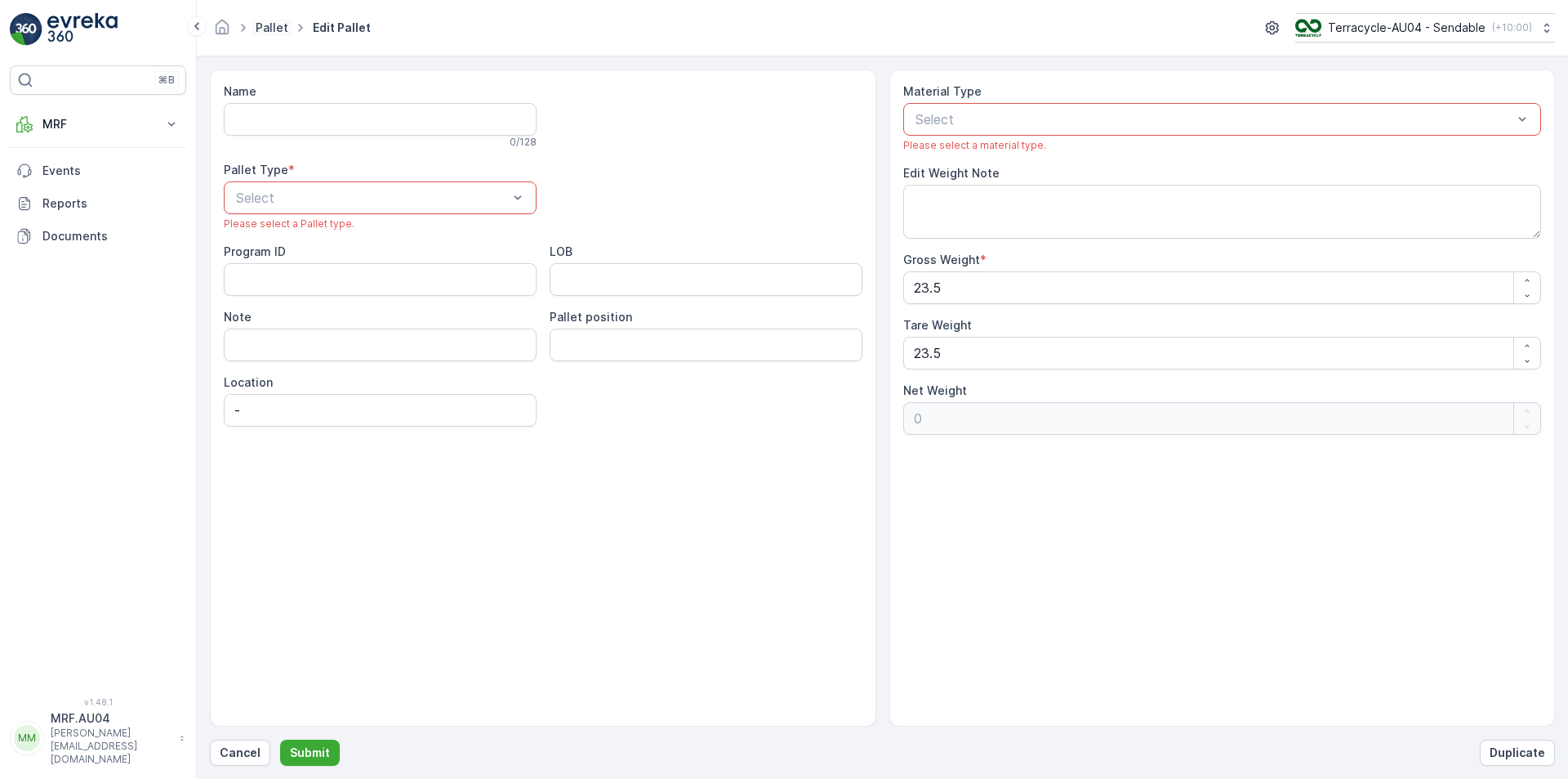
click at [267, 31] on link "Pallet" at bounding box center [272, 27] width 33 height 14
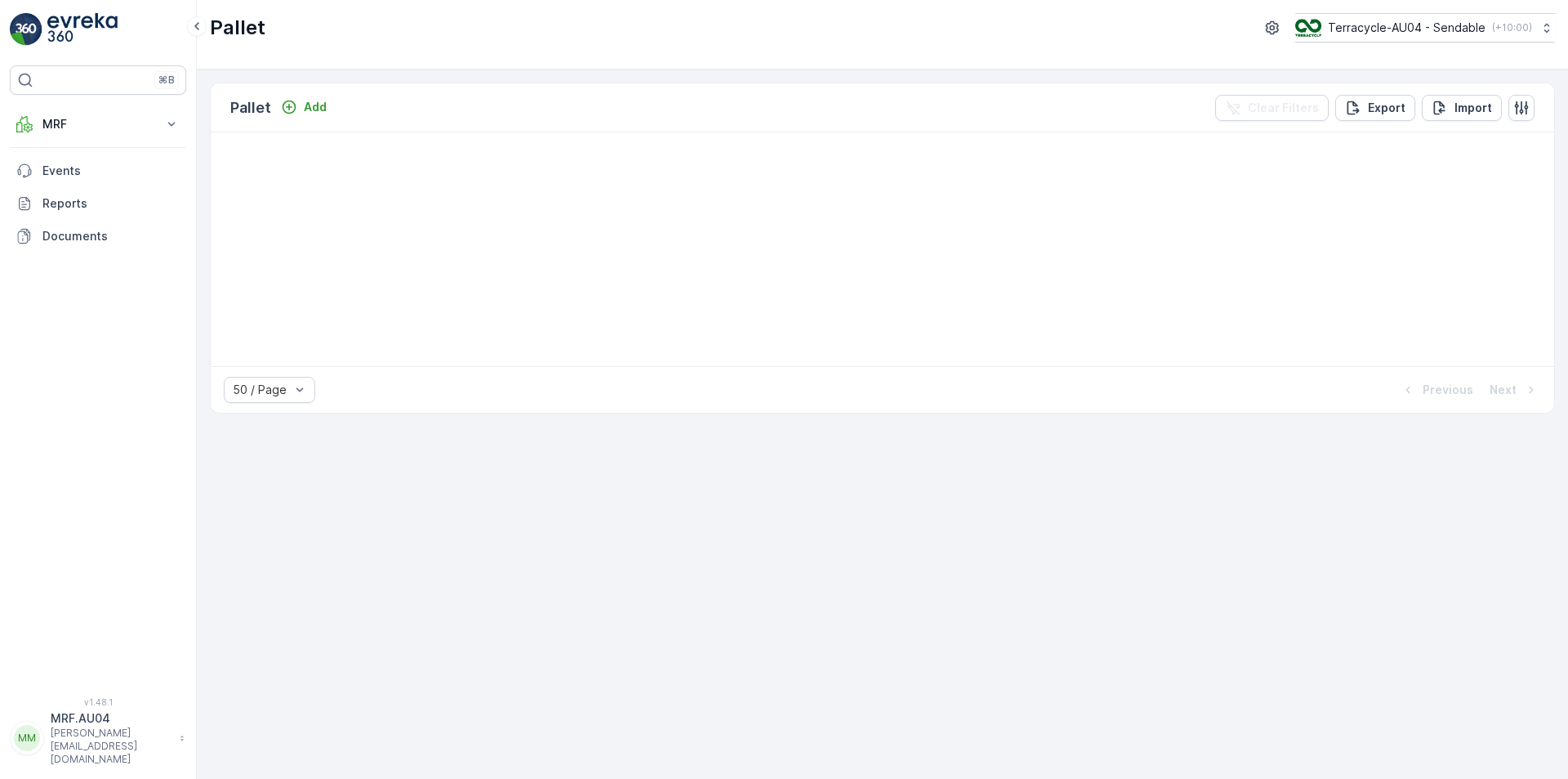
click at [290, 60] on div "Pallet Terracycle-AU04 - Sendable ( +10:00 )" at bounding box center [882, 35] width 1371 height 69
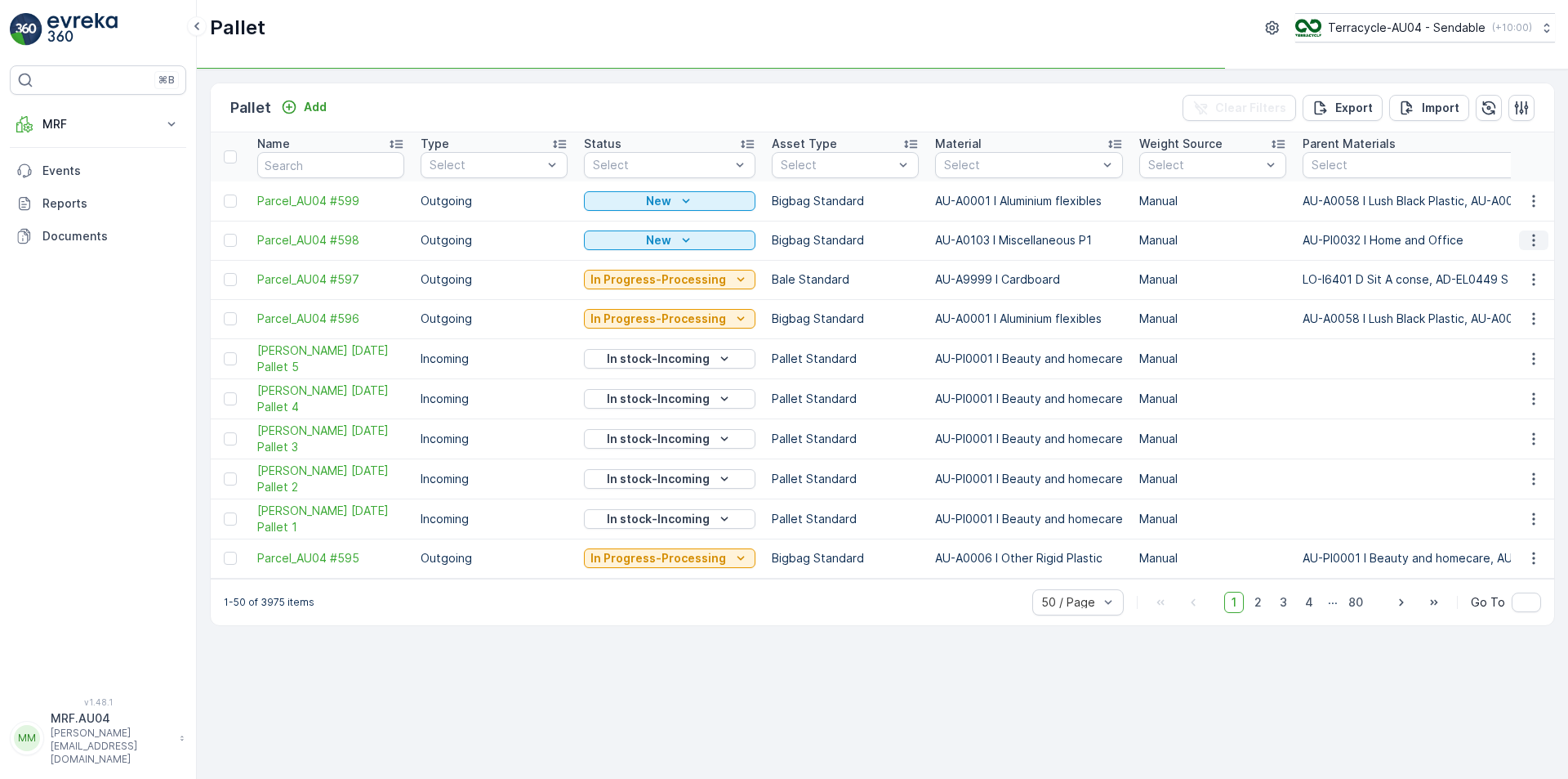
click at [1534, 235] on icon "button" at bounding box center [1533, 241] width 2 height 12
click at [1523, 294] on td at bounding box center [1532, 279] width 44 height 39
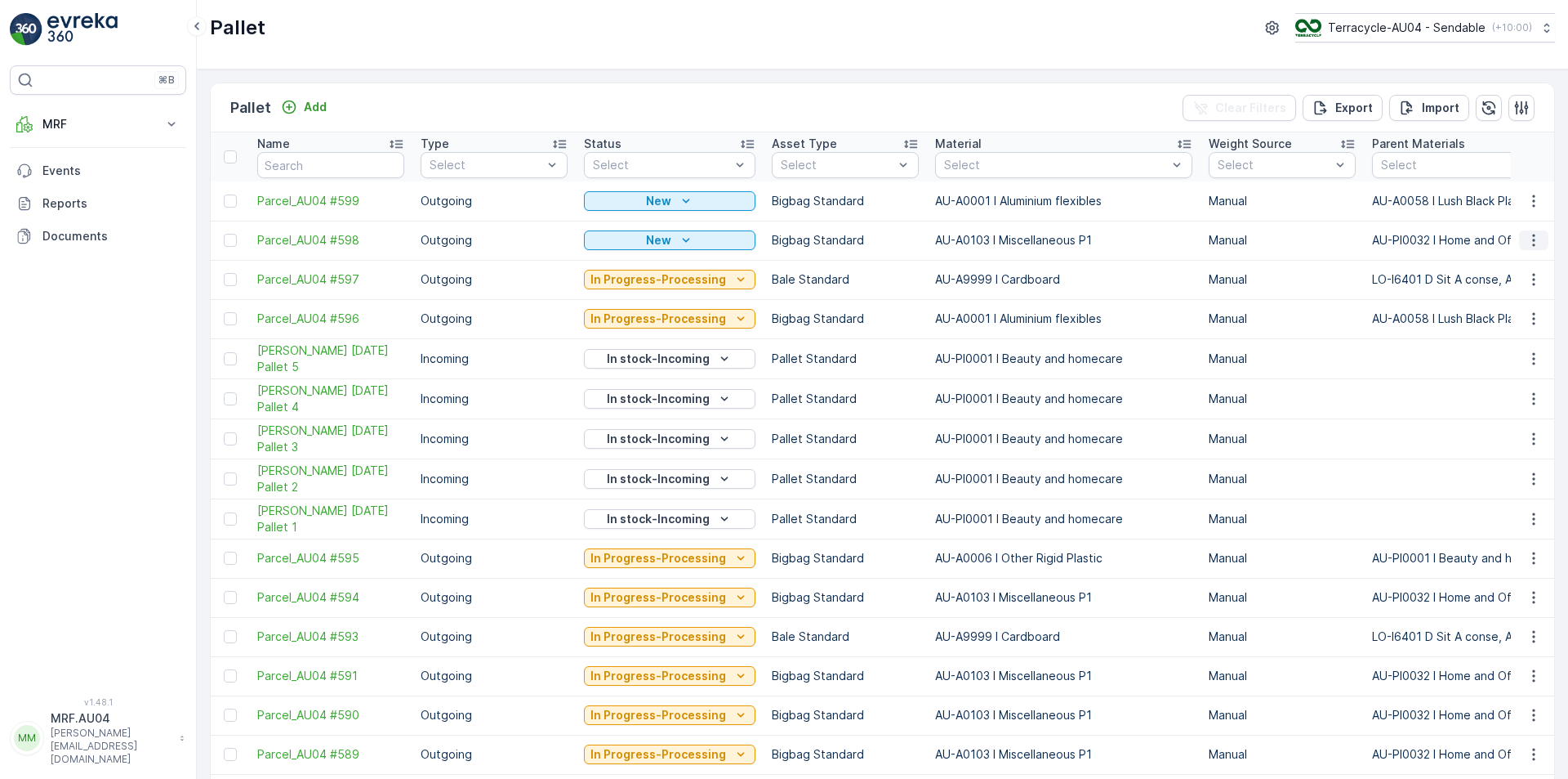
click at [1519, 244] on button "button" at bounding box center [1534, 241] width 30 height 20
click at [1518, 297] on div "Edit Pallet" at bounding box center [1514, 288] width 107 height 23
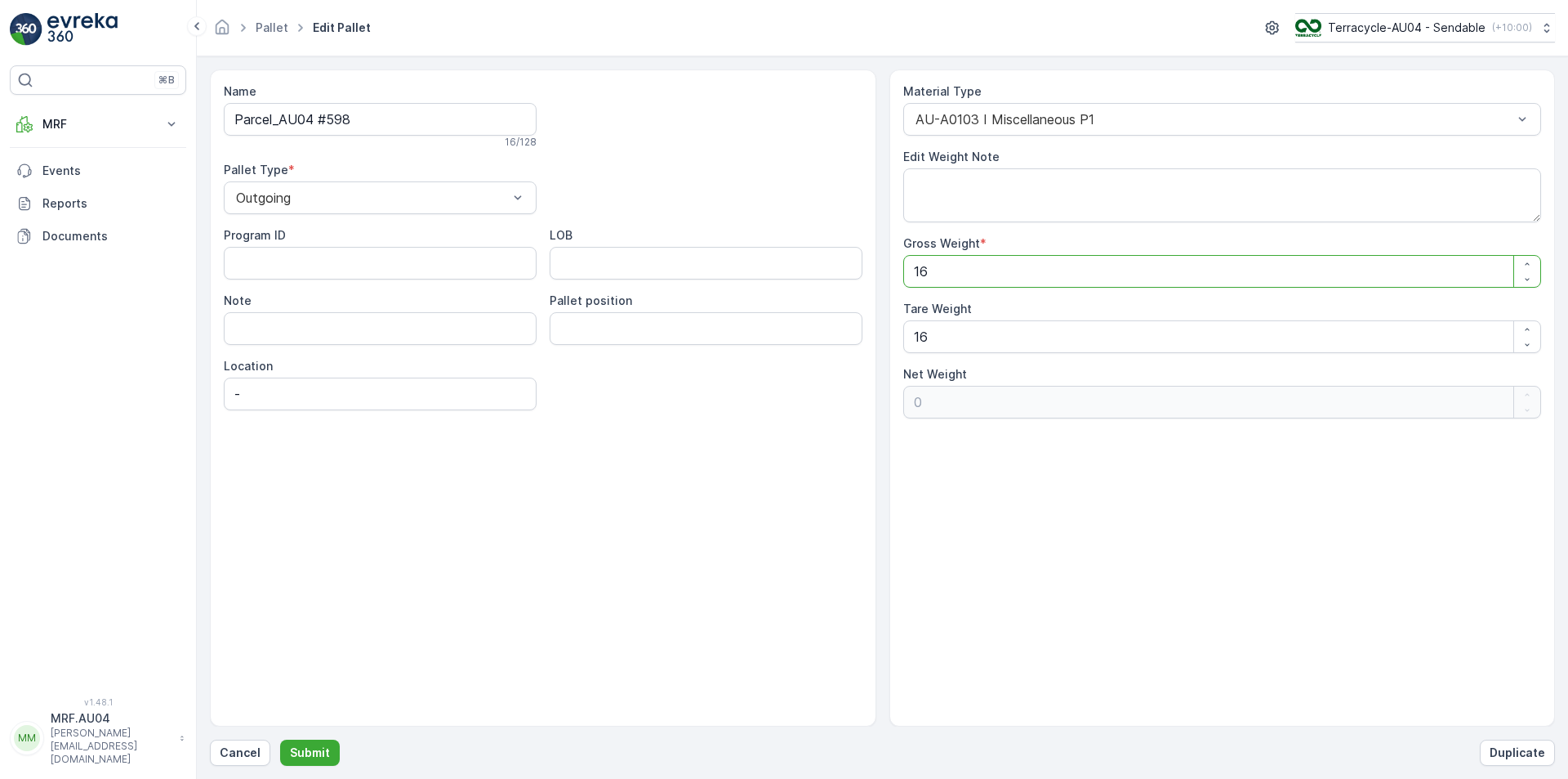
drag, startPoint x: 984, startPoint y: 283, endPoint x: 674, endPoint y: 243, distance: 312.6
click at [674, 243] on div "Name Parcel_AU04 #598 16 / 128 Pallet Type * Outgoing Program ID LOB Note Palle…" at bounding box center [883, 398] width 1346 height 657
type Weight "2"
type Weight "-14"
type Weight "23"
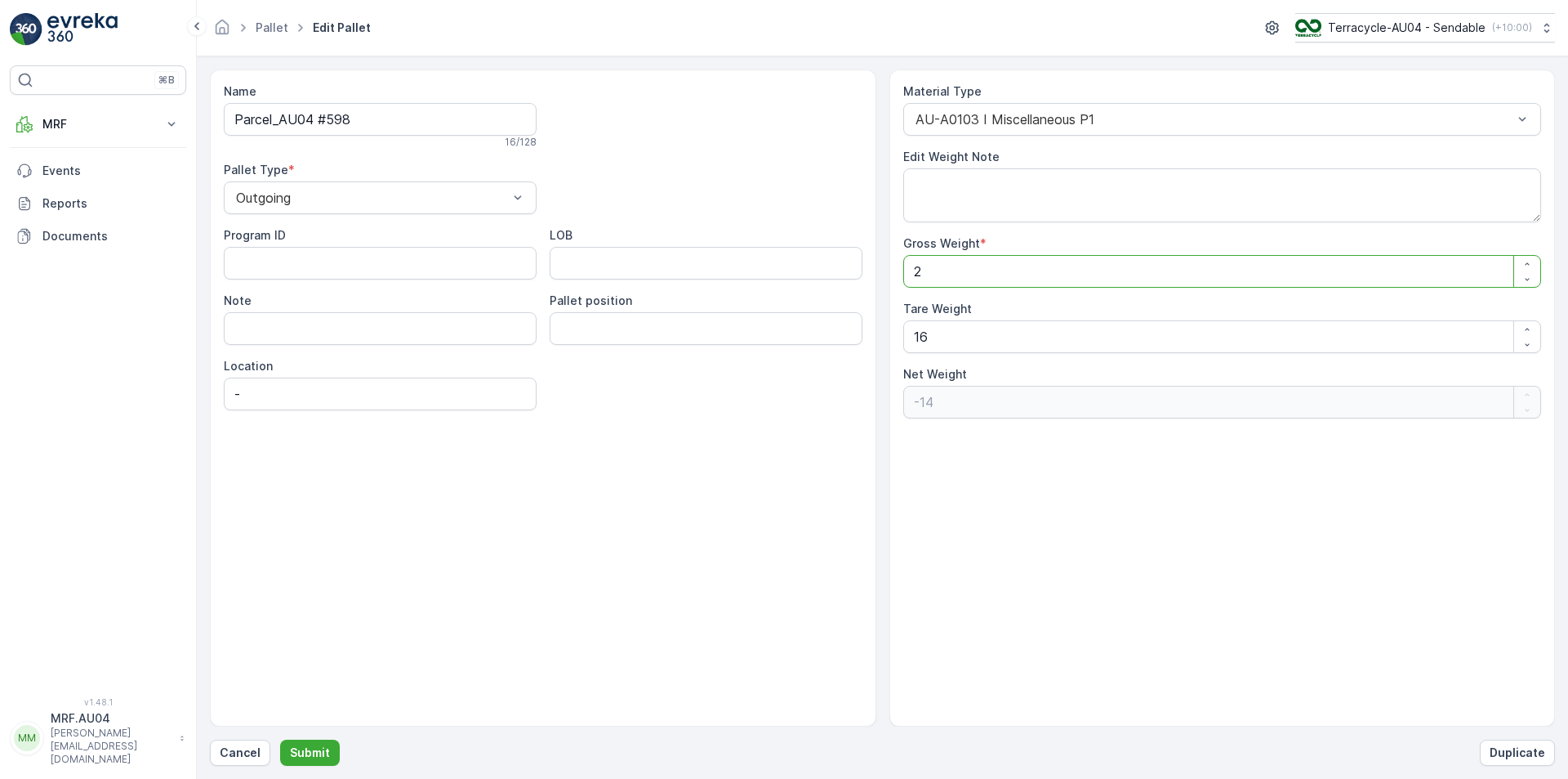
type Weight "7"
type Weight "23.5"
type Weight "7.5"
type Weight "23.5"
drag, startPoint x: 936, startPoint y: 352, endPoint x: 818, endPoint y: 349, distance: 118.0
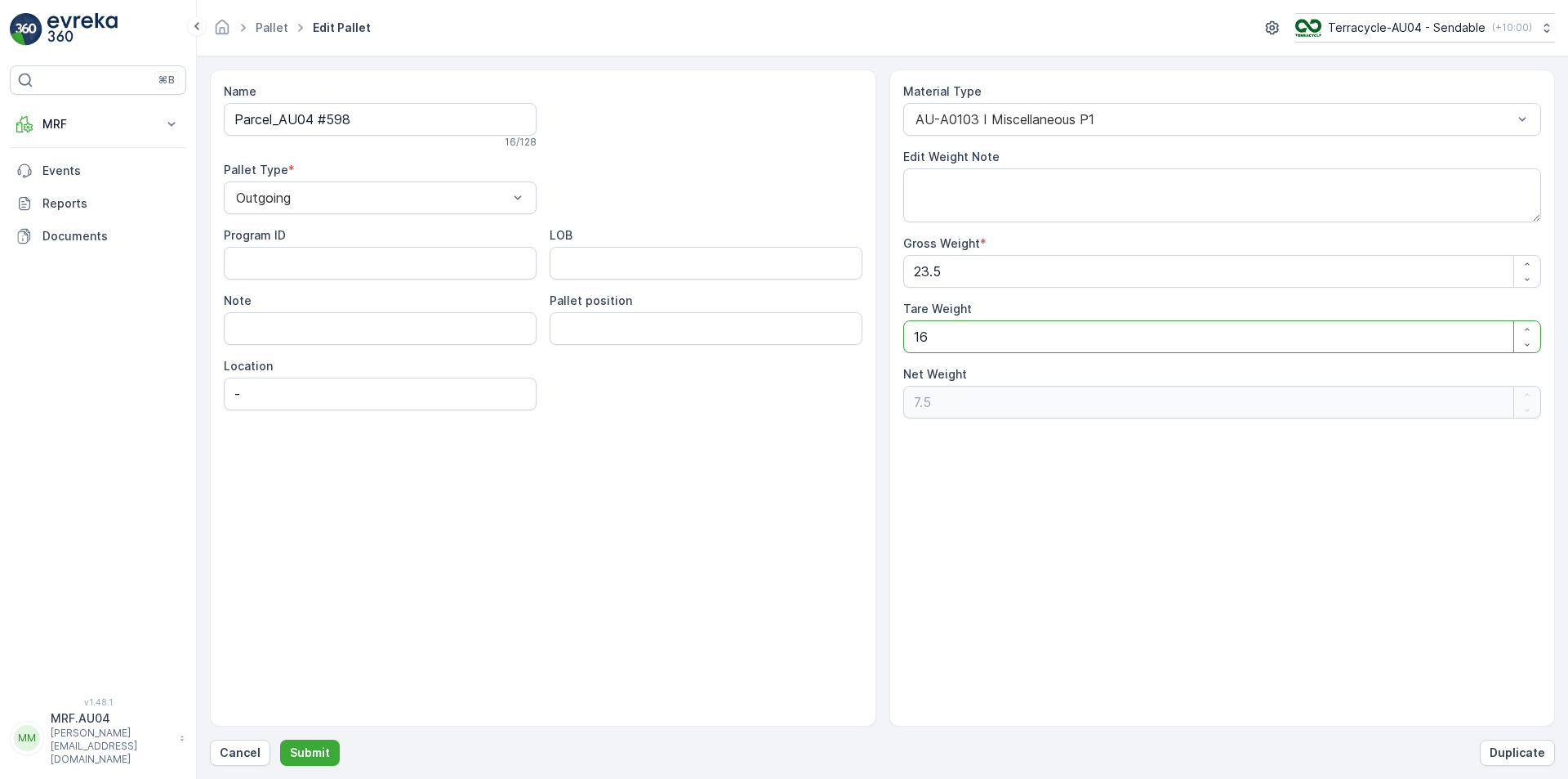
click at [831, 349] on div "Name Parcel_AU04 #598 16 / 128 Pallet Type * Outgoing Program ID LOB Note Palle…" at bounding box center [883, 398] width 1346 height 657
type Weight "2"
type Weight "21.5"
type Weight "23"
type Weight "0.5"
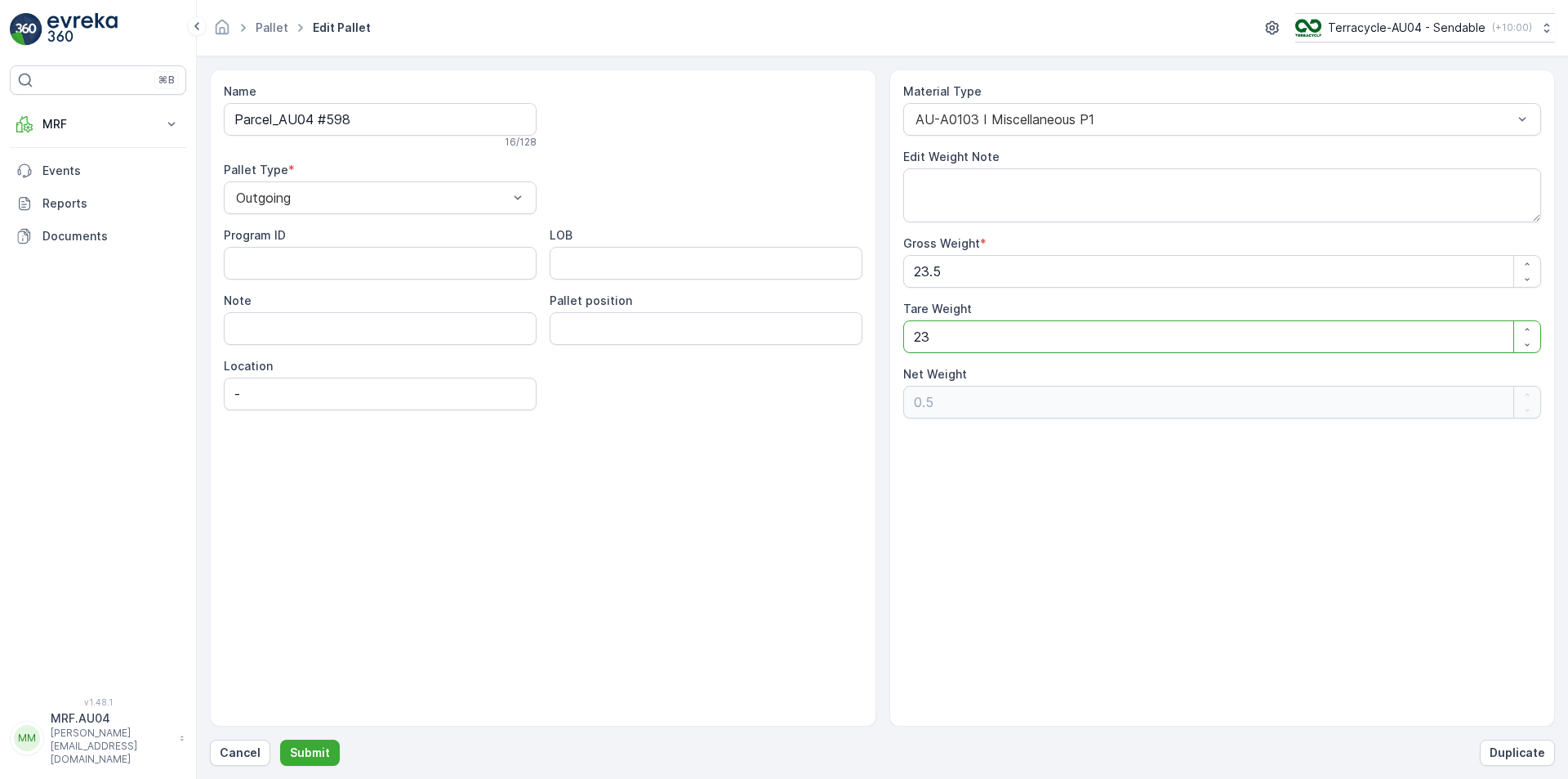
type Weight "23.5"
type Weight "0"
type Weight "23.5"
click at [317, 755] on p "Submit" at bounding box center [310, 753] width 40 height 17
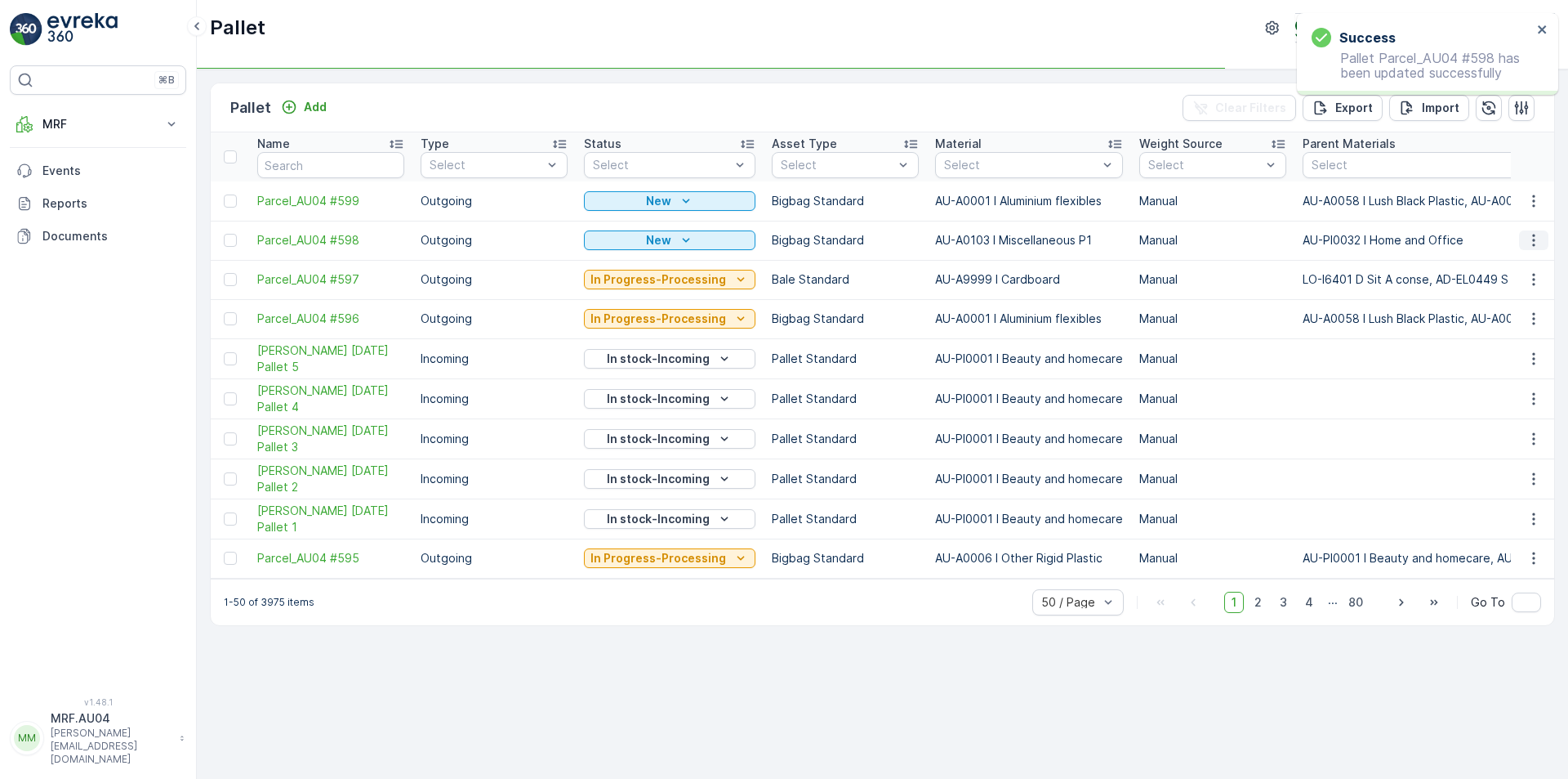
click at [1532, 244] on icon "button" at bounding box center [1534, 241] width 17 height 17
click at [1505, 357] on span "Print QR" at bounding box center [1489, 356] width 45 height 17
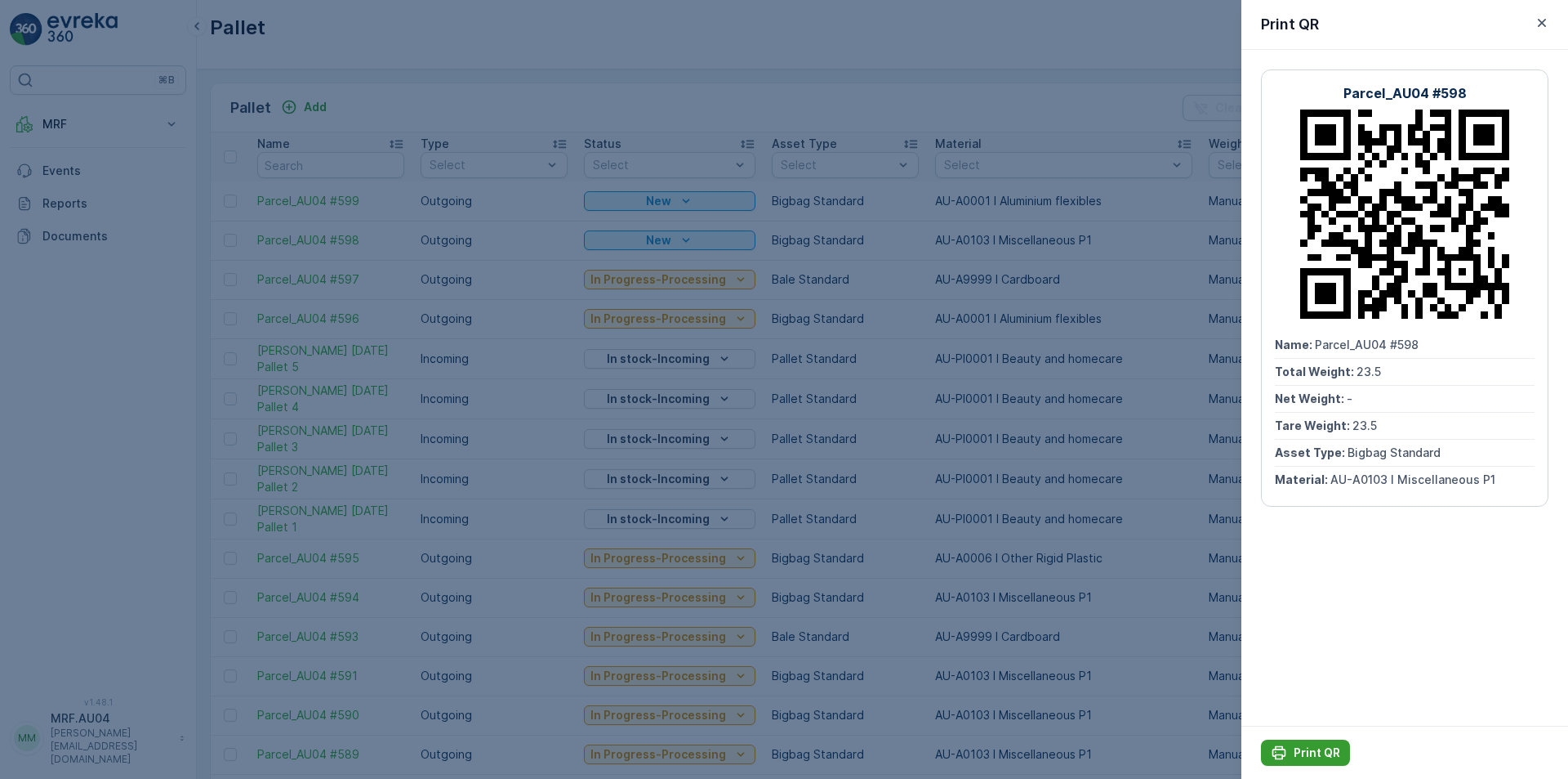
click at [1294, 743] on button "Print QR" at bounding box center [1306, 753] width 89 height 26
click at [1125, 590] on div at bounding box center [784, 390] width 1568 height 779
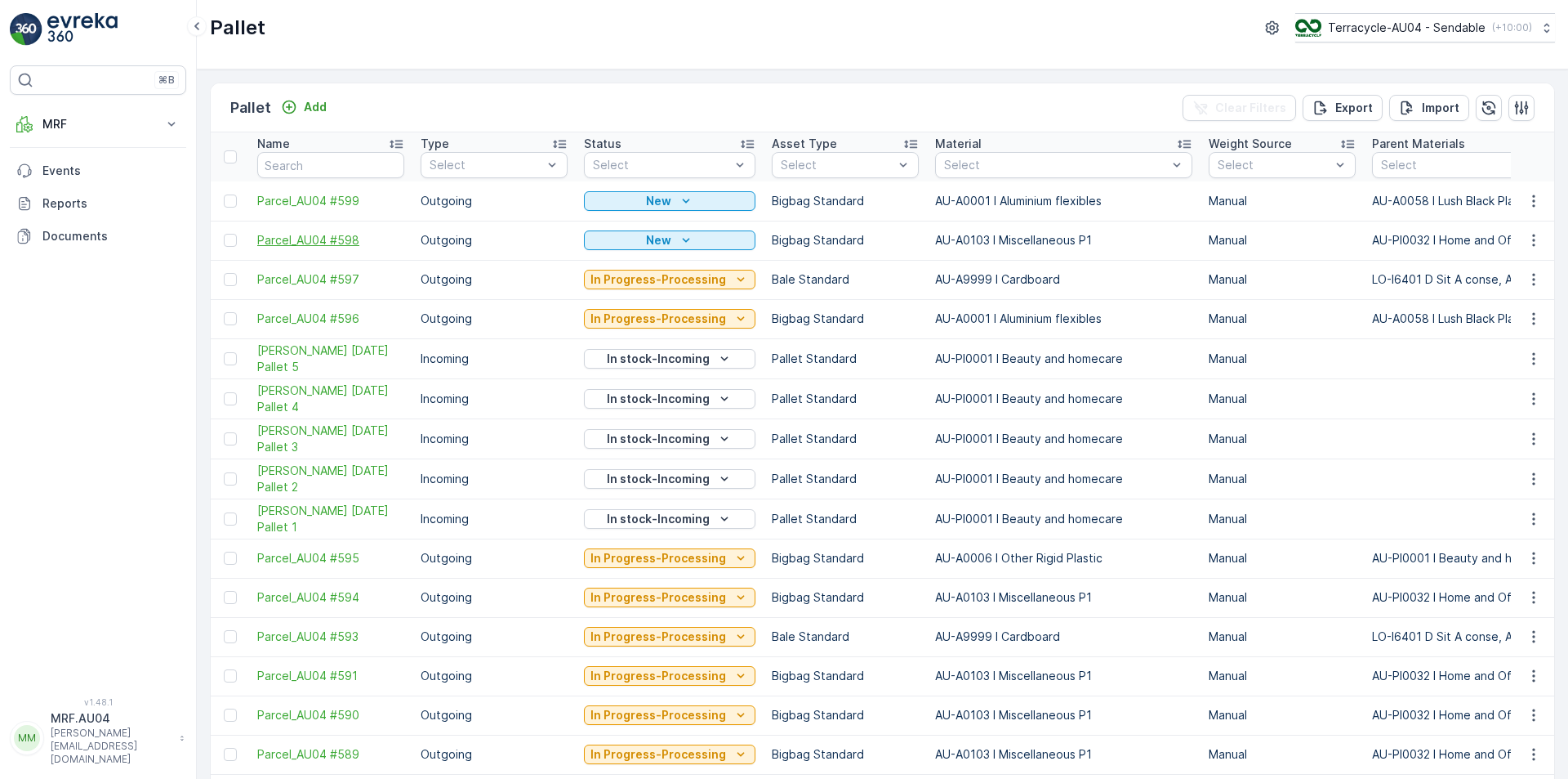
click at [374, 244] on span "Parcel_AU04 #598" at bounding box center [331, 241] width 147 height 17
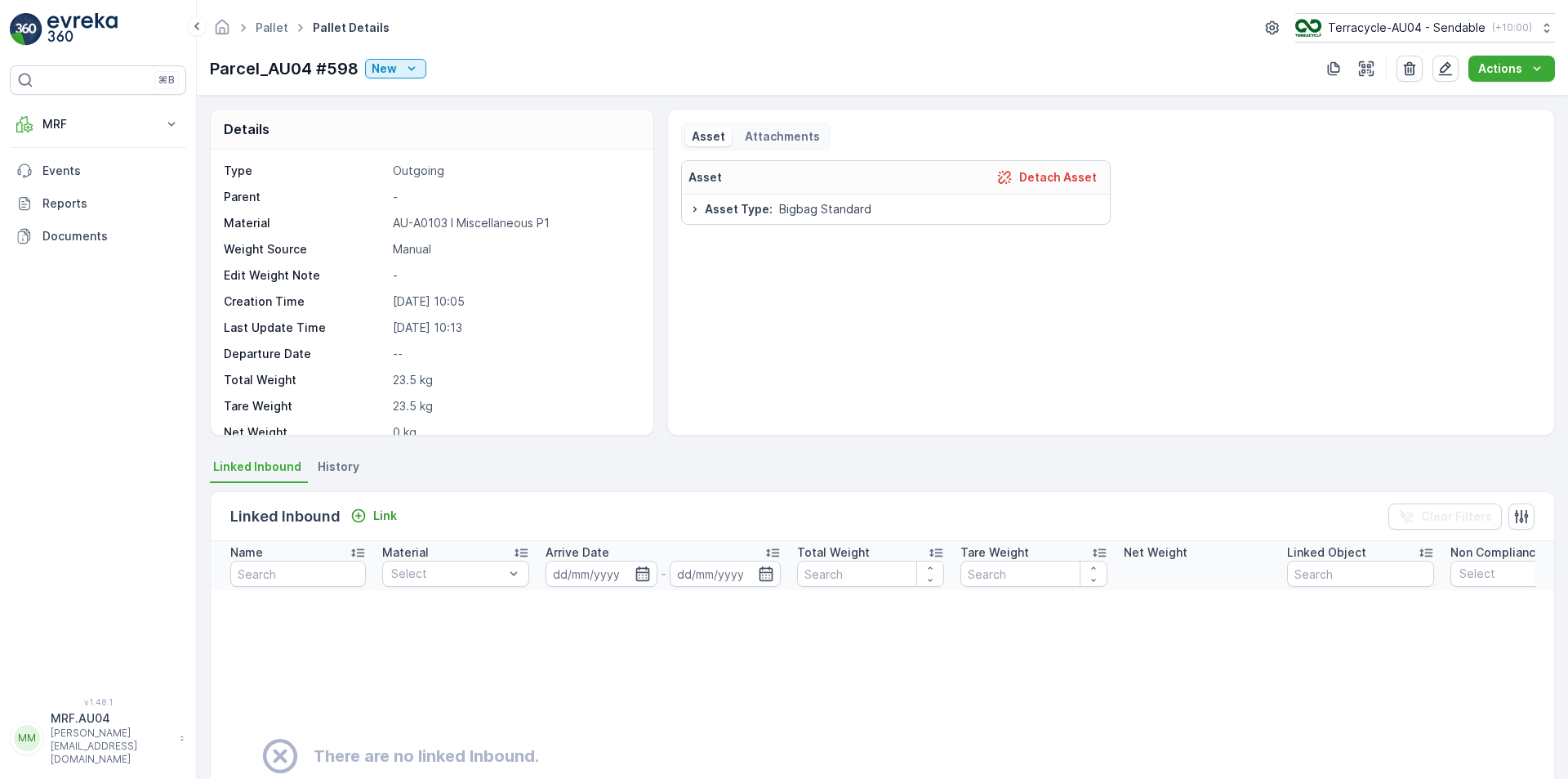
click at [284, 66] on p "Parcel_AU04 #598" at bounding box center [284, 69] width 149 height 25
copy p "Parcel_AU04 #598"
click at [269, 28] on link "Pallet" at bounding box center [272, 27] width 33 height 14
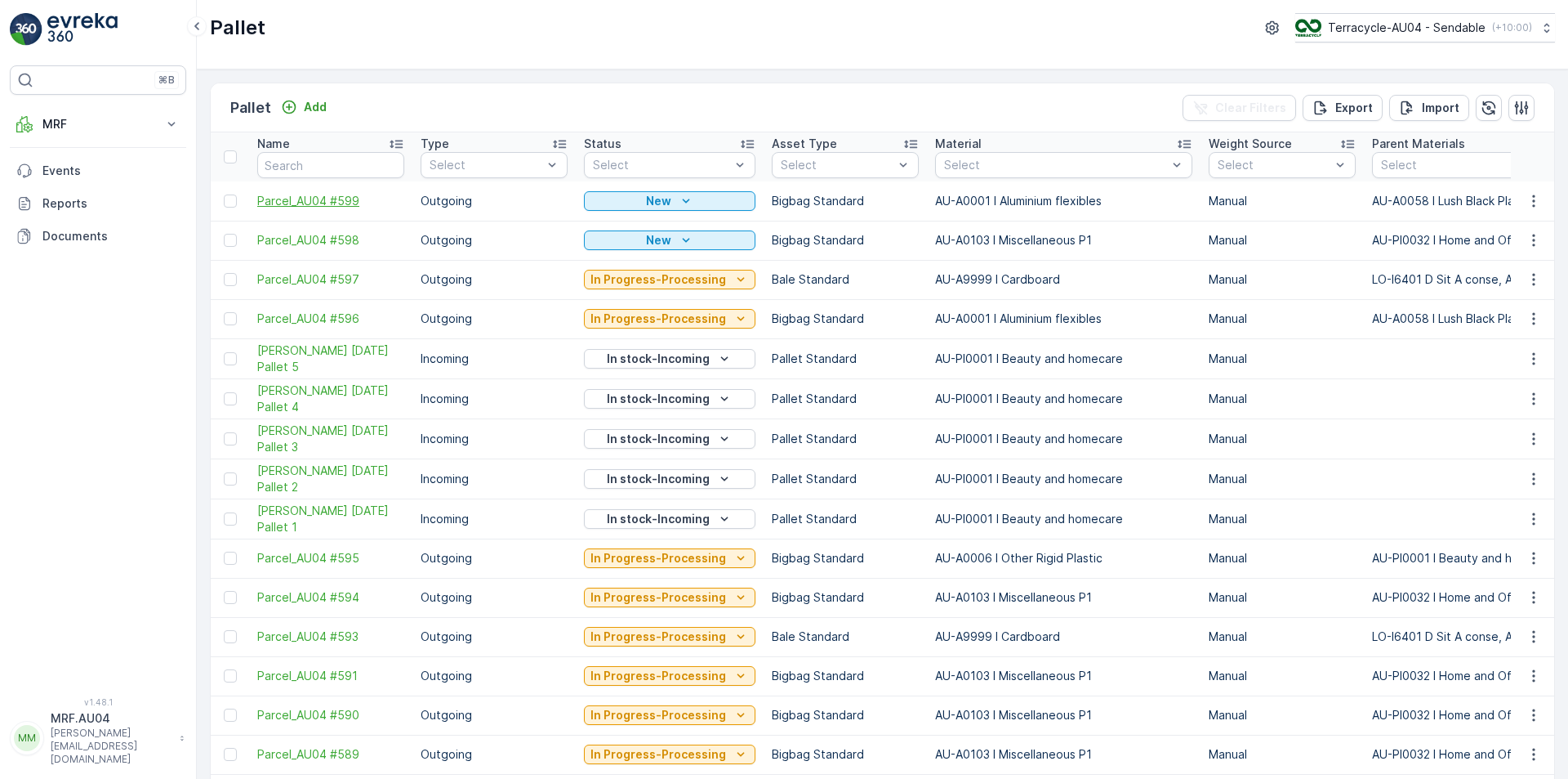
click at [391, 194] on span "Parcel_AU04 #599" at bounding box center [331, 201] width 147 height 17
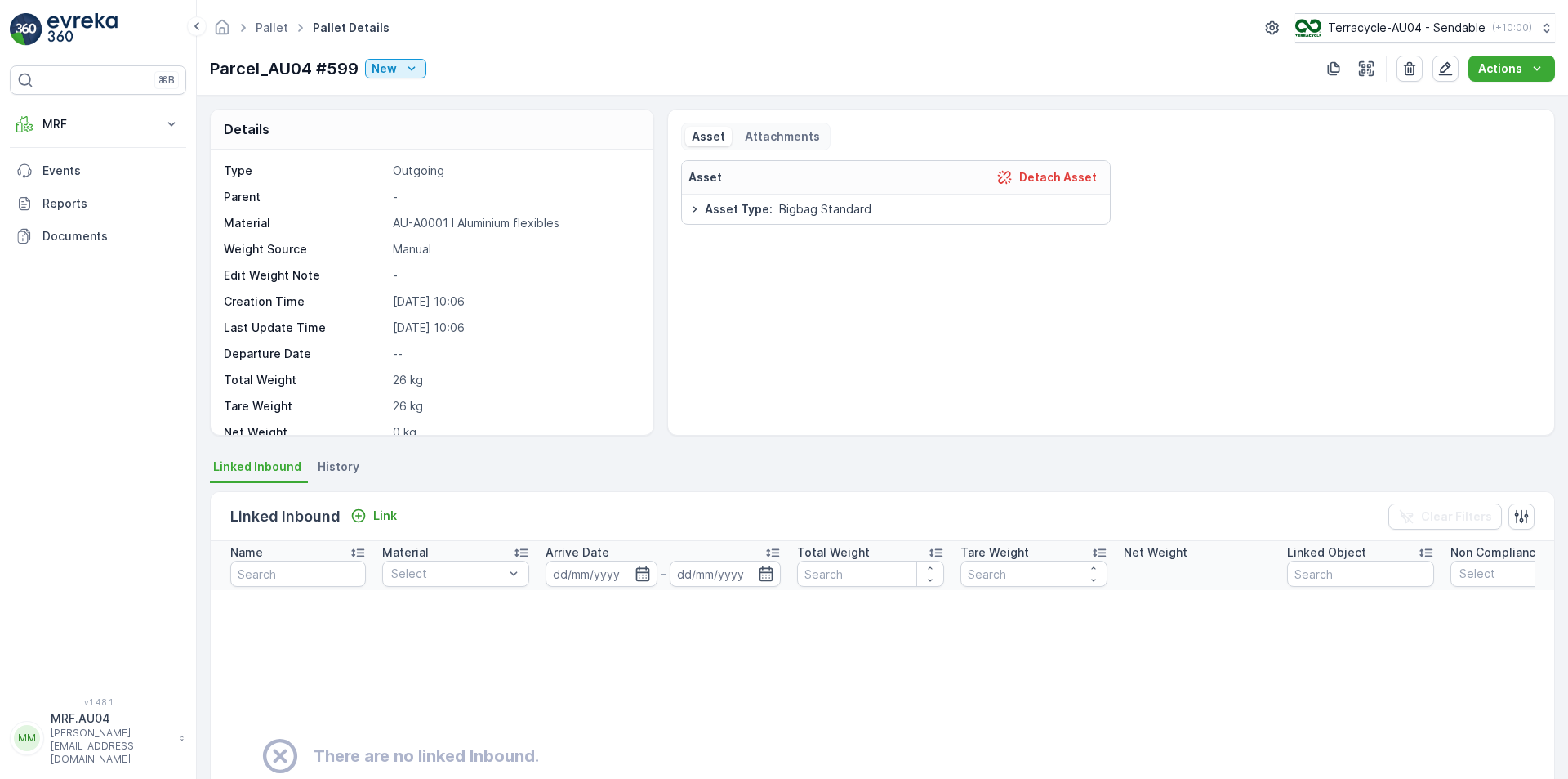
click at [289, 72] on p "Parcel_AU04 #599" at bounding box center [284, 69] width 149 height 25
copy p "Parcel_AU04 #599"
